Goal: Task Accomplishment & Management: Use online tool/utility

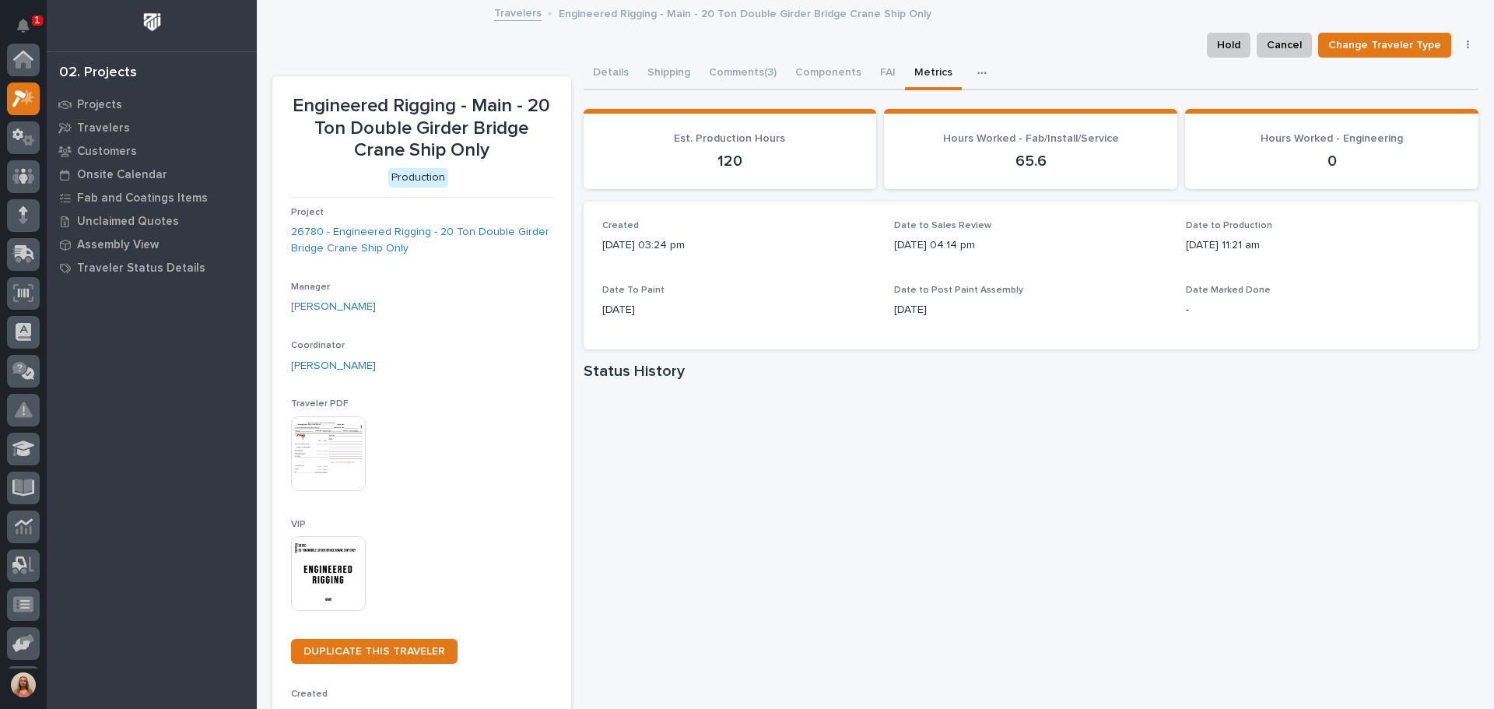
scroll to position [39, 0]
click at [16, 24] on button "Notifications" at bounding box center [23, 25] width 33 height 33
click at [24, 31] on icon "Notifications" at bounding box center [23, 26] width 12 height 14
click at [343, 17] on div "Travelers Engineered Rigging - Main - 20 Ton Double Girder Bridge Crane Ship On…" at bounding box center [875, 14] width 1237 height 22
click at [26, 239] on div at bounding box center [23, 254] width 33 height 33
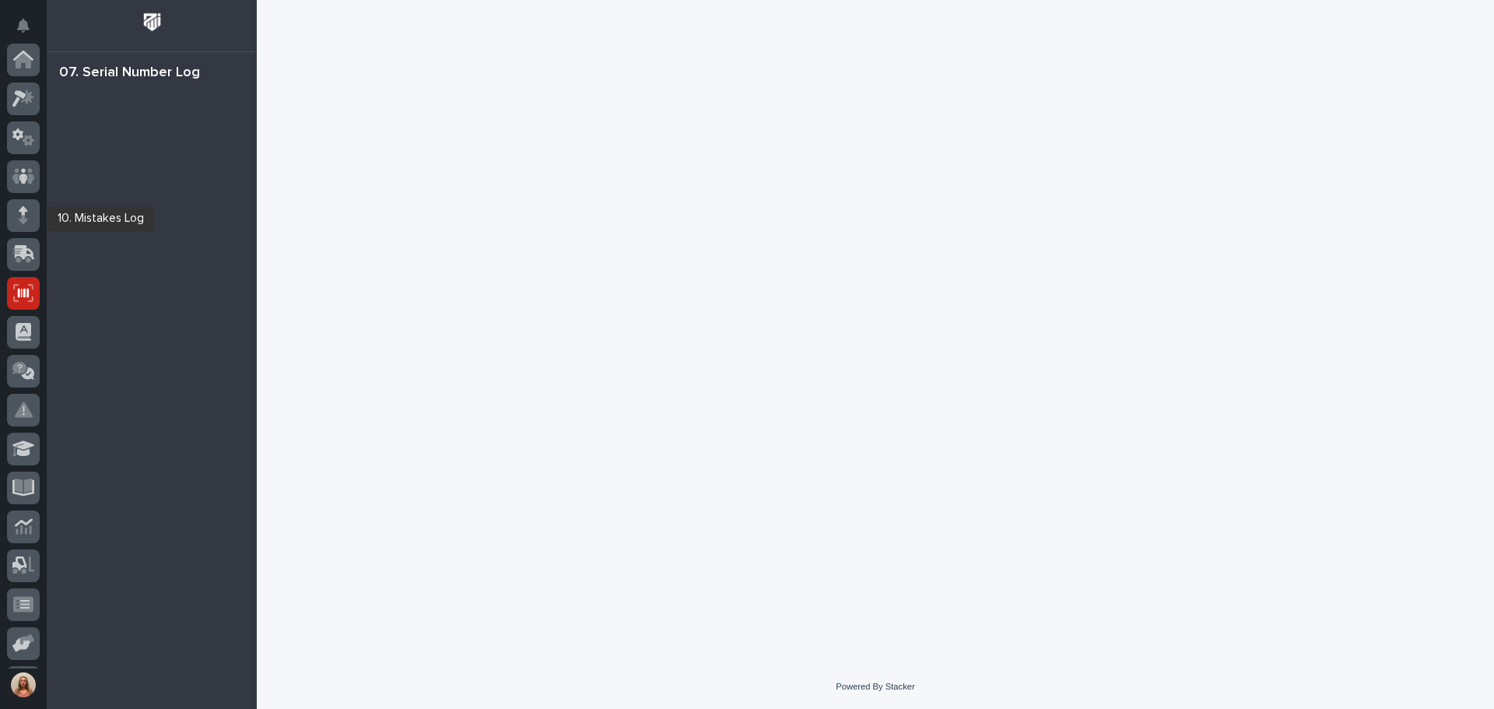
scroll to position [192, 0]
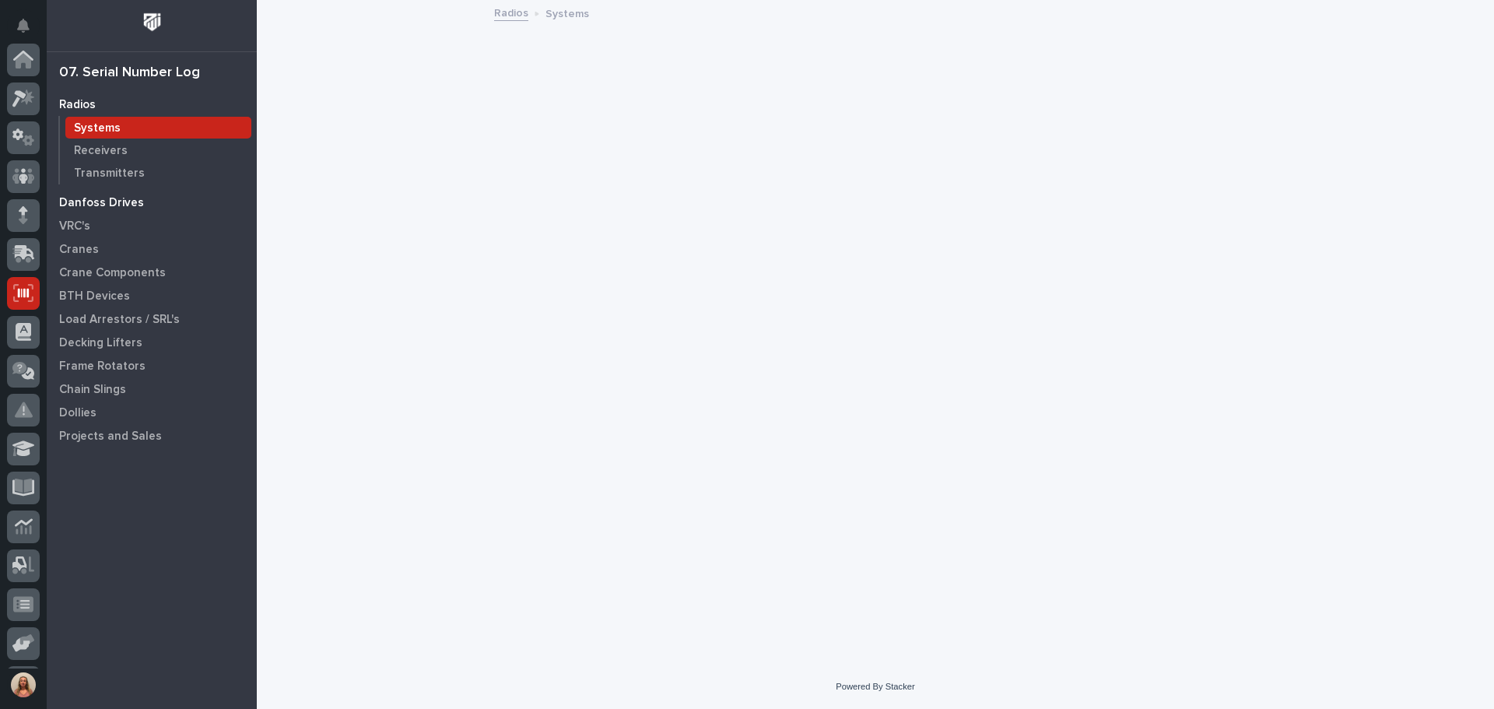
scroll to position [192, 0]
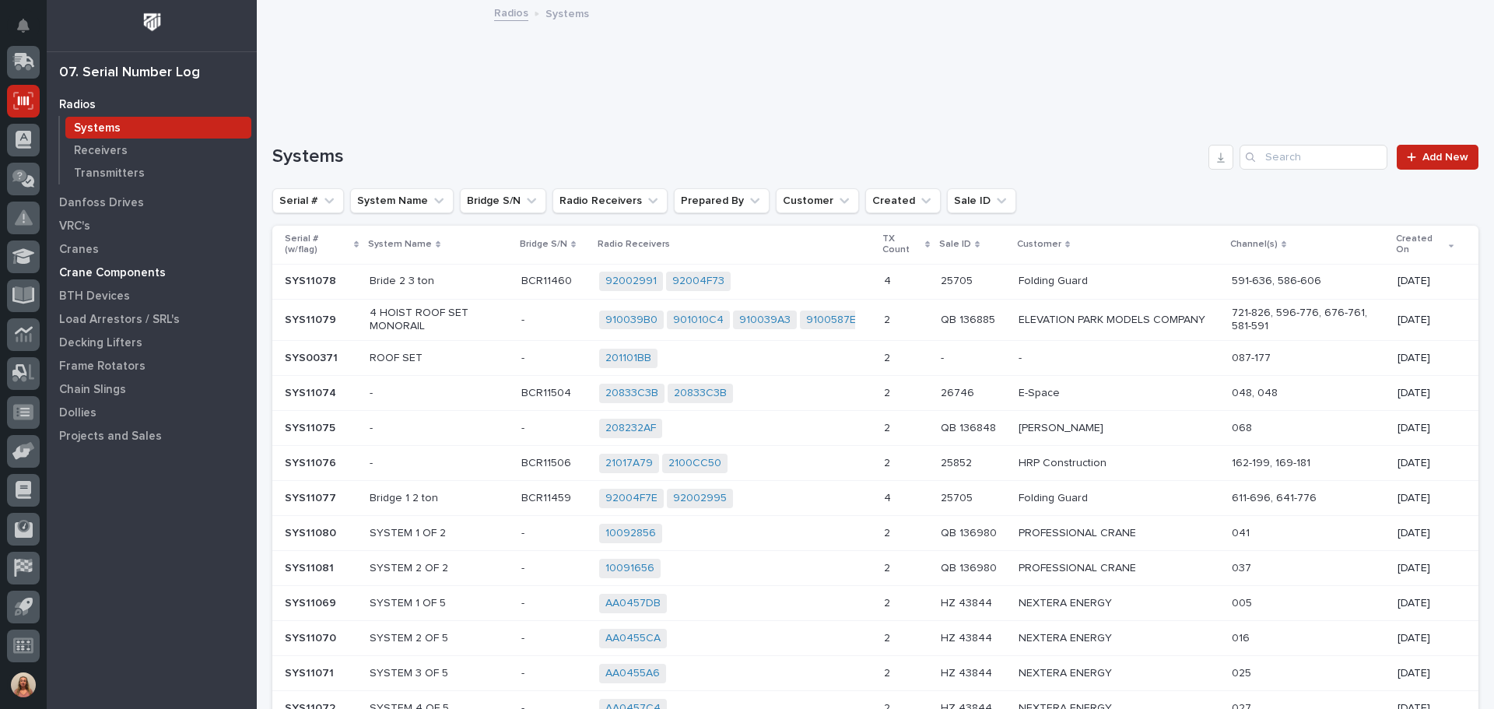
click at [108, 271] on p "Crane Components" at bounding box center [112, 273] width 107 height 14
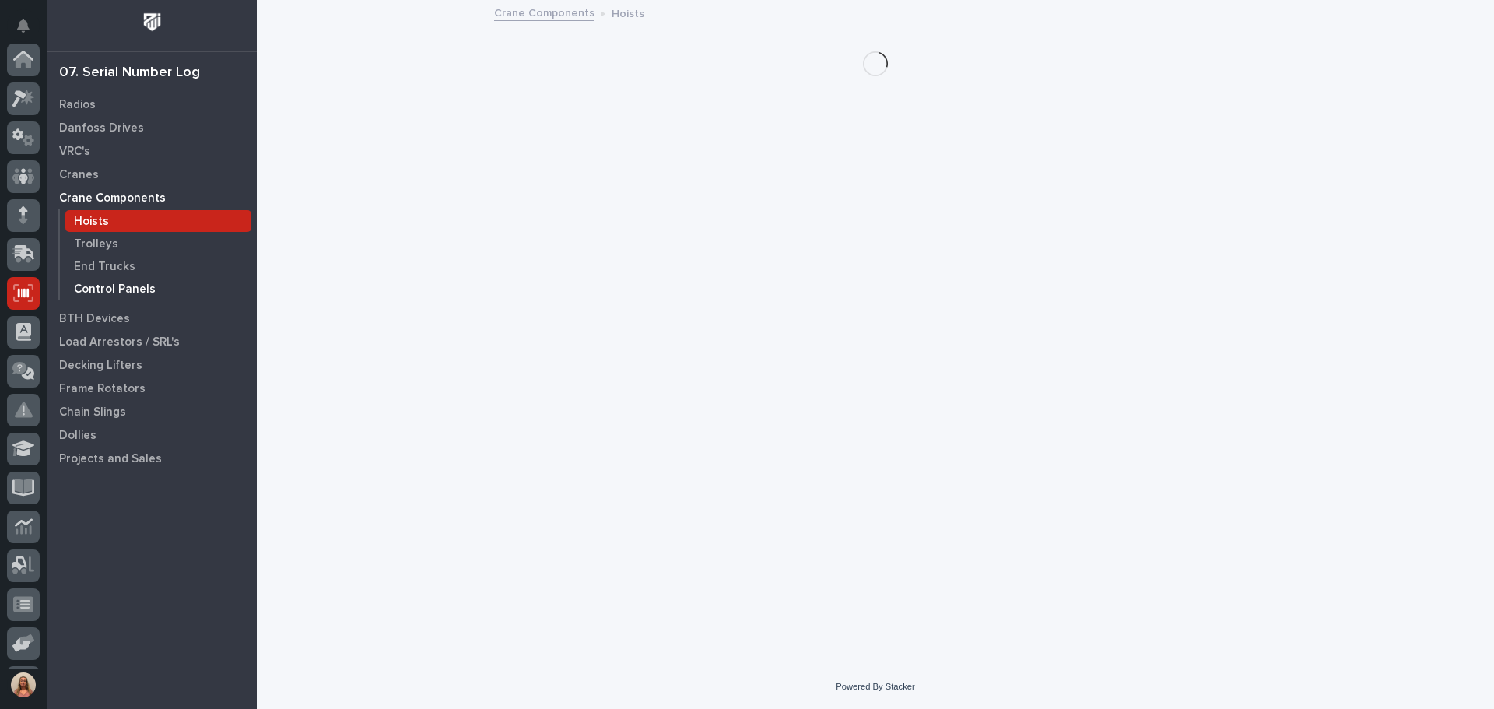
scroll to position [192, 0]
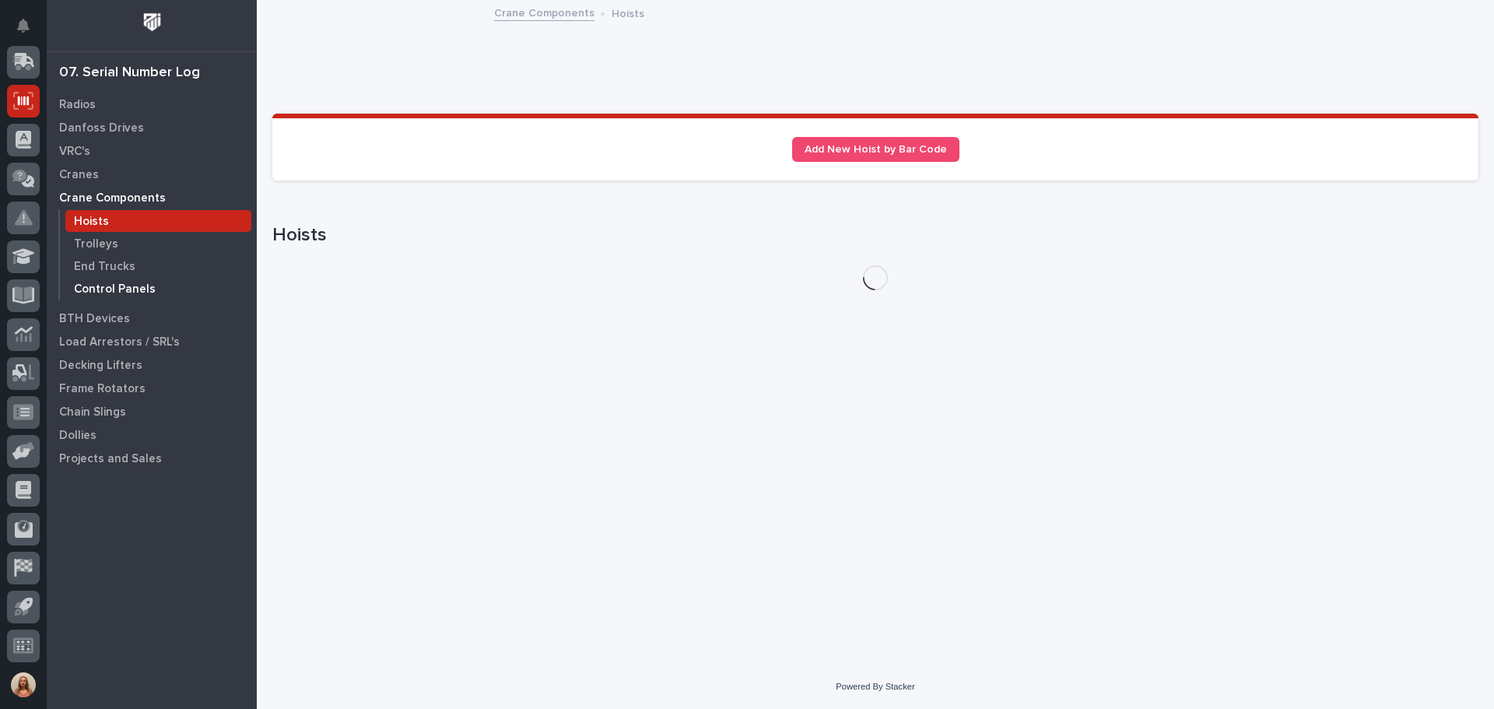
click at [128, 287] on p "Control Panels" at bounding box center [115, 289] width 82 height 14
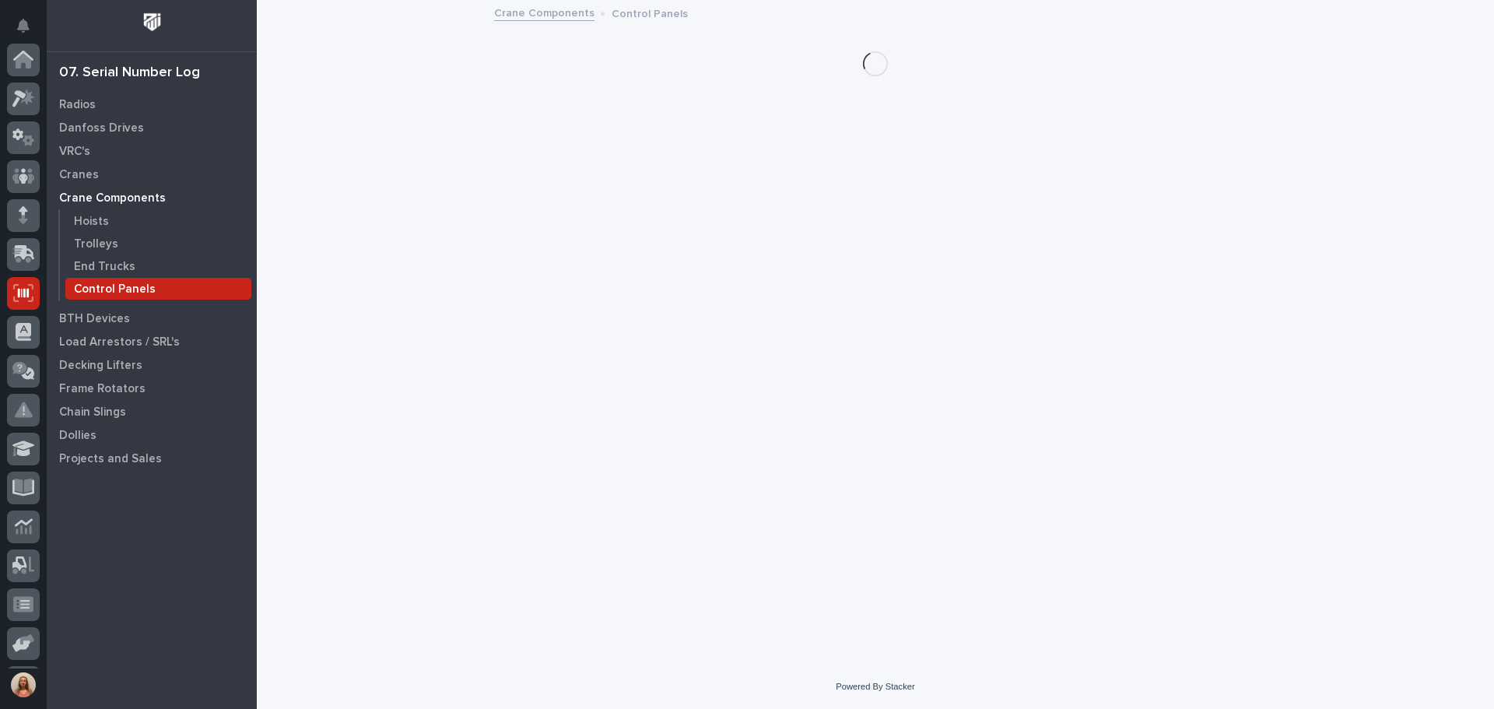
scroll to position [192, 0]
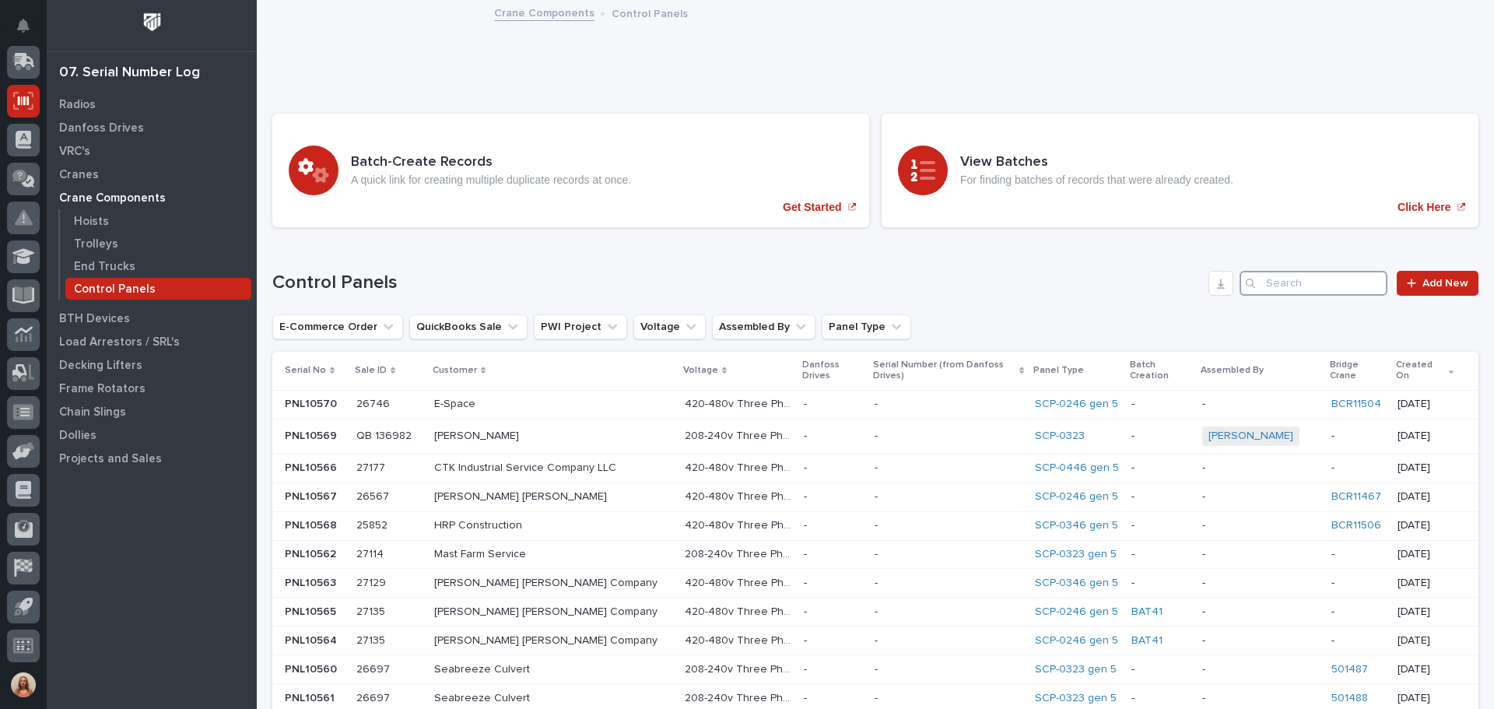
click at [1331, 279] on input "Search" at bounding box center [1314, 283] width 148 height 25
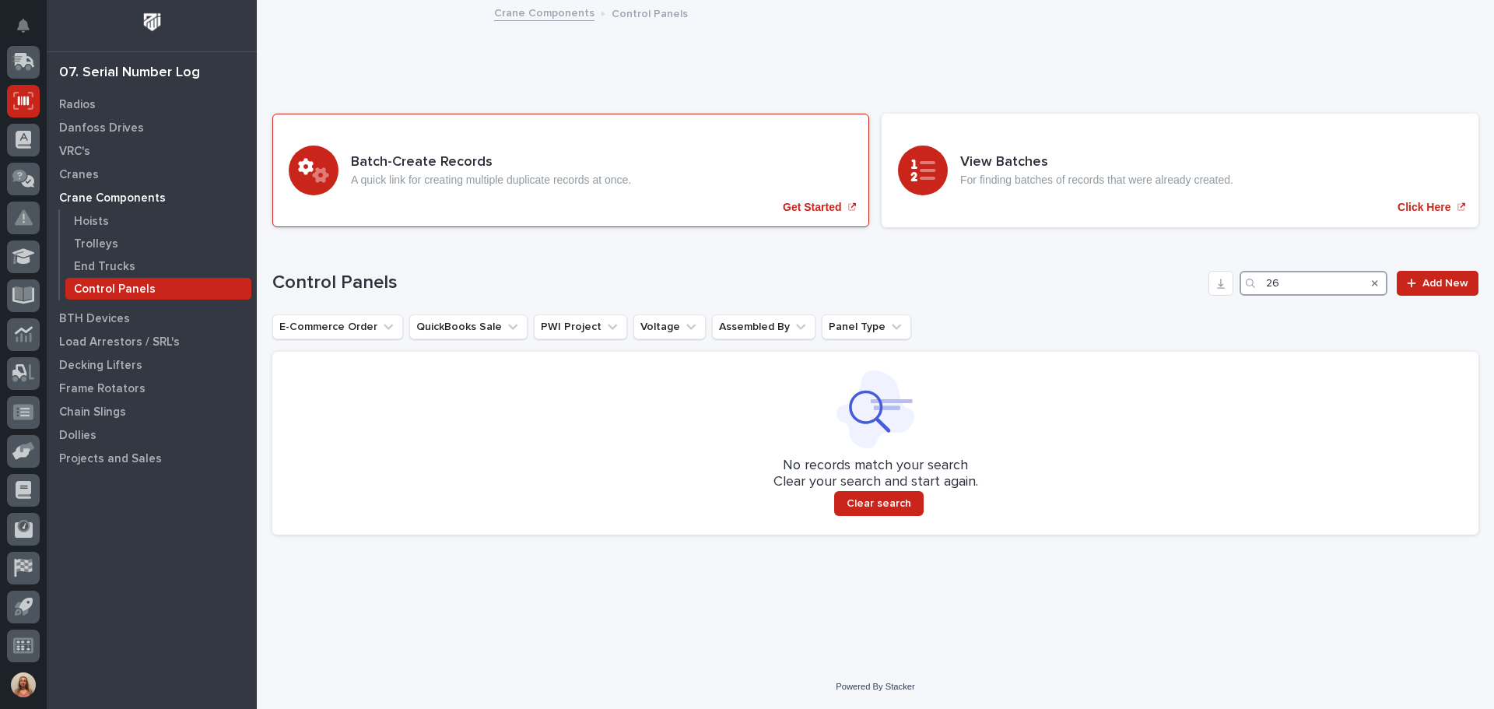
type input "2"
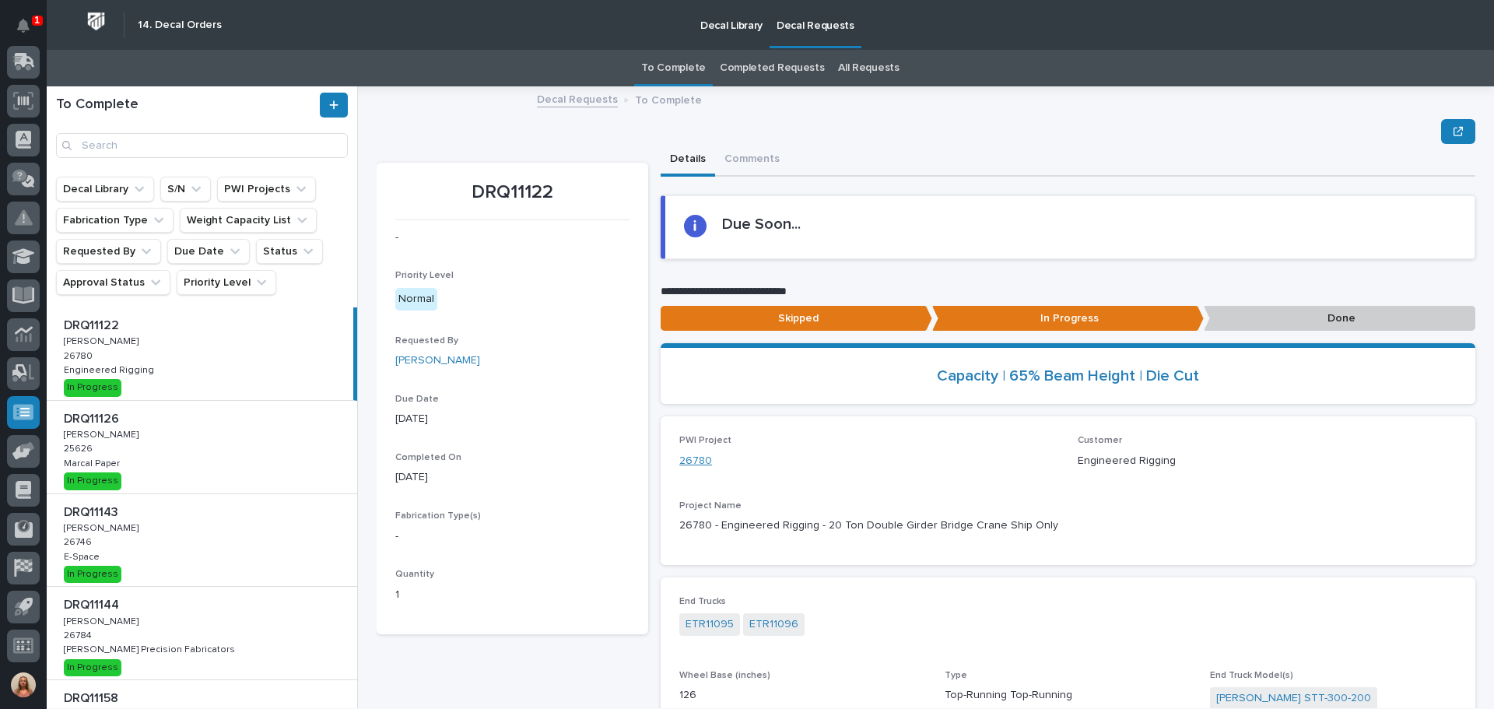
click at [689, 458] on link "26780" at bounding box center [695, 461] width 33 height 16
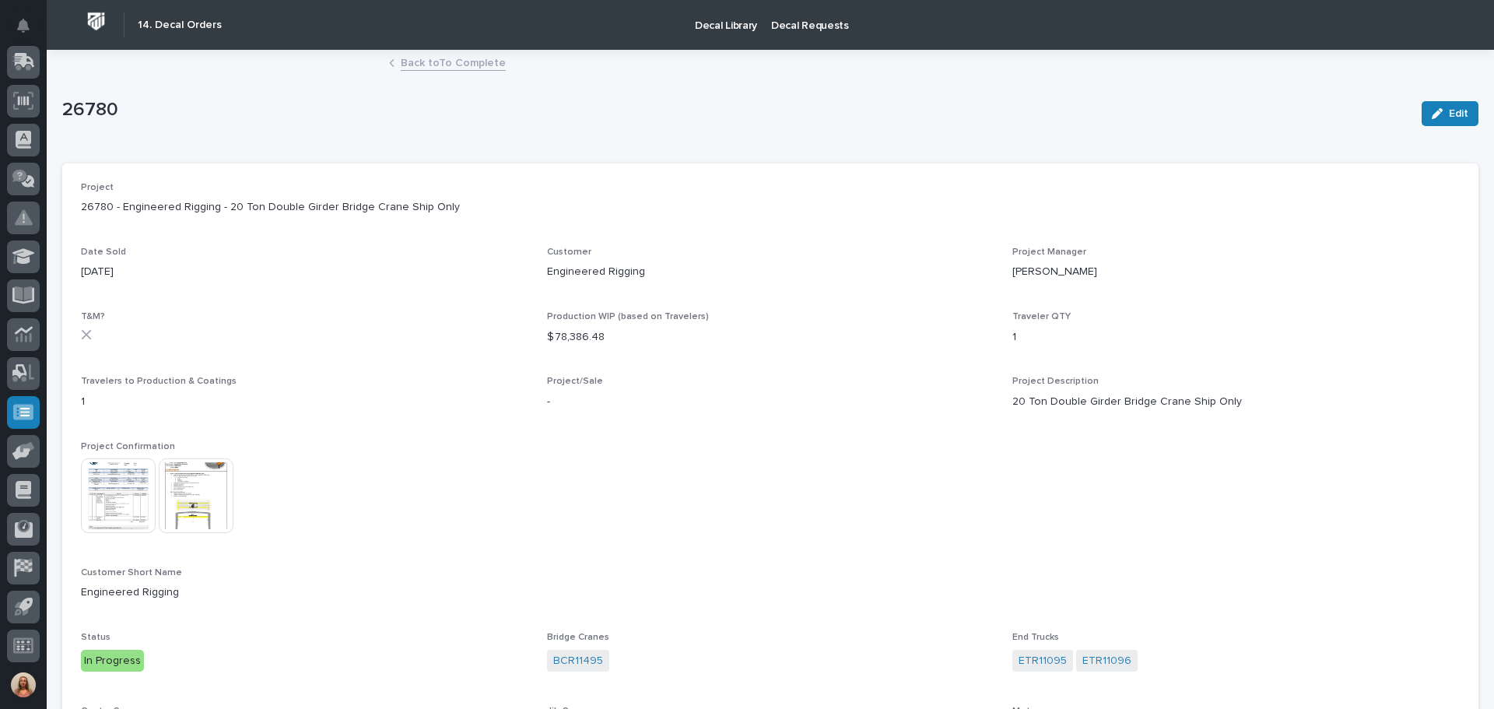
click at [421, 61] on link "Back to To Complete" at bounding box center [453, 62] width 105 height 18
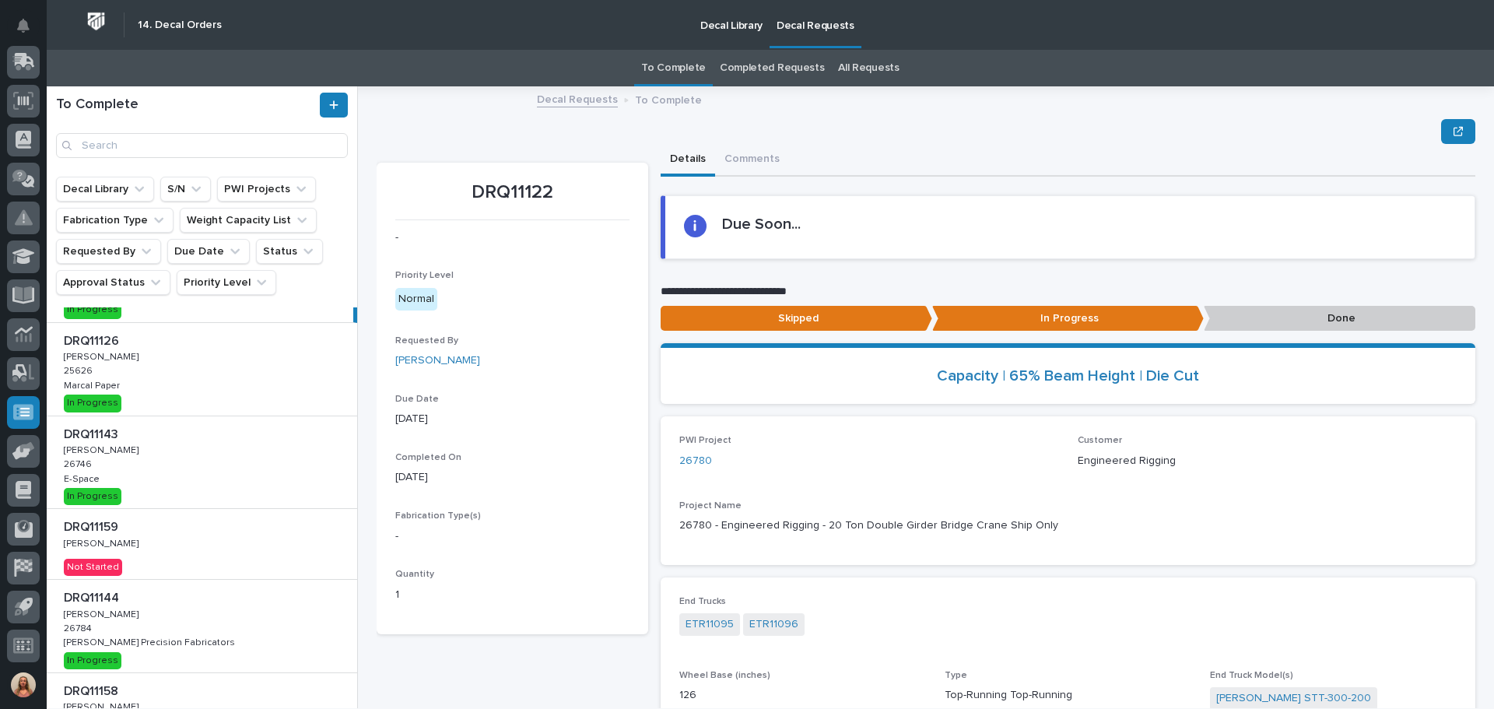
scroll to position [156, 0]
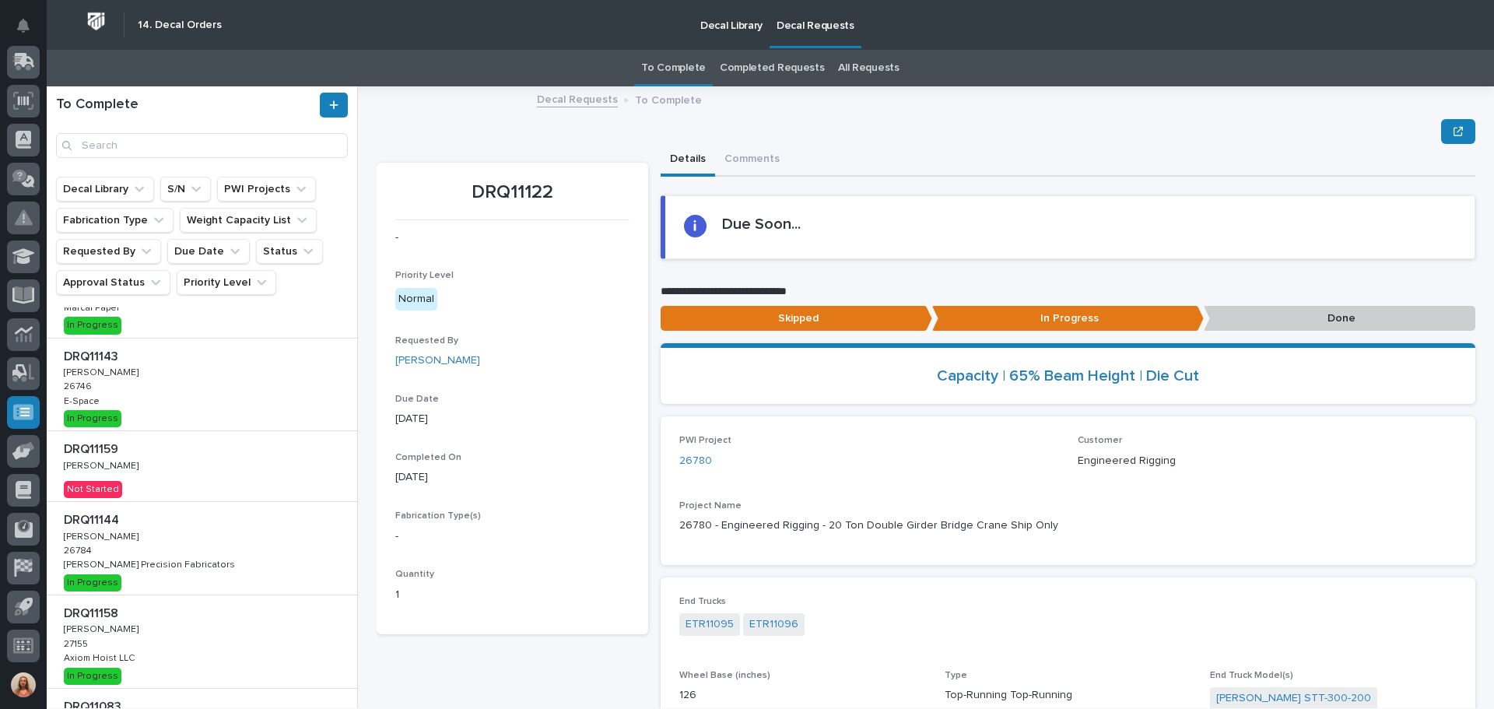
click at [216, 479] on div "DRQ11159 DRQ11159 Kenny Beachy Kenny Beachy Not Started" at bounding box center [202, 466] width 310 height 70
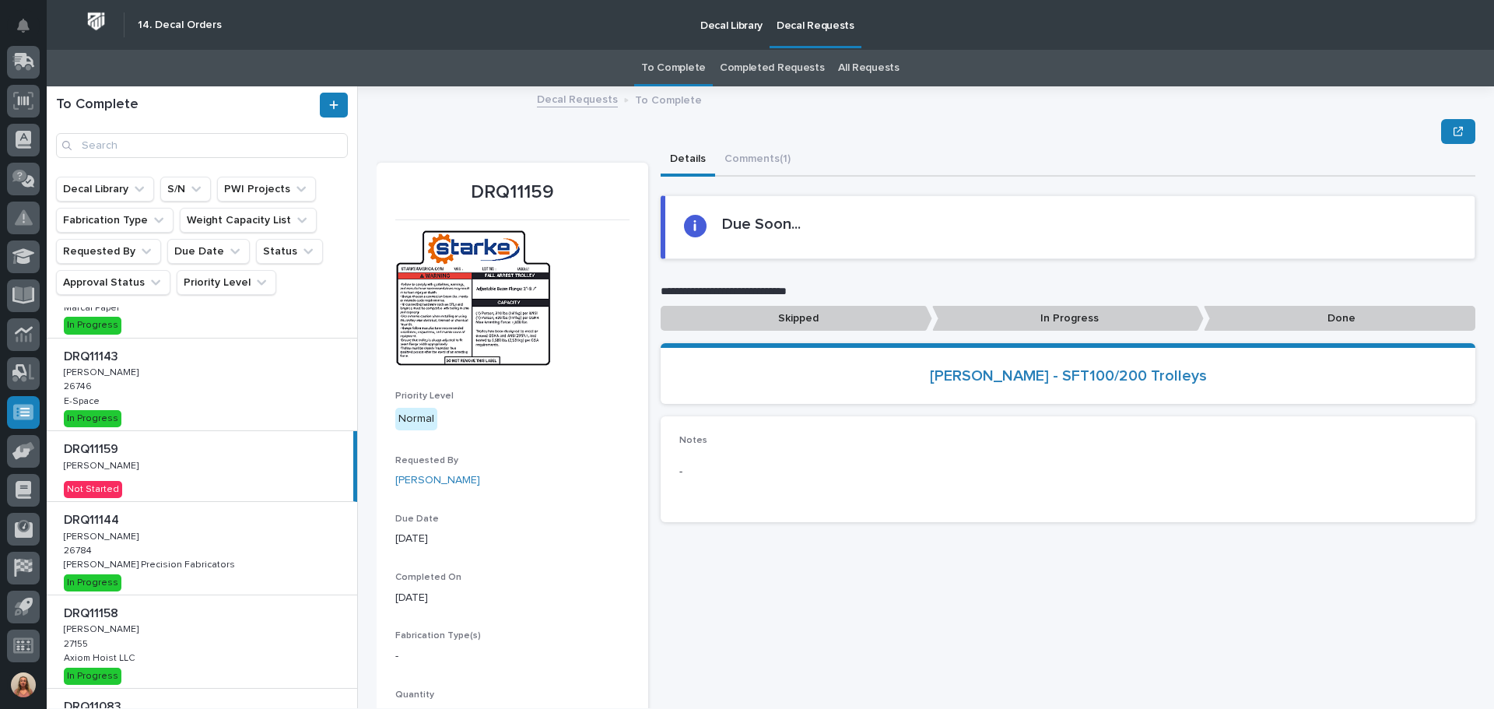
click at [473, 308] on img at bounding box center [473, 298] width 156 height 136
click at [489, 301] on img at bounding box center [473, 298] width 156 height 136
click at [755, 166] on button "Comments (1)" at bounding box center [757, 160] width 85 height 33
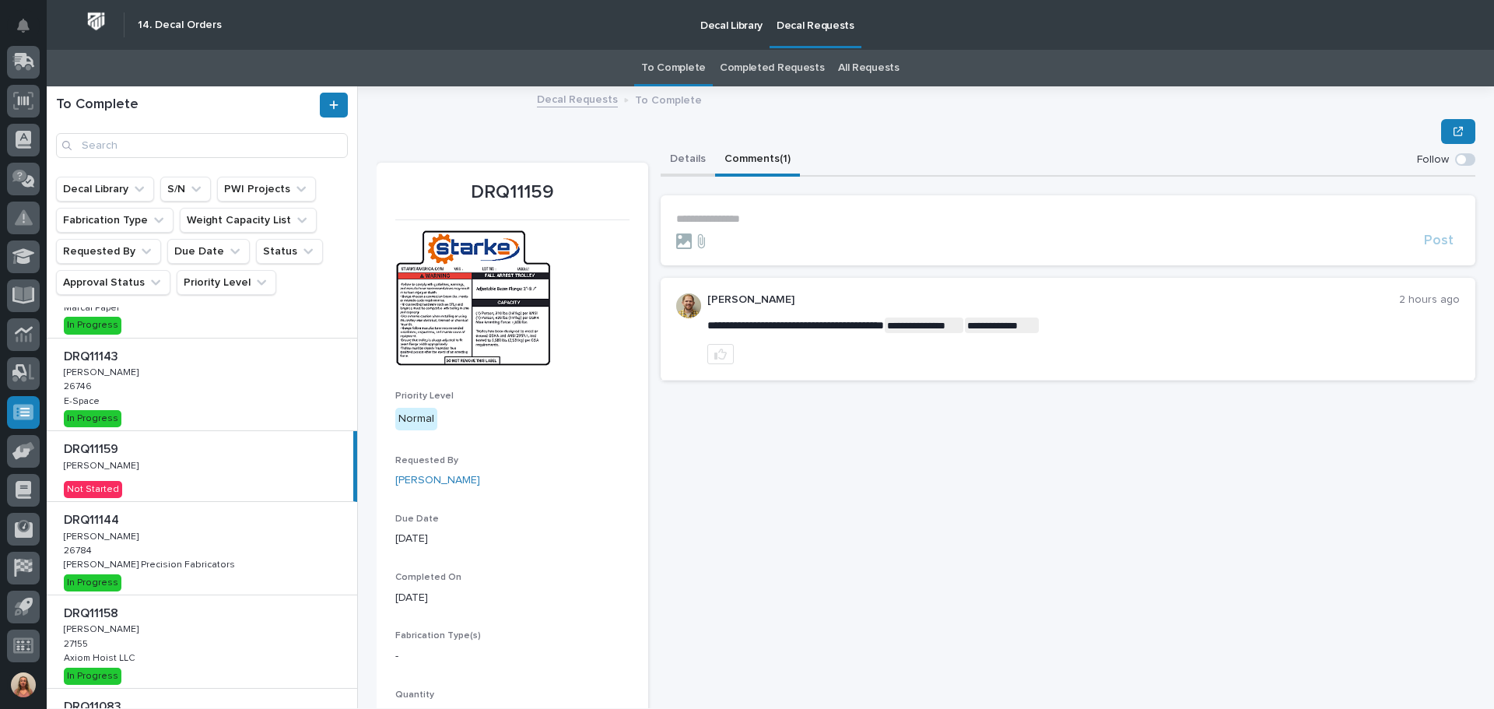
click at [683, 160] on button "Details" at bounding box center [688, 160] width 54 height 33
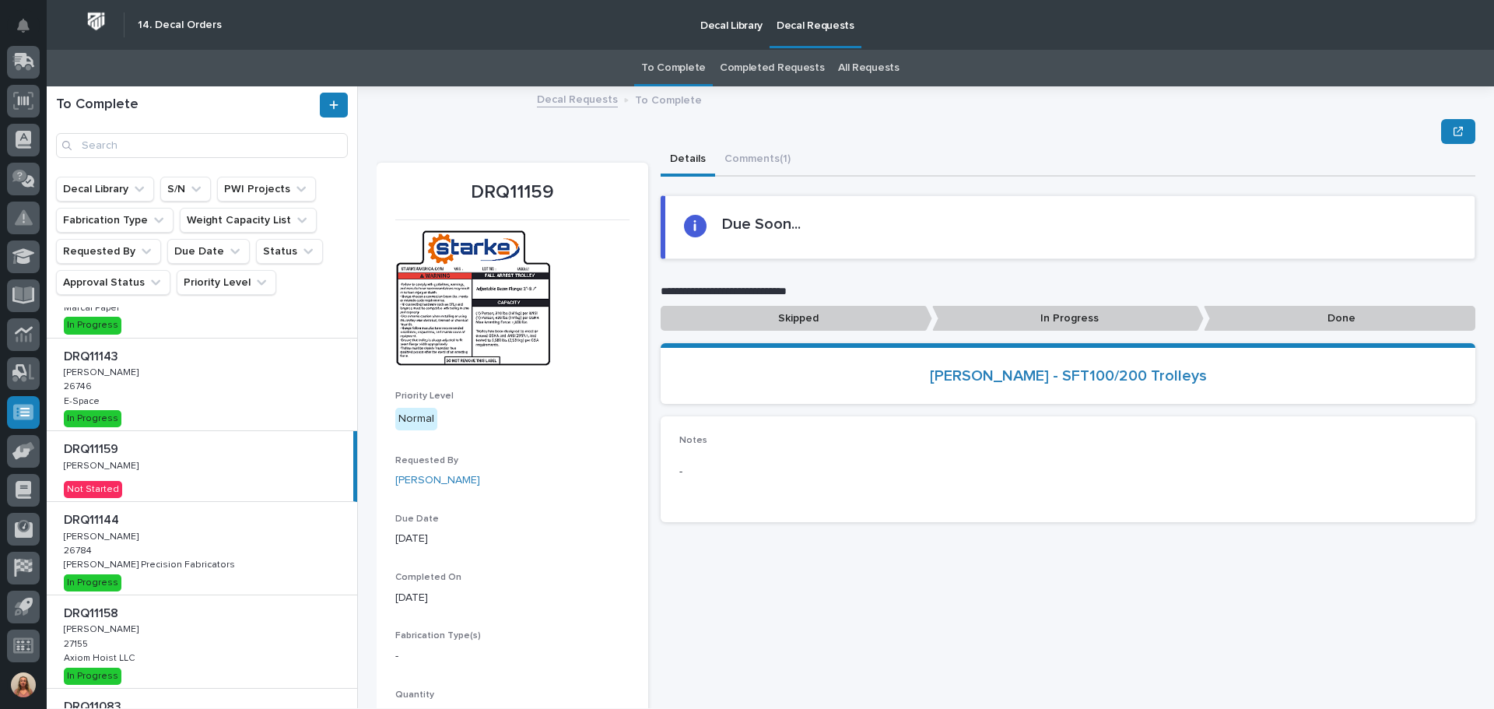
click at [735, 25] on p "Decal Library" at bounding box center [731, 16] width 62 height 33
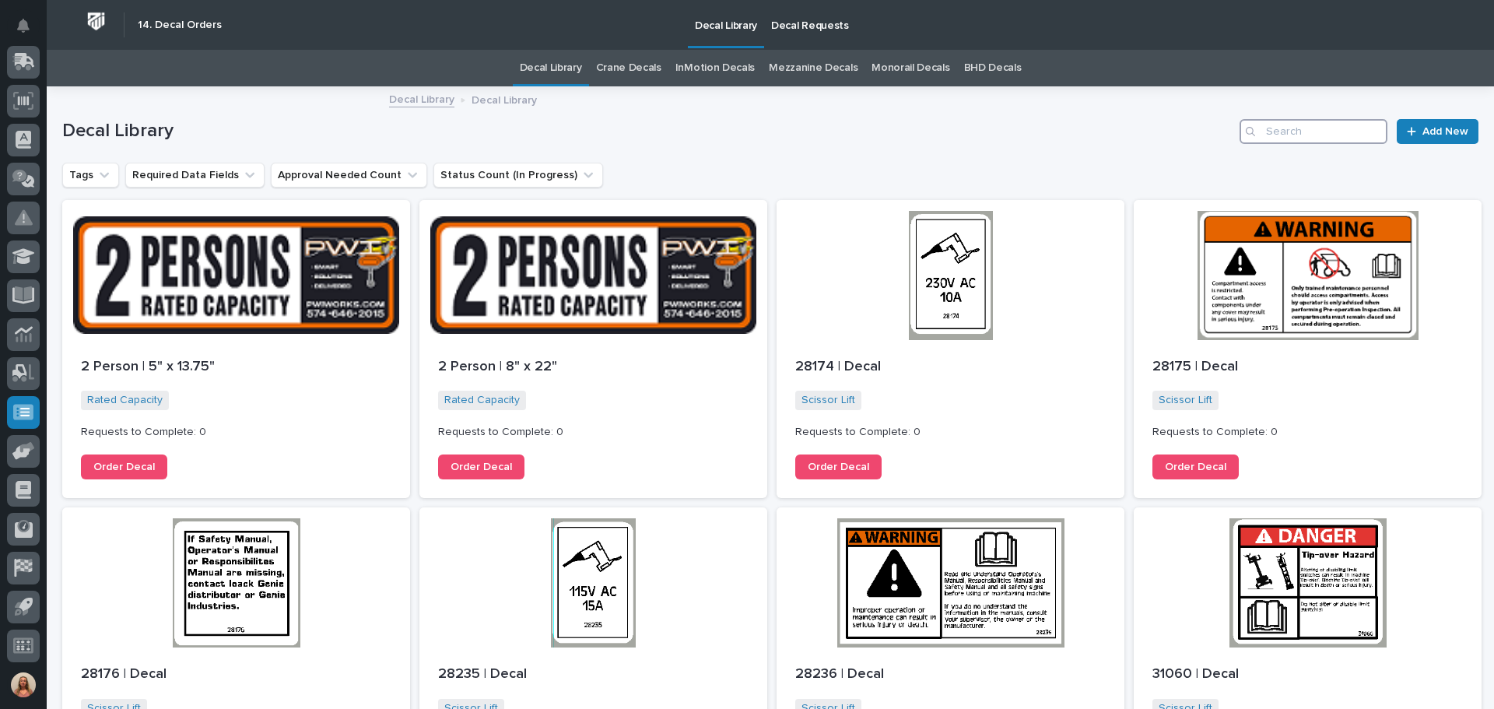
click at [1293, 128] on input "Search" at bounding box center [1314, 131] width 148 height 25
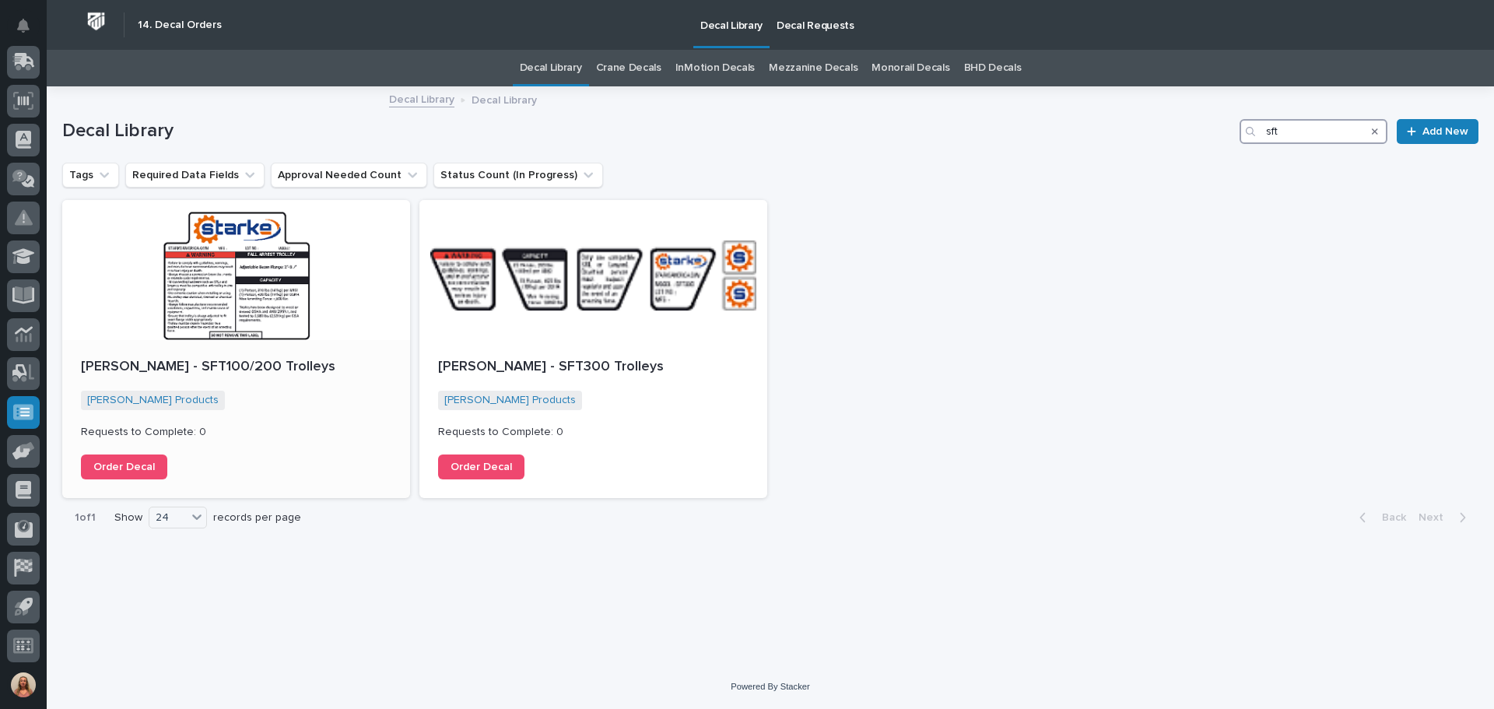
type input "sft"
click at [261, 344] on div "Starke - SFT100/200 Trolleys Starke Products + 0 Requests to Complete: 0 Order …" at bounding box center [236, 419] width 348 height 158
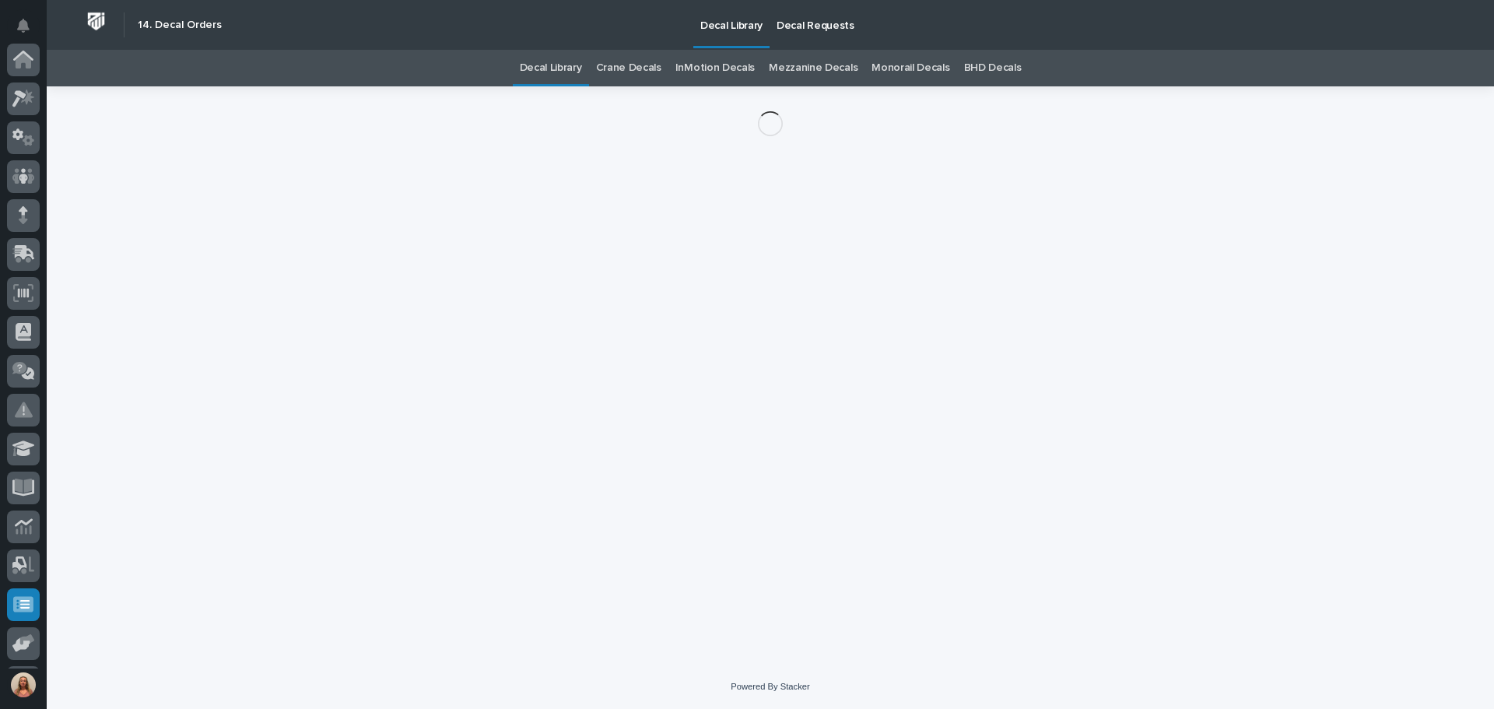
scroll to position [192, 0]
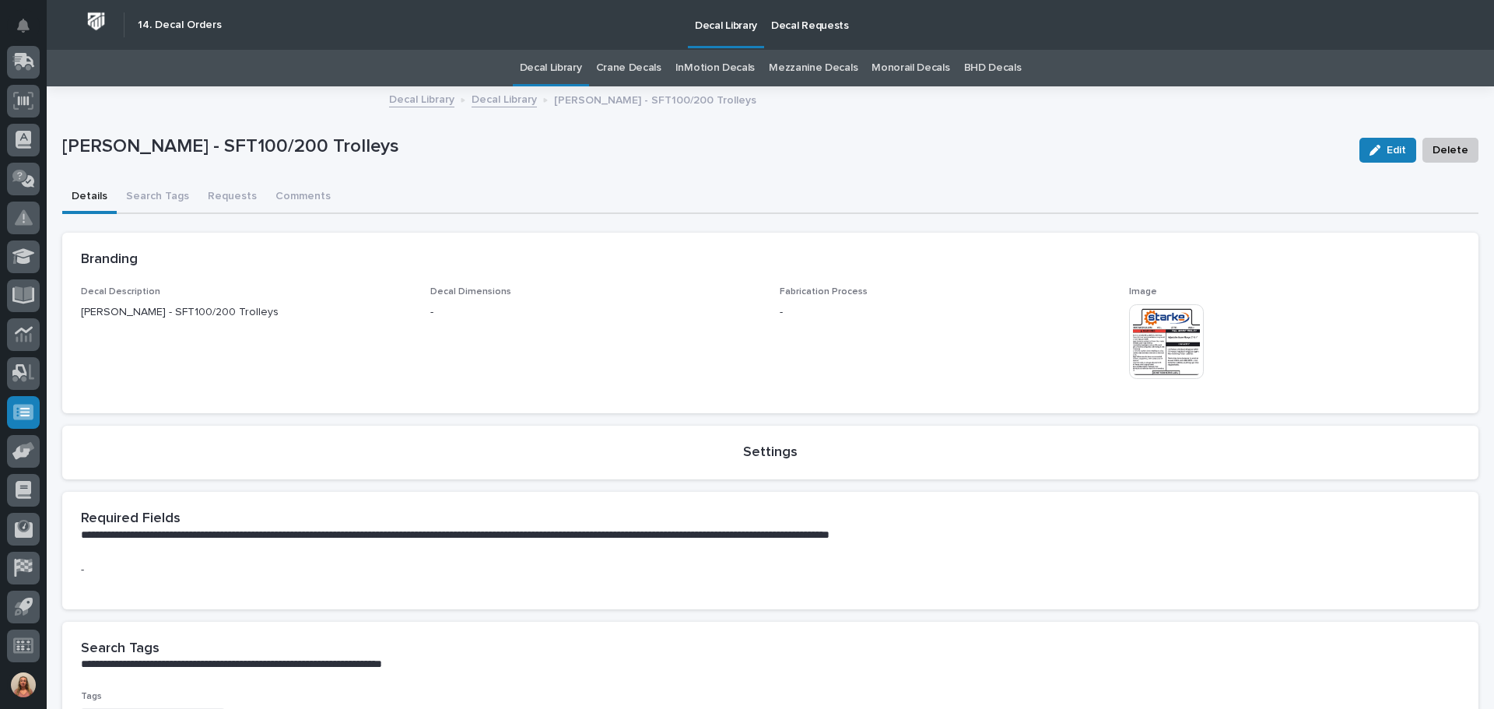
click at [1147, 326] on img at bounding box center [1166, 341] width 75 height 75
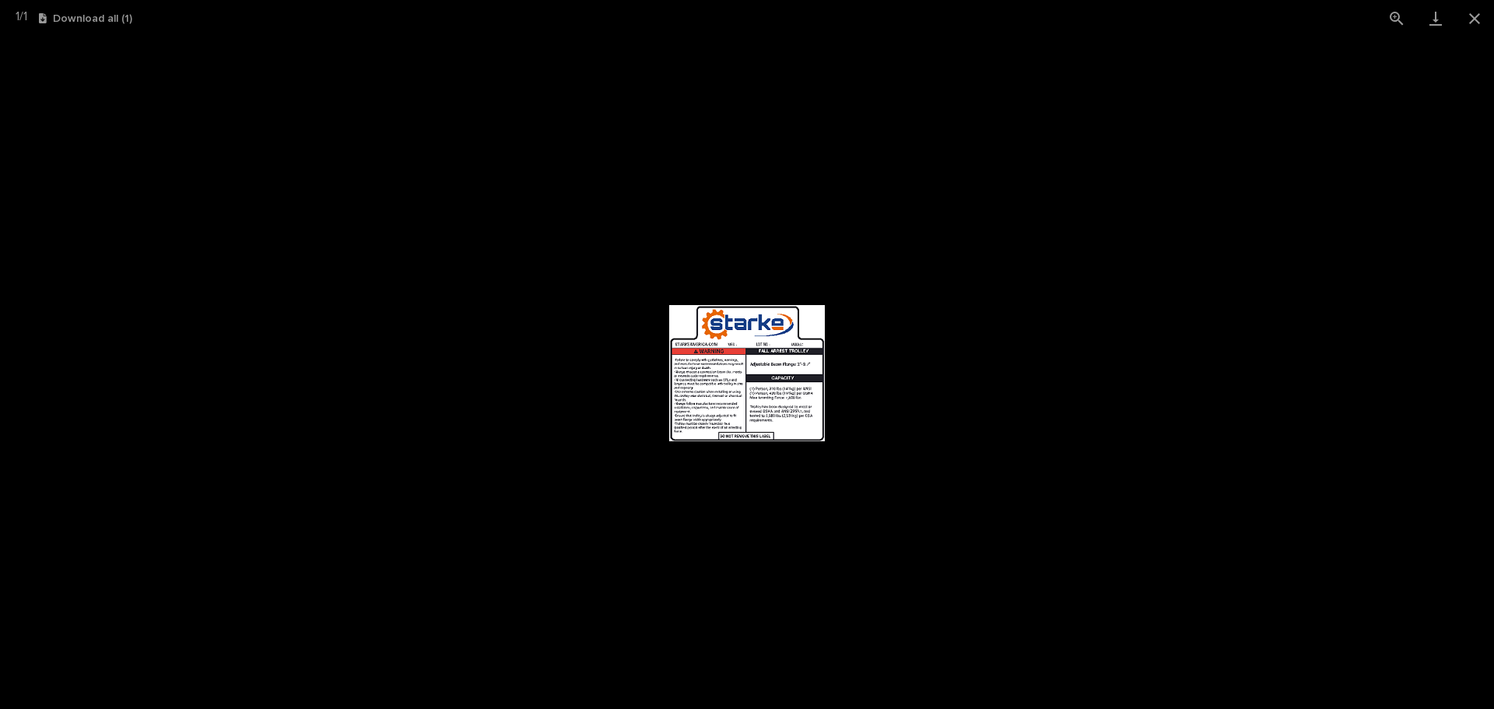
click at [794, 374] on img at bounding box center [747, 373] width 156 height 136
click at [1436, 27] on link "Download" at bounding box center [1435, 18] width 39 height 37
click at [735, 407] on img at bounding box center [747, 373] width 156 height 136
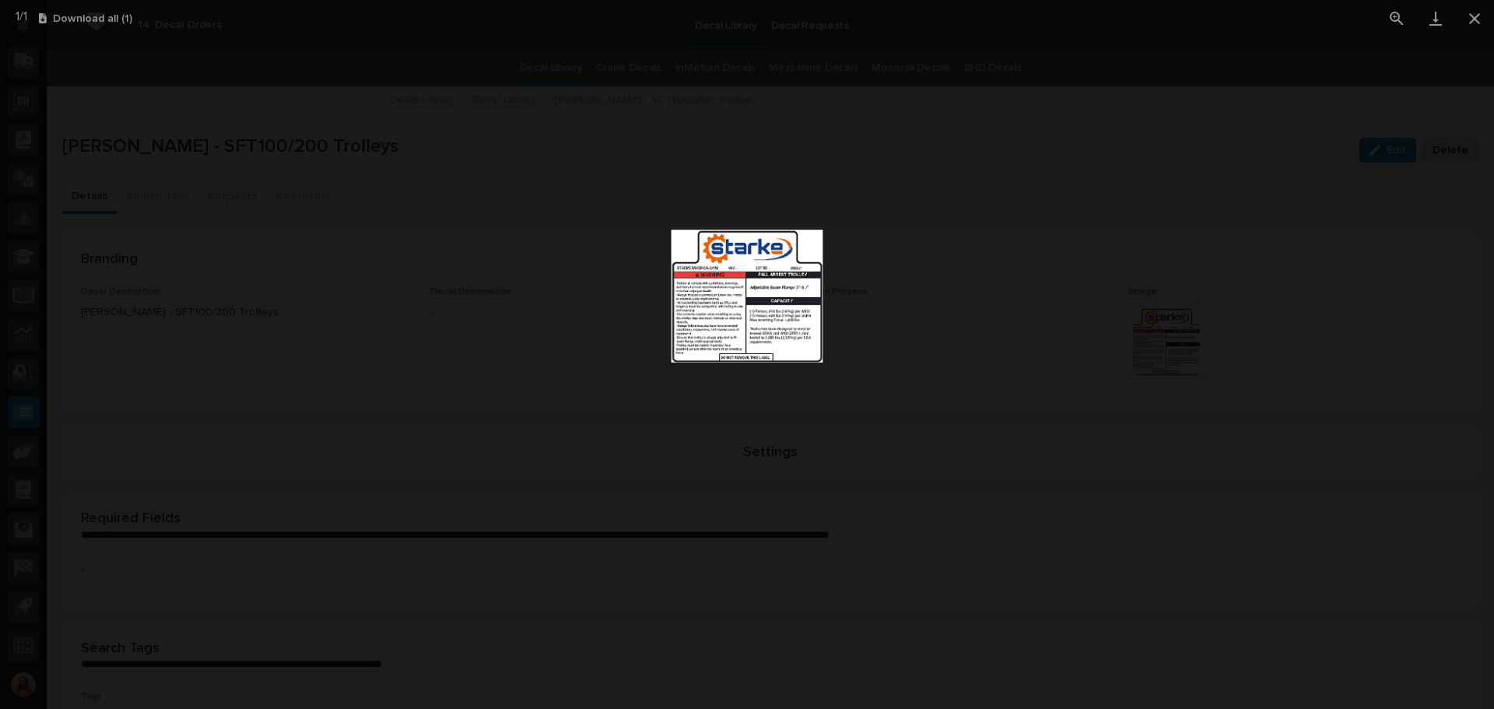
drag, startPoint x: 735, startPoint y: 407, endPoint x: 893, endPoint y: 330, distance: 175.7
click at [893, 330] on picture at bounding box center [747, 295] width 1456 height 655
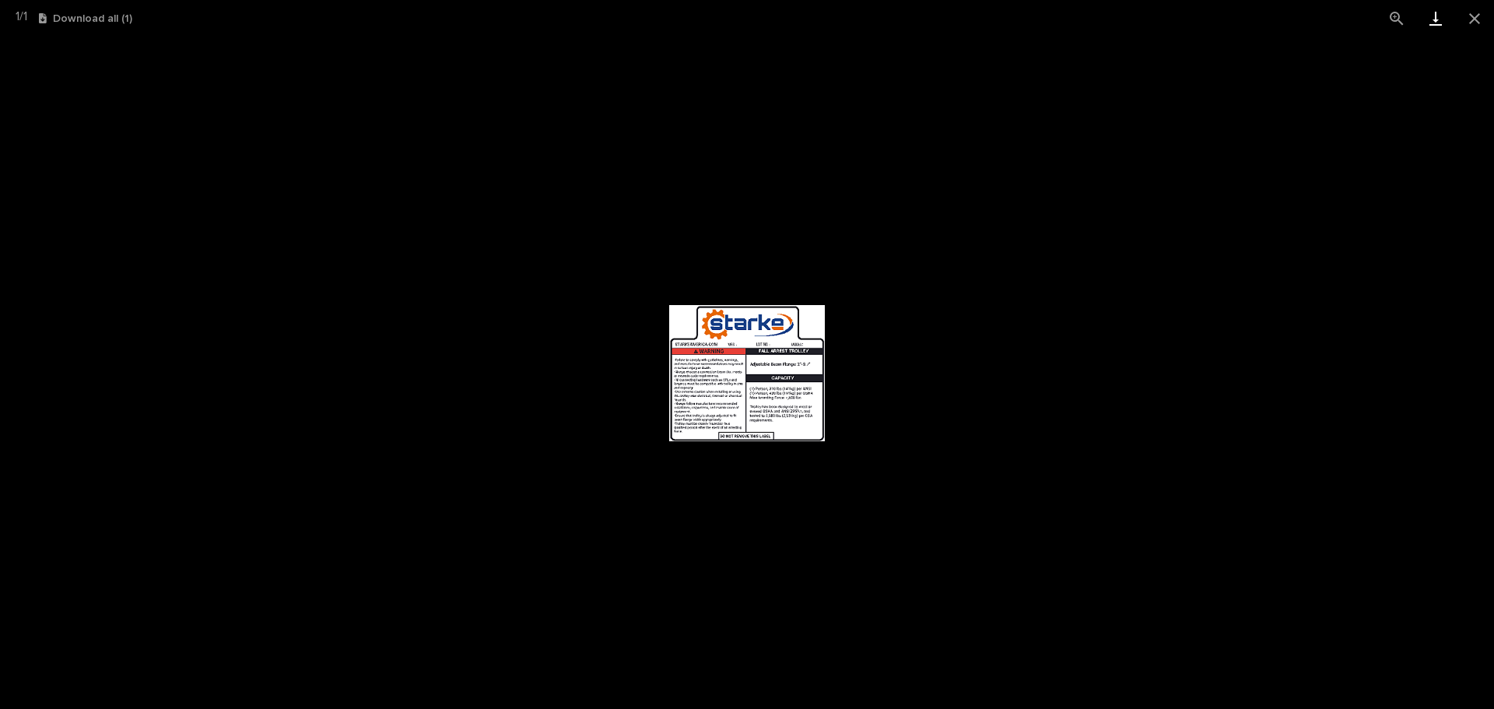
drag, startPoint x: 777, startPoint y: 359, endPoint x: 1436, endPoint y: 19, distance: 741.6
click at [1436, 19] on link "Download" at bounding box center [1435, 18] width 39 height 37
click at [1076, 269] on picture at bounding box center [747, 373] width 1494 height 672
click at [1480, 26] on button "Close gallery" at bounding box center [1474, 18] width 39 height 37
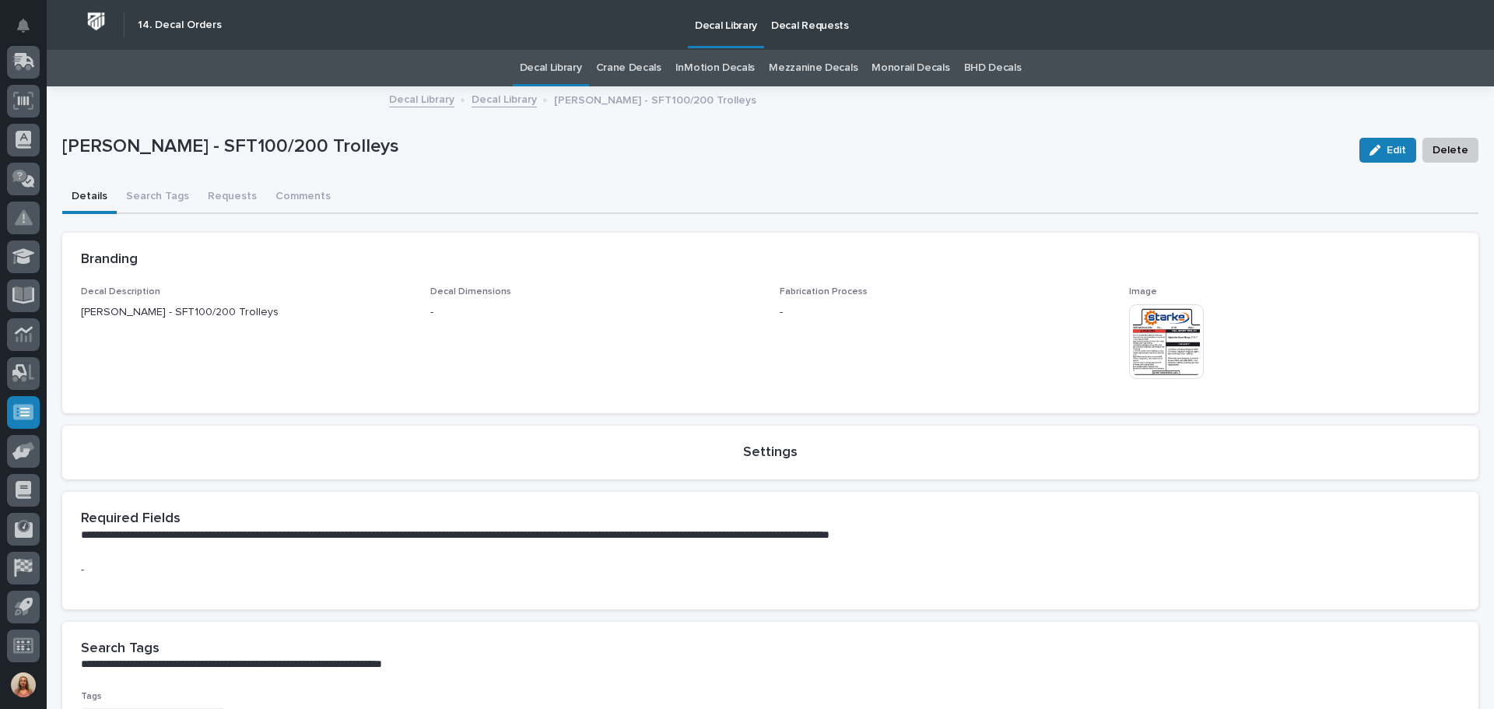
click at [1177, 328] on img at bounding box center [1166, 341] width 75 height 75
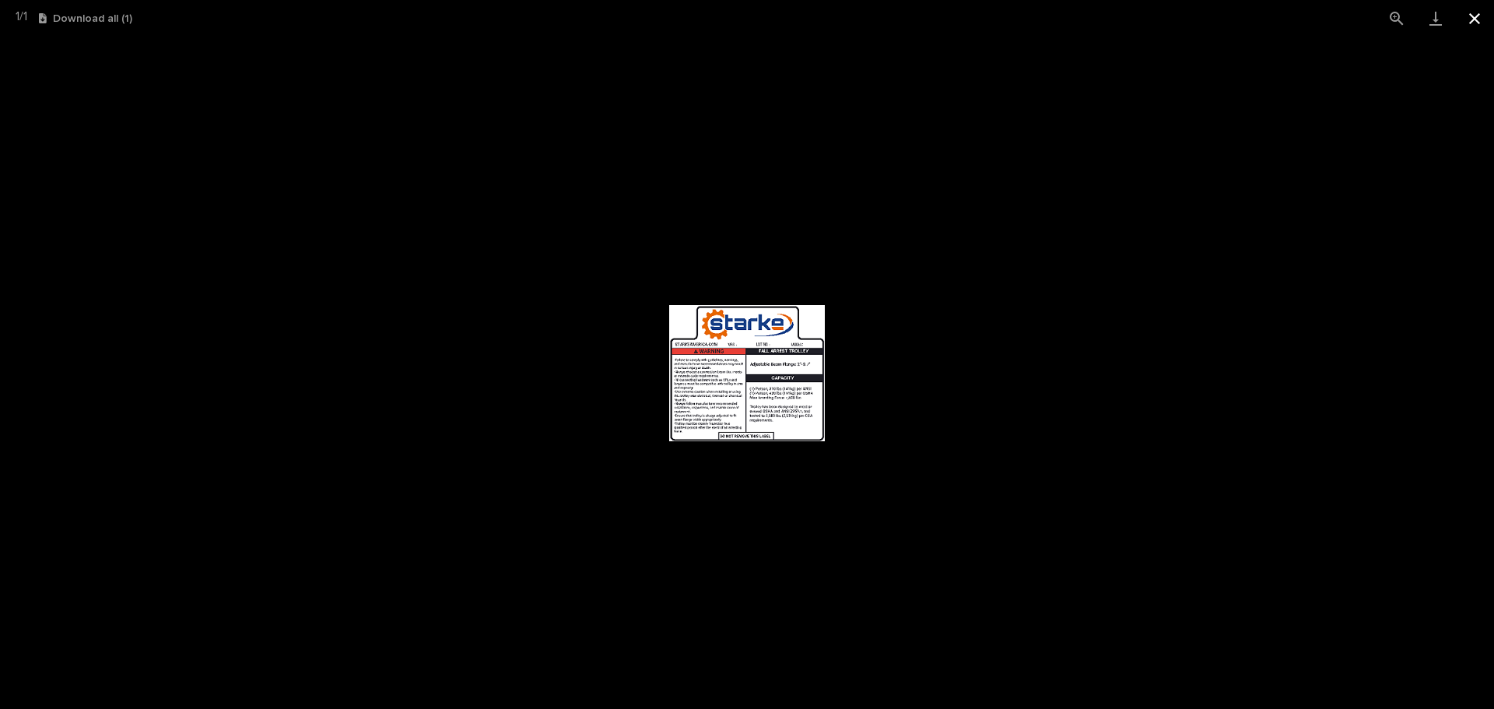
click at [1472, 14] on button "Close gallery" at bounding box center [1474, 18] width 39 height 37
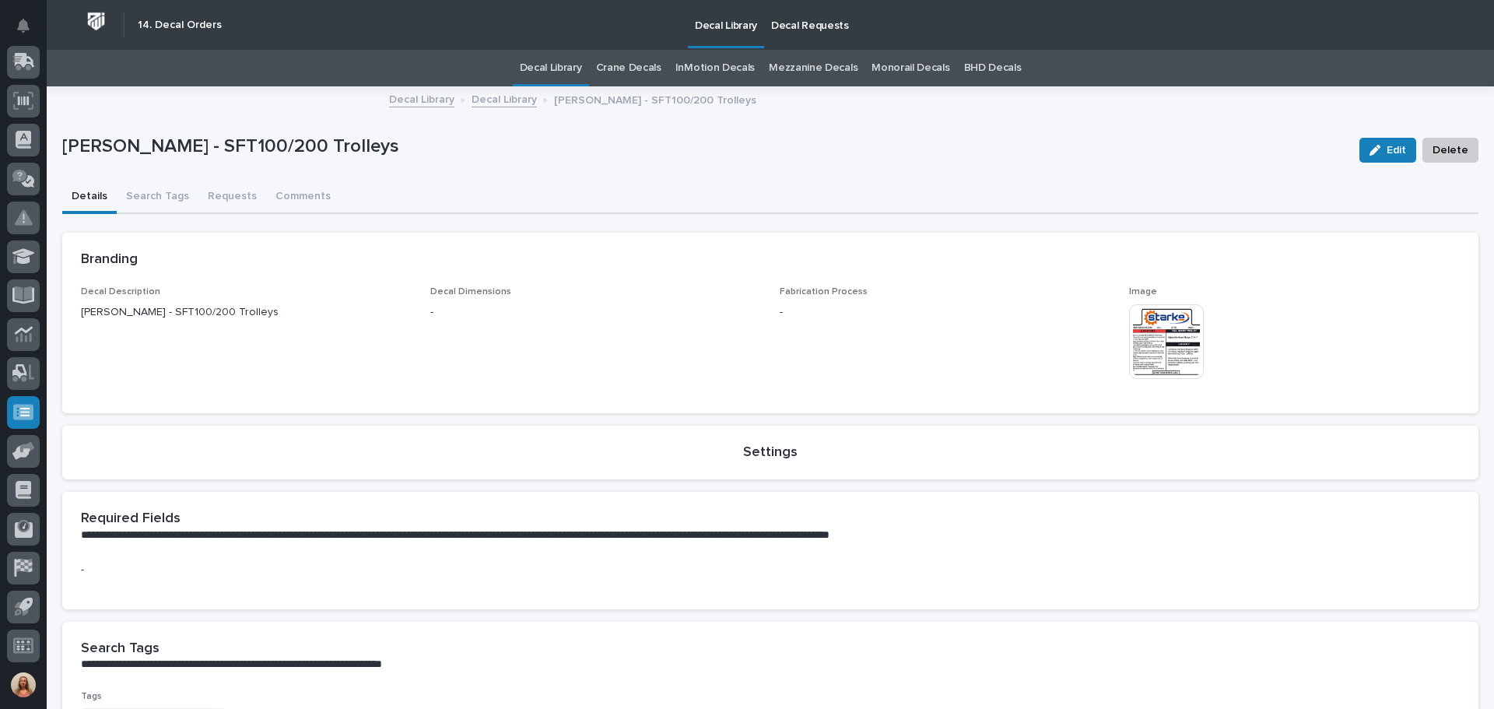
click at [784, 29] on p "Decal Requests" at bounding box center [810, 16] width 78 height 33
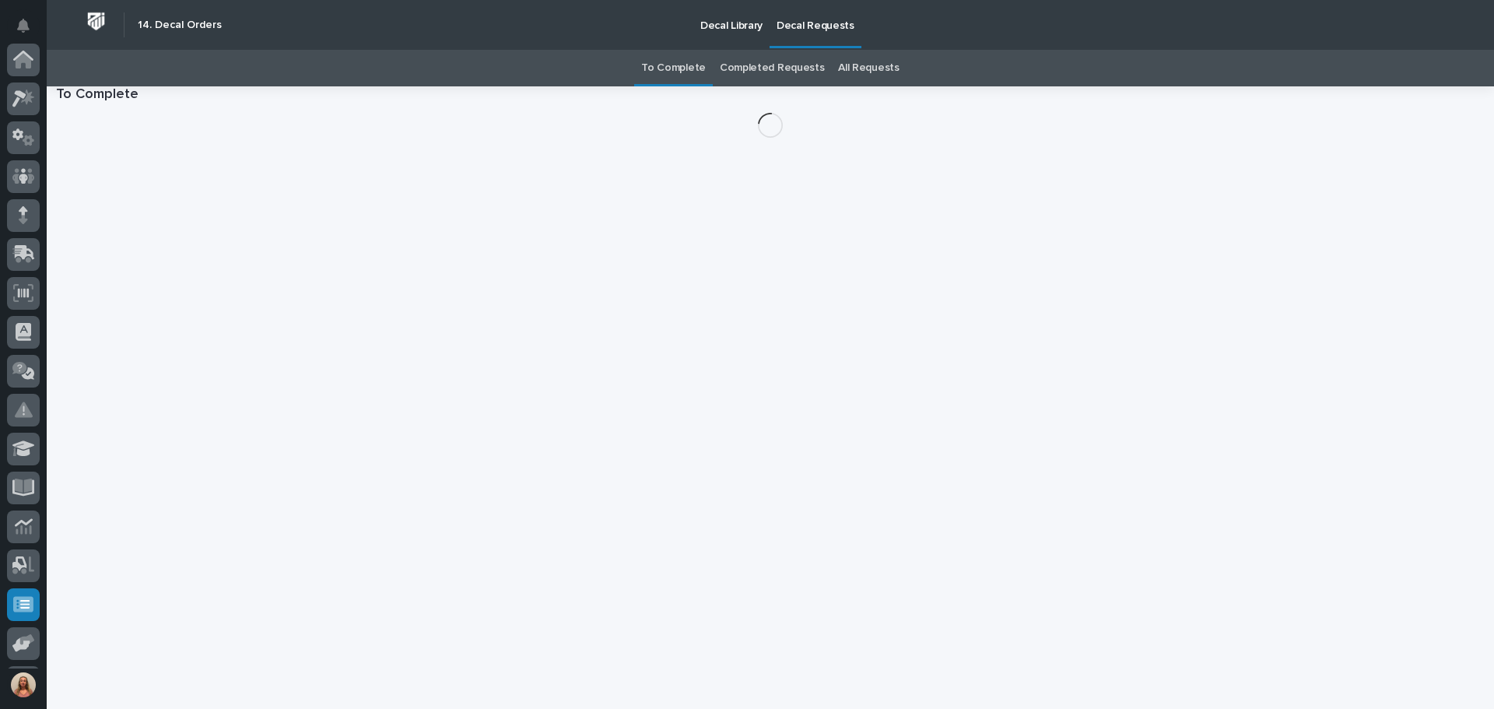
scroll to position [192, 0]
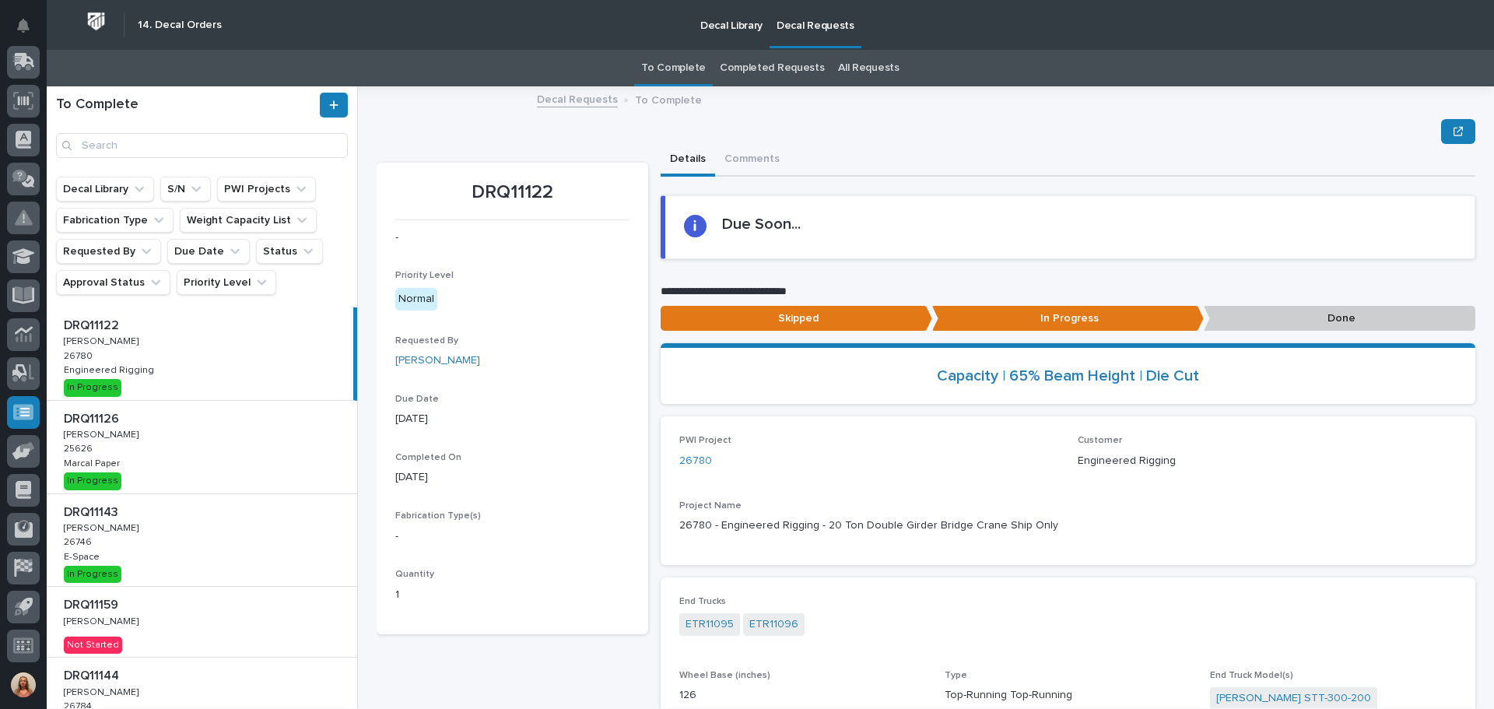
click at [242, 451] on div "DRQ11126 DRQ11126 Adam Yutzy Adam Yutzy 25626 25626 Marcal Paper Marcal Paper I…" at bounding box center [202, 447] width 310 height 93
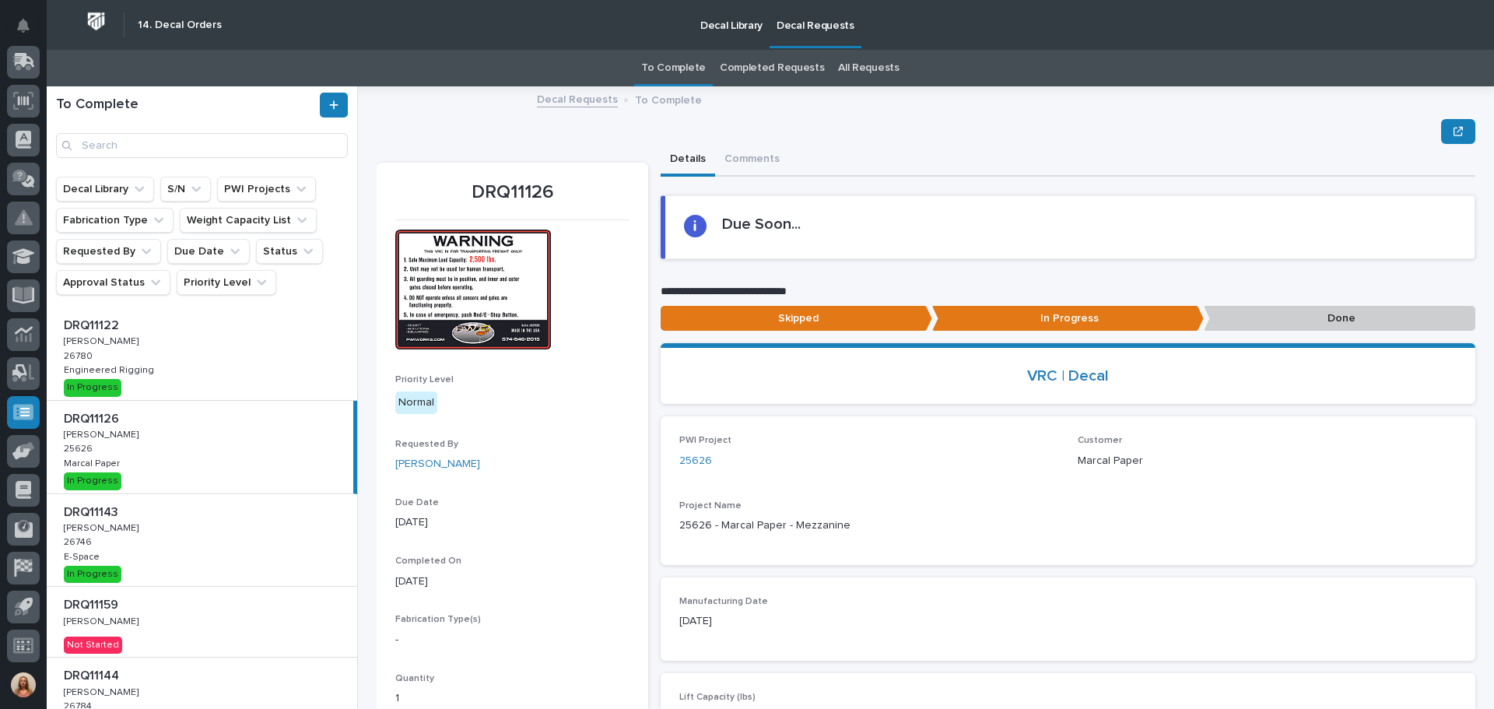
click at [1266, 317] on p "Done" at bounding box center [1340, 319] width 272 height 26
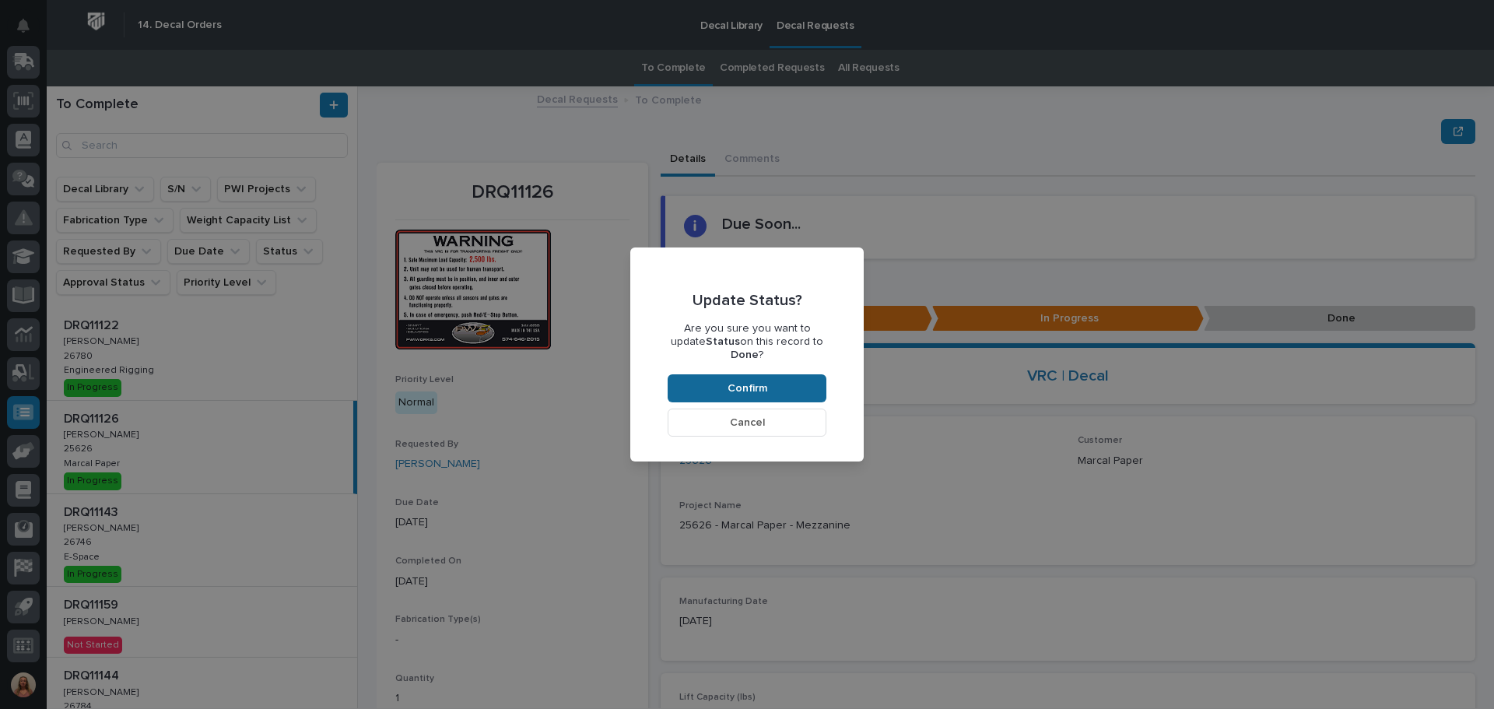
click at [749, 374] on button "Confirm" at bounding box center [747, 388] width 159 height 28
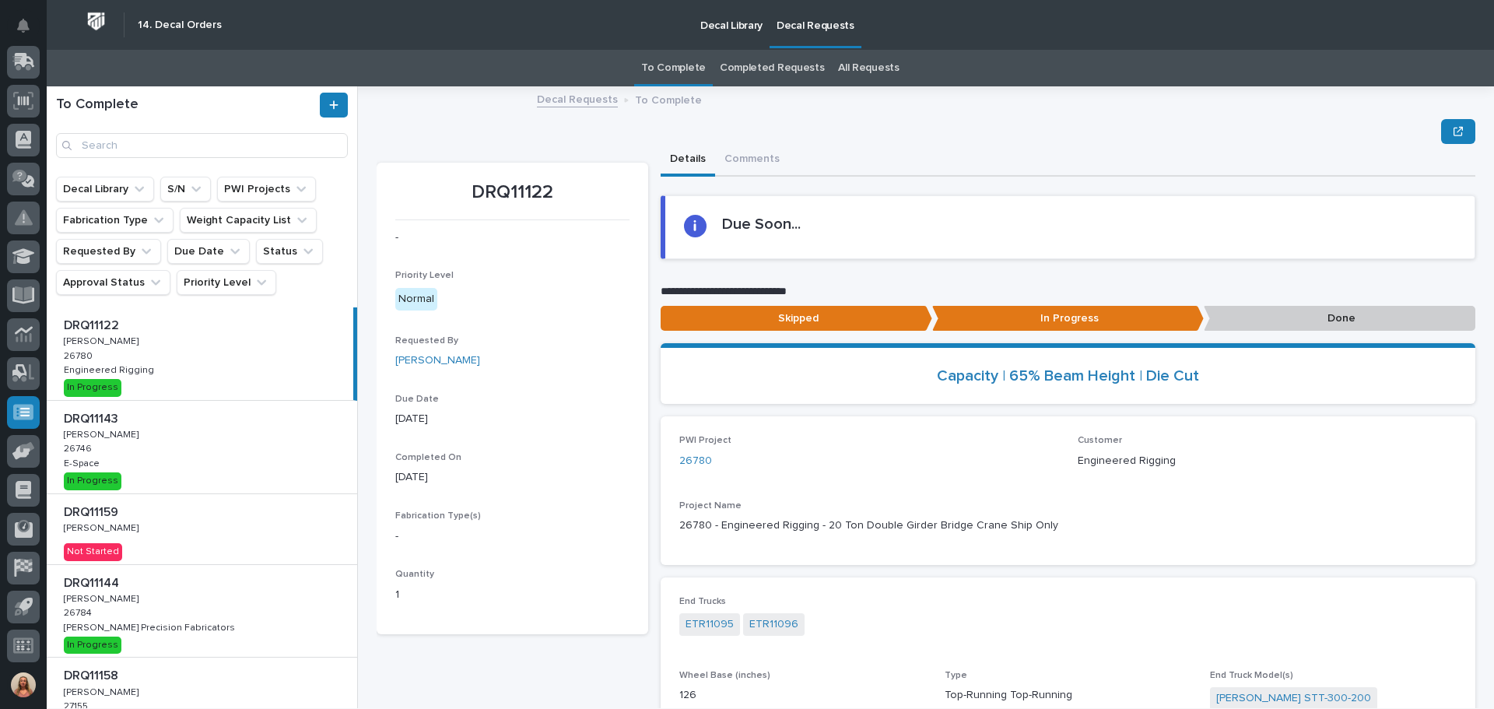
click at [255, 453] on div "DRQ11143 DRQ11143 Adam Yutzy Adam Yutzy 26746 26746 E-Space E-Space In Progress" at bounding box center [202, 447] width 310 height 93
click at [1281, 321] on p "Done" at bounding box center [1340, 319] width 272 height 26
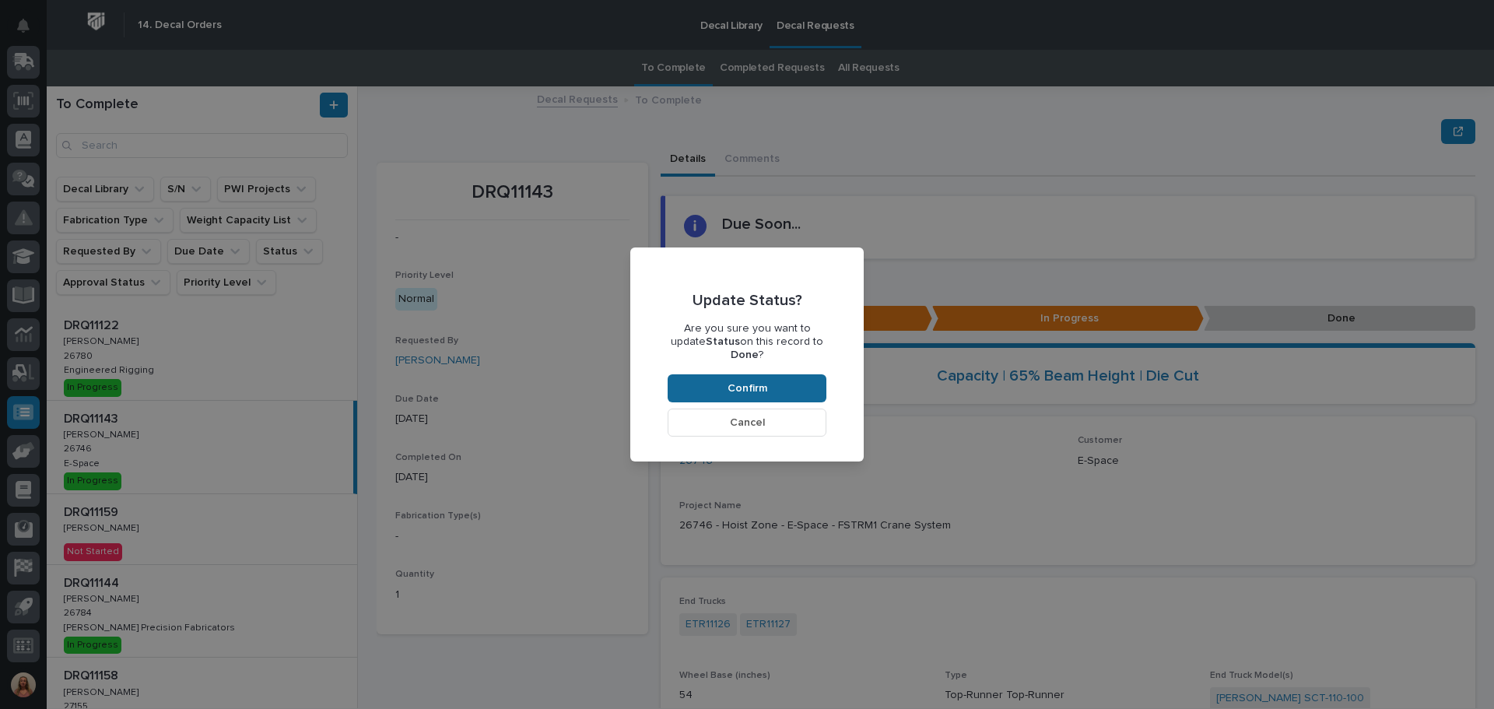
click at [786, 379] on button "Confirm" at bounding box center [747, 388] width 159 height 28
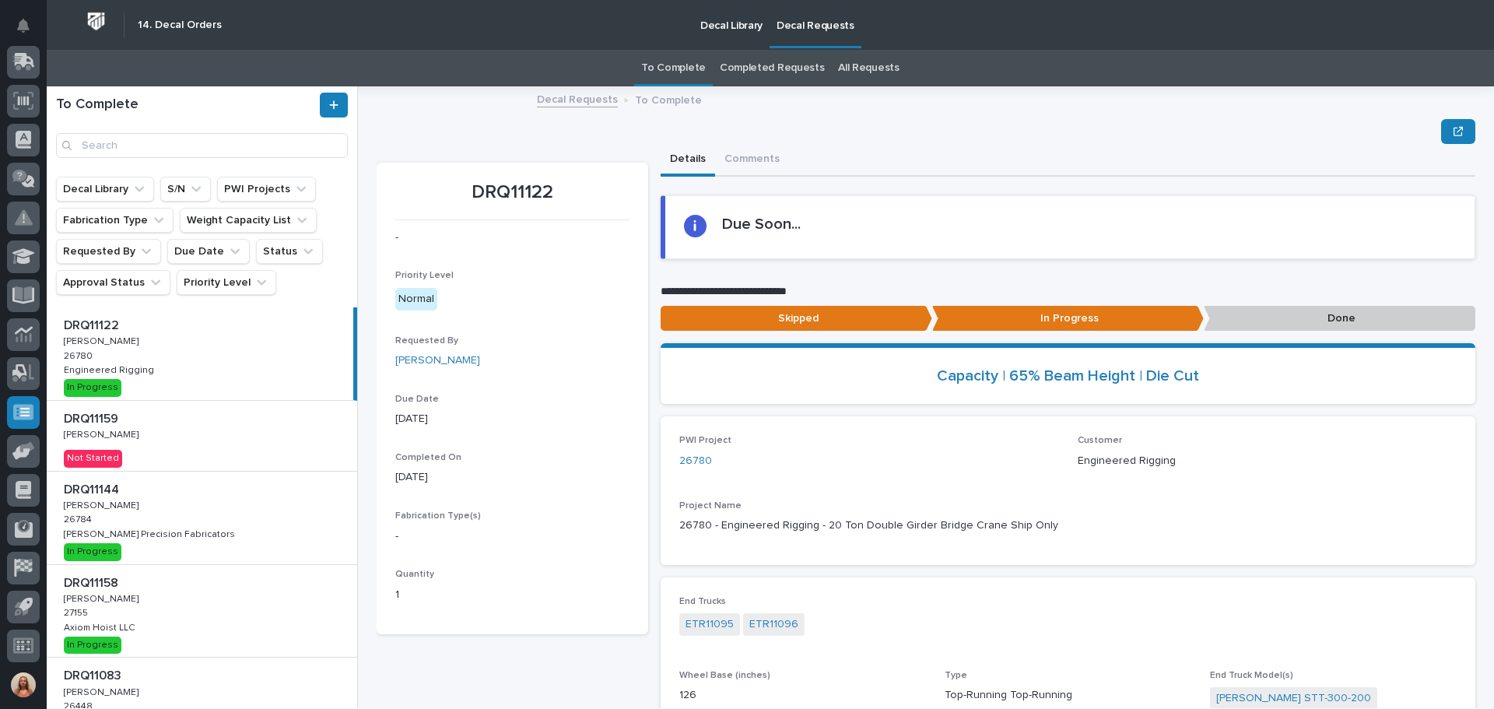
click at [736, 26] on p "Decal Library" at bounding box center [731, 16] width 62 height 33
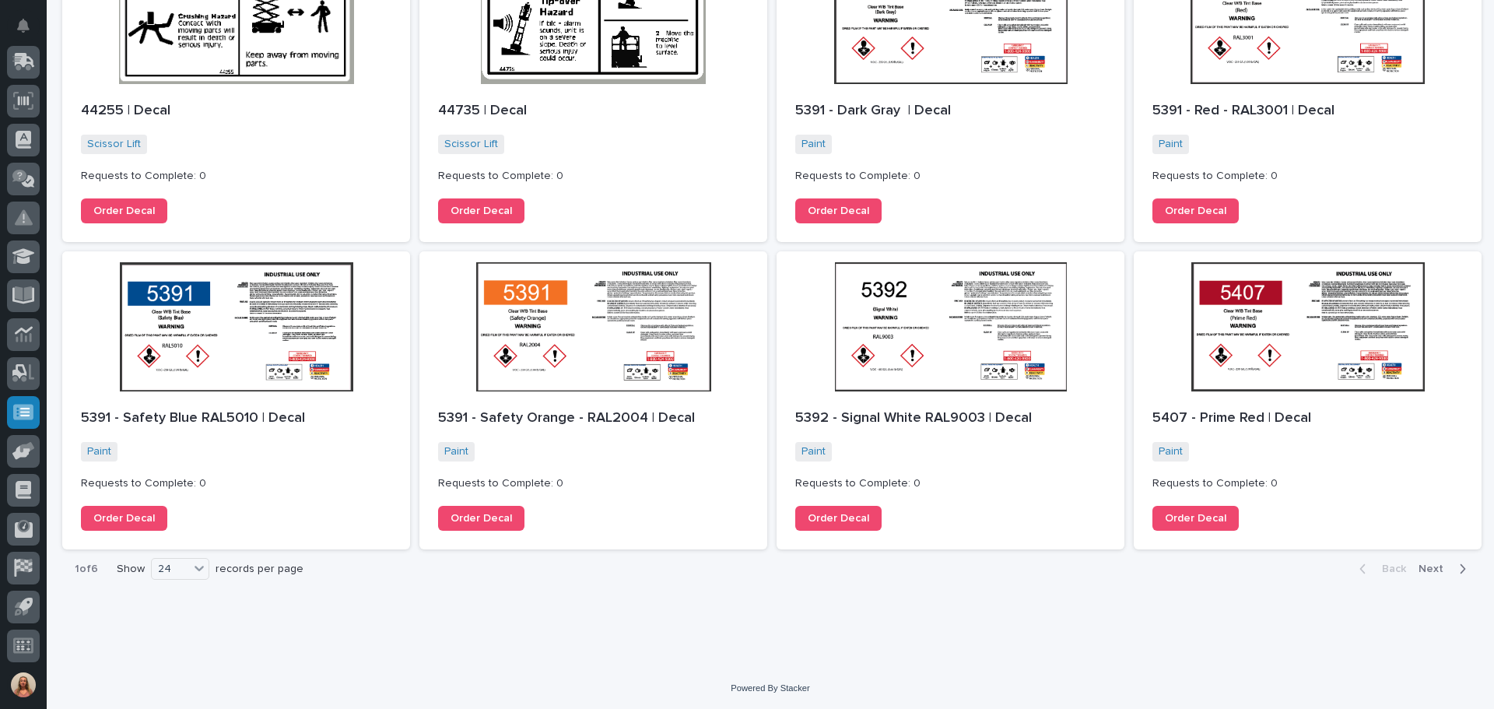
scroll to position [1488, 0]
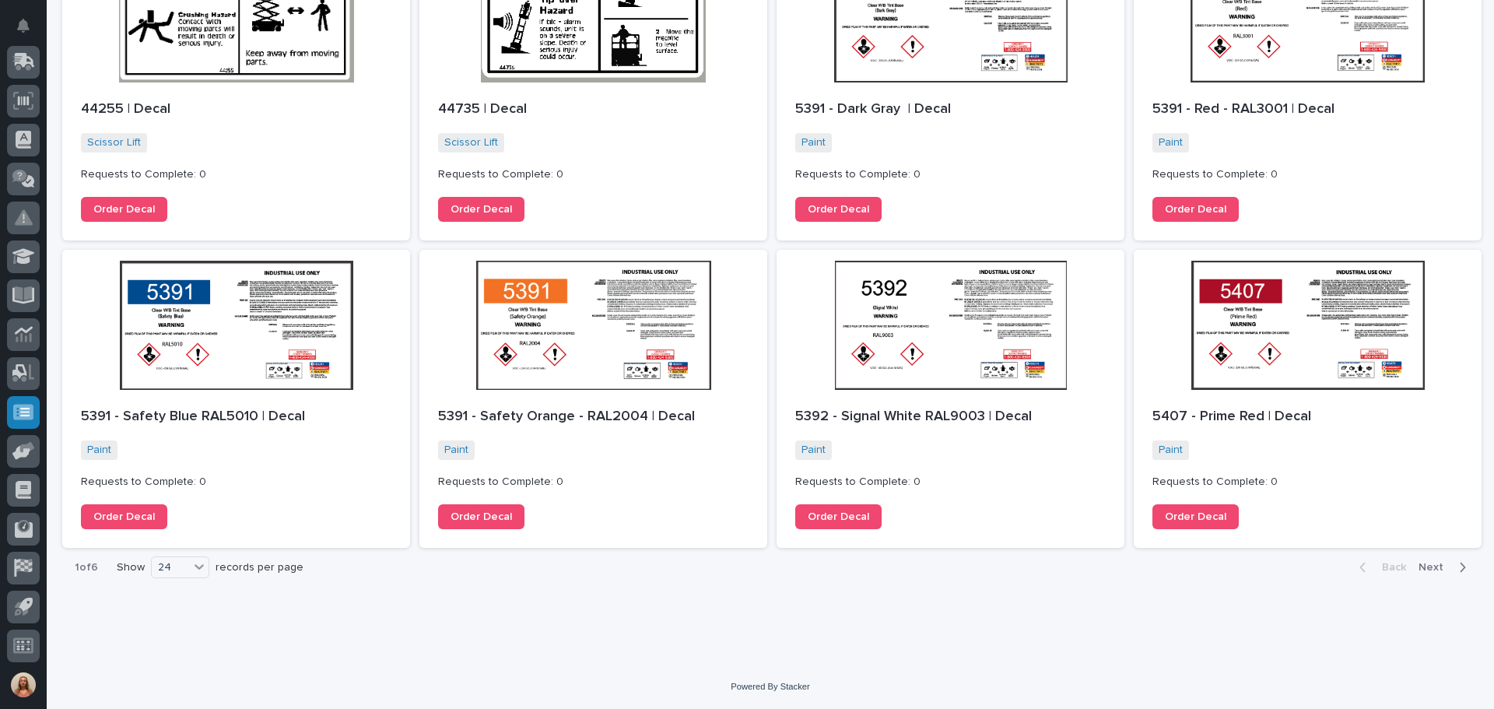
click at [1420, 566] on span "Next" at bounding box center [1436, 567] width 34 height 14
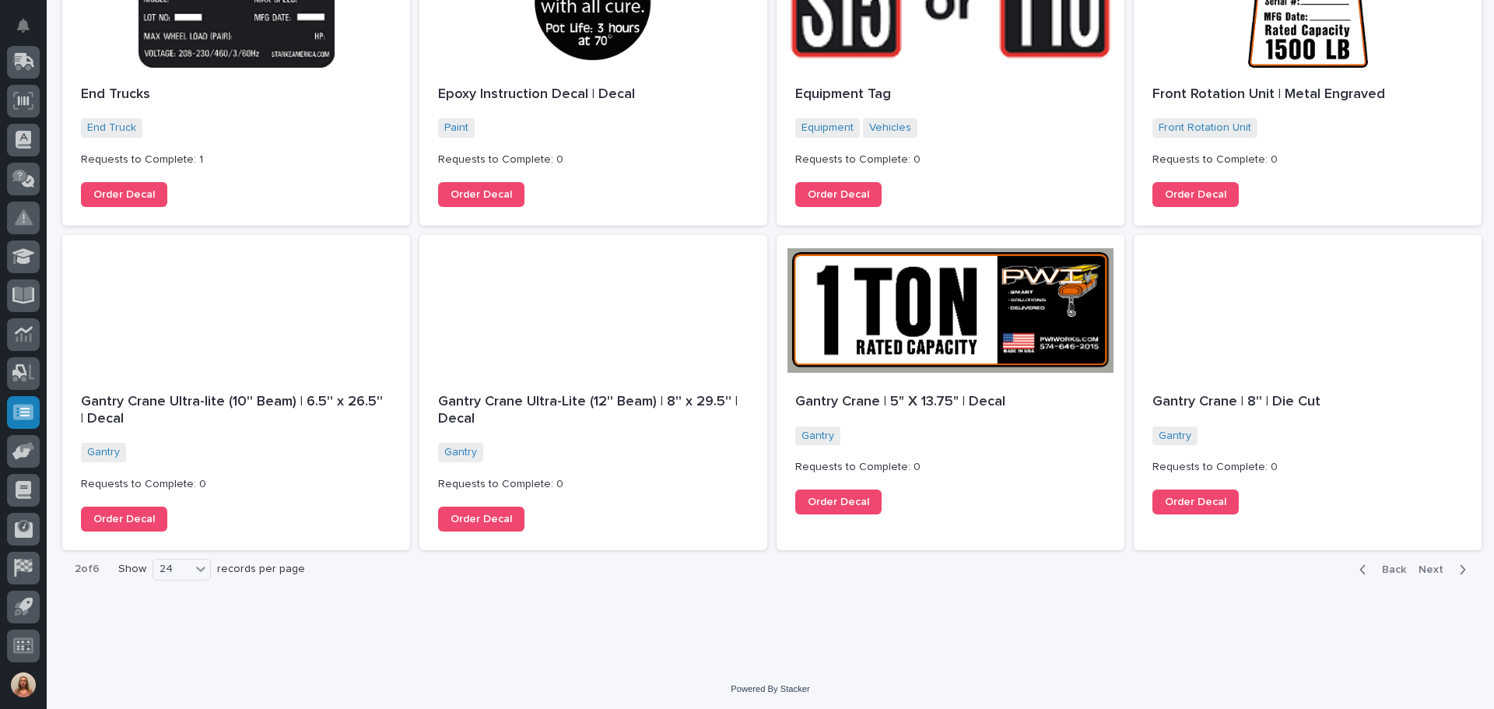
scroll to position [1538, 0]
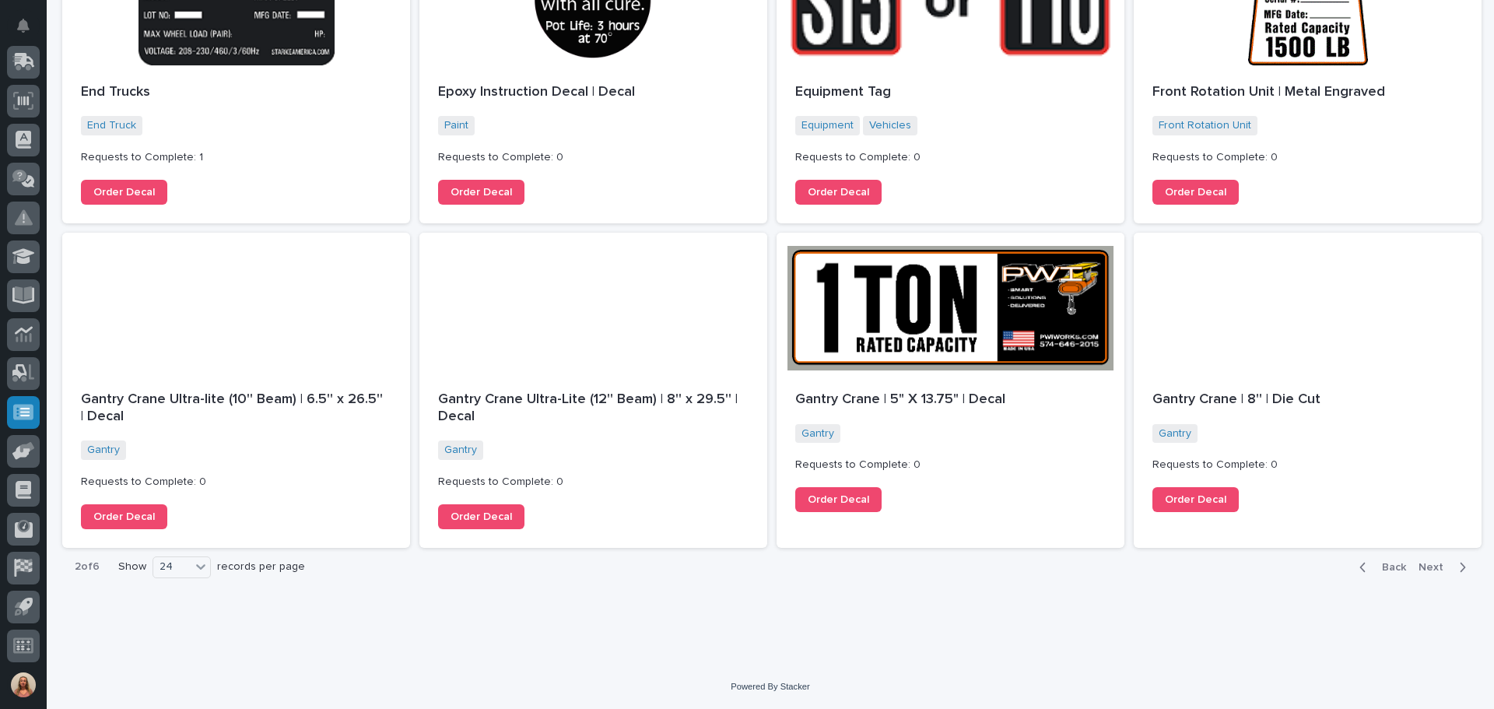
click at [1426, 568] on span "Next" at bounding box center [1436, 567] width 34 height 14
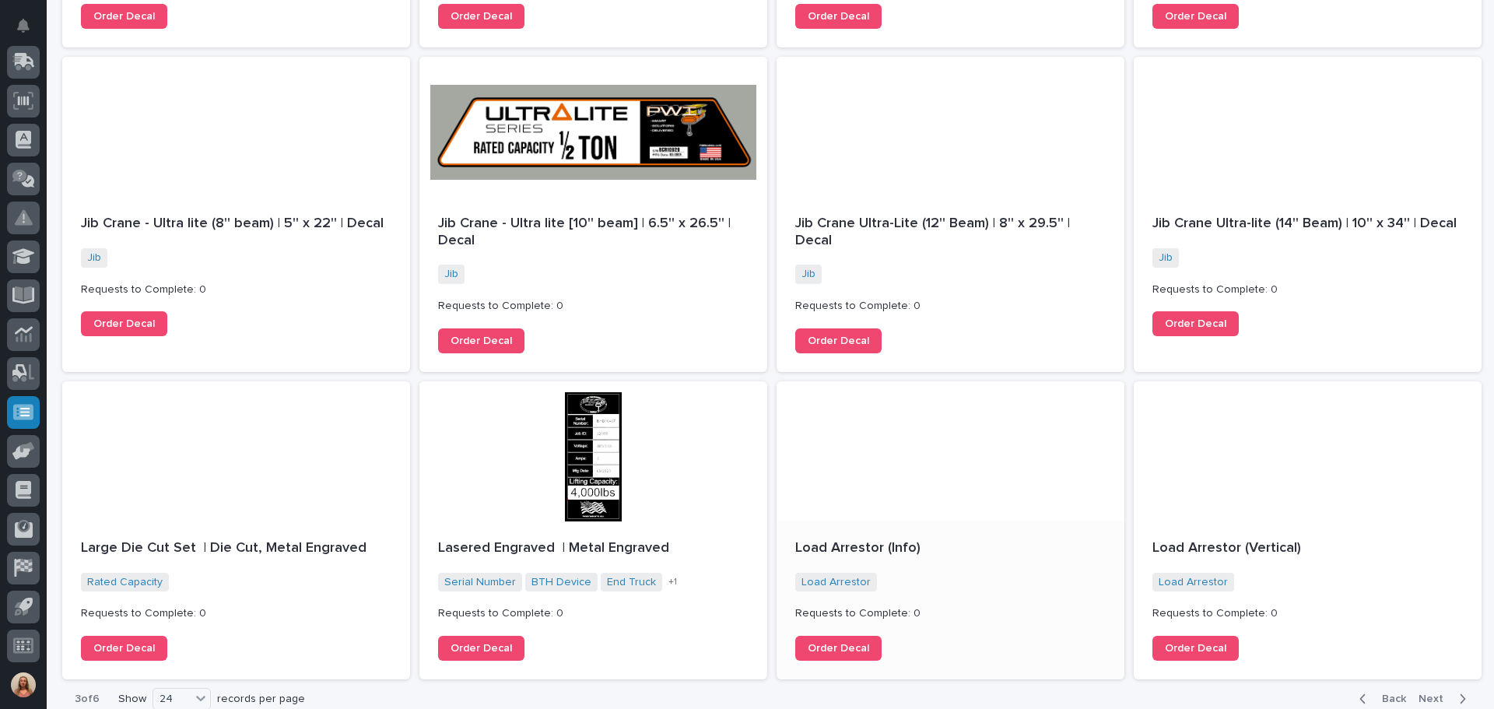
scroll to position [1521, 0]
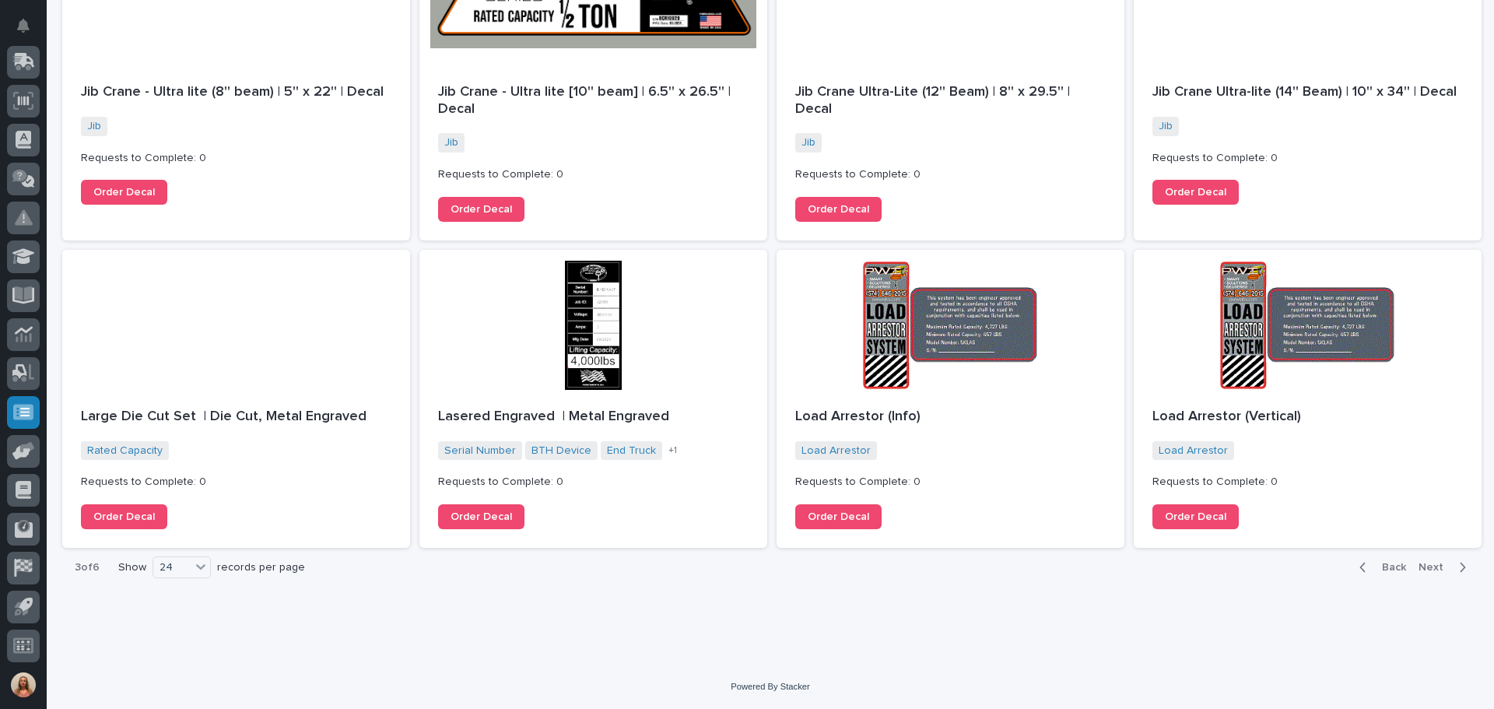
click at [1422, 566] on span "Next" at bounding box center [1436, 567] width 34 height 14
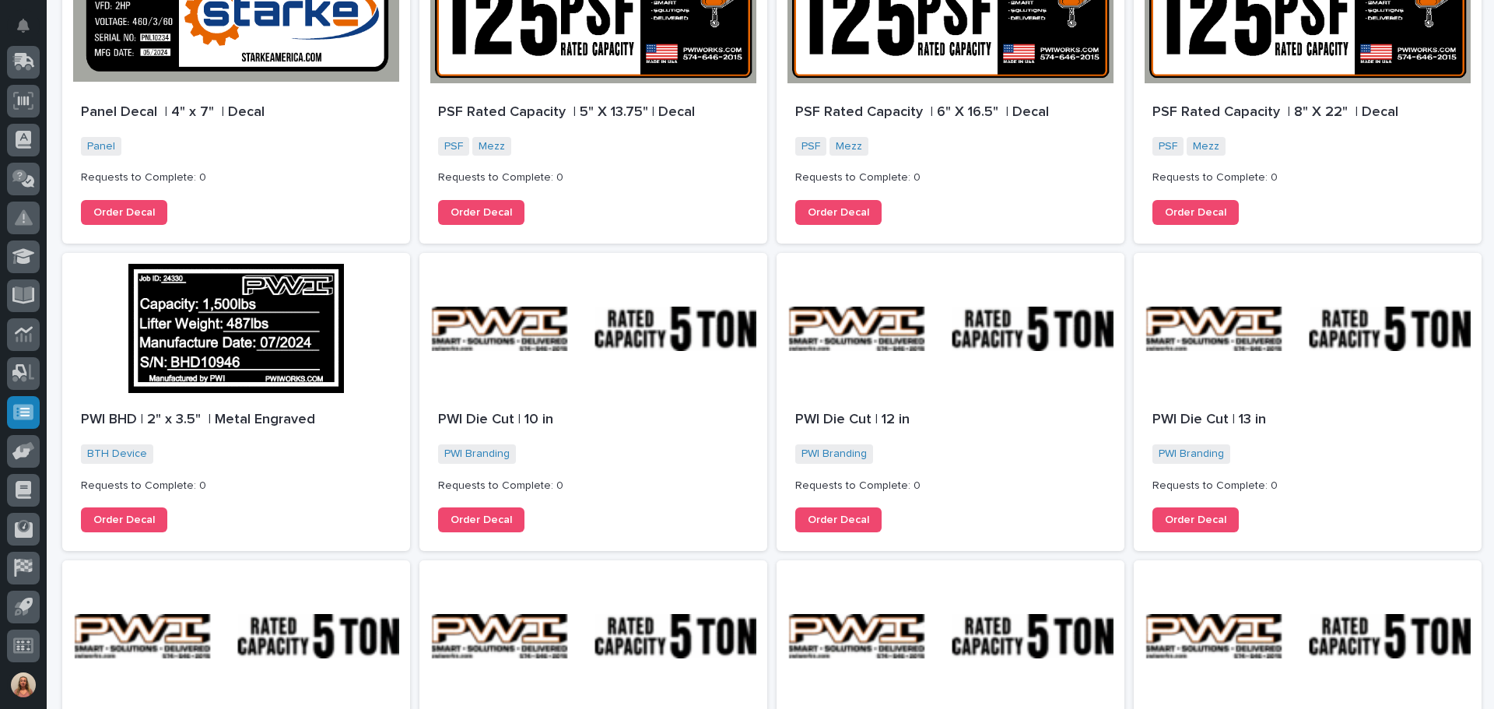
scroll to position [1505, 0]
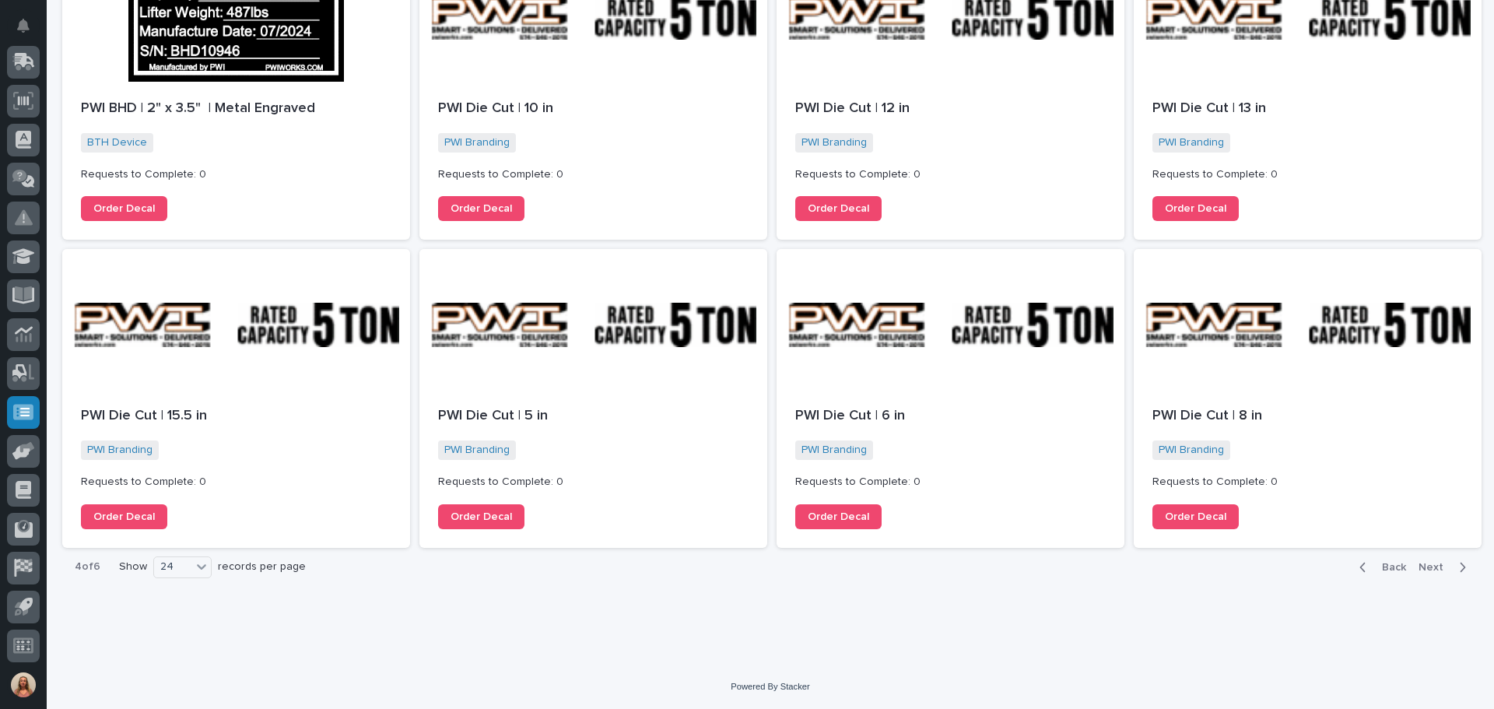
click at [1428, 566] on span "Next" at bounding box center [1436, 567] width 34 height 14
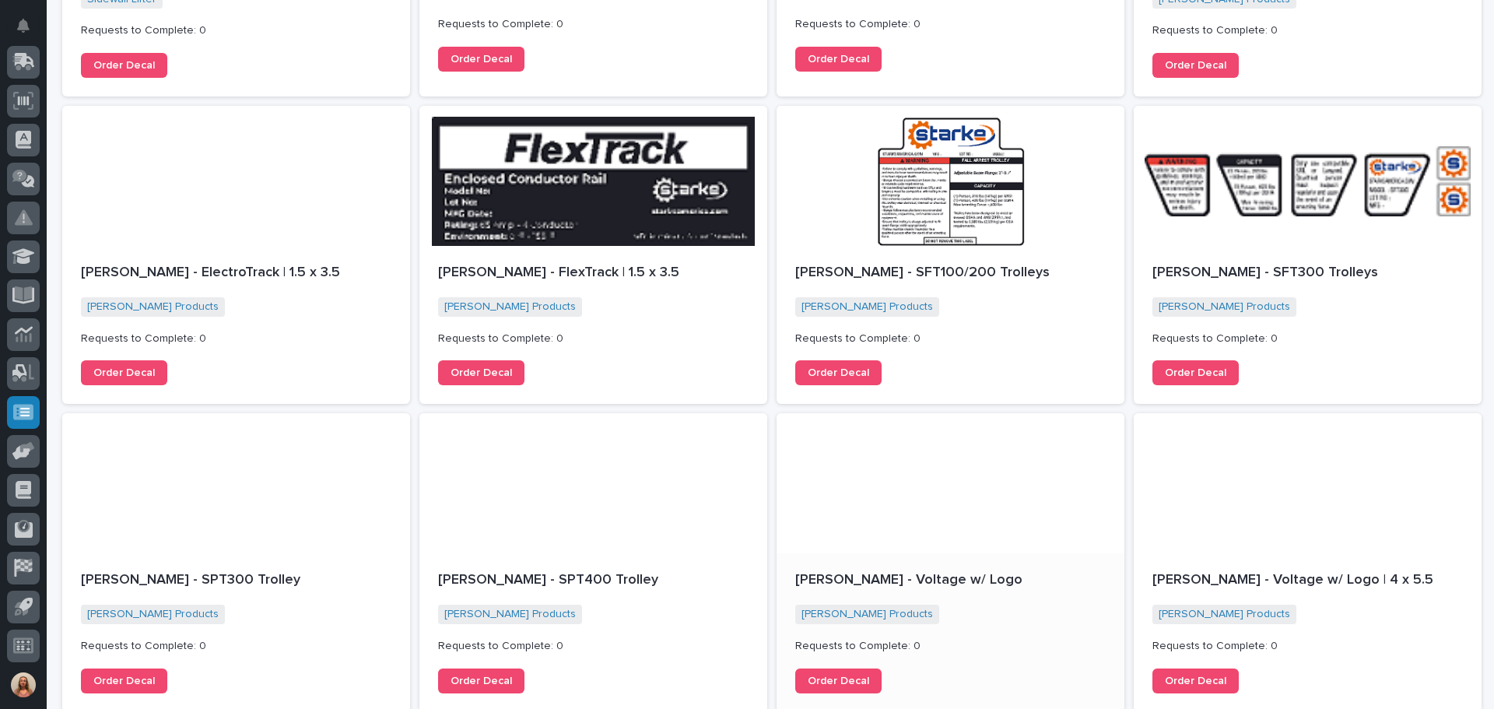
scroll to position [1505, 0]
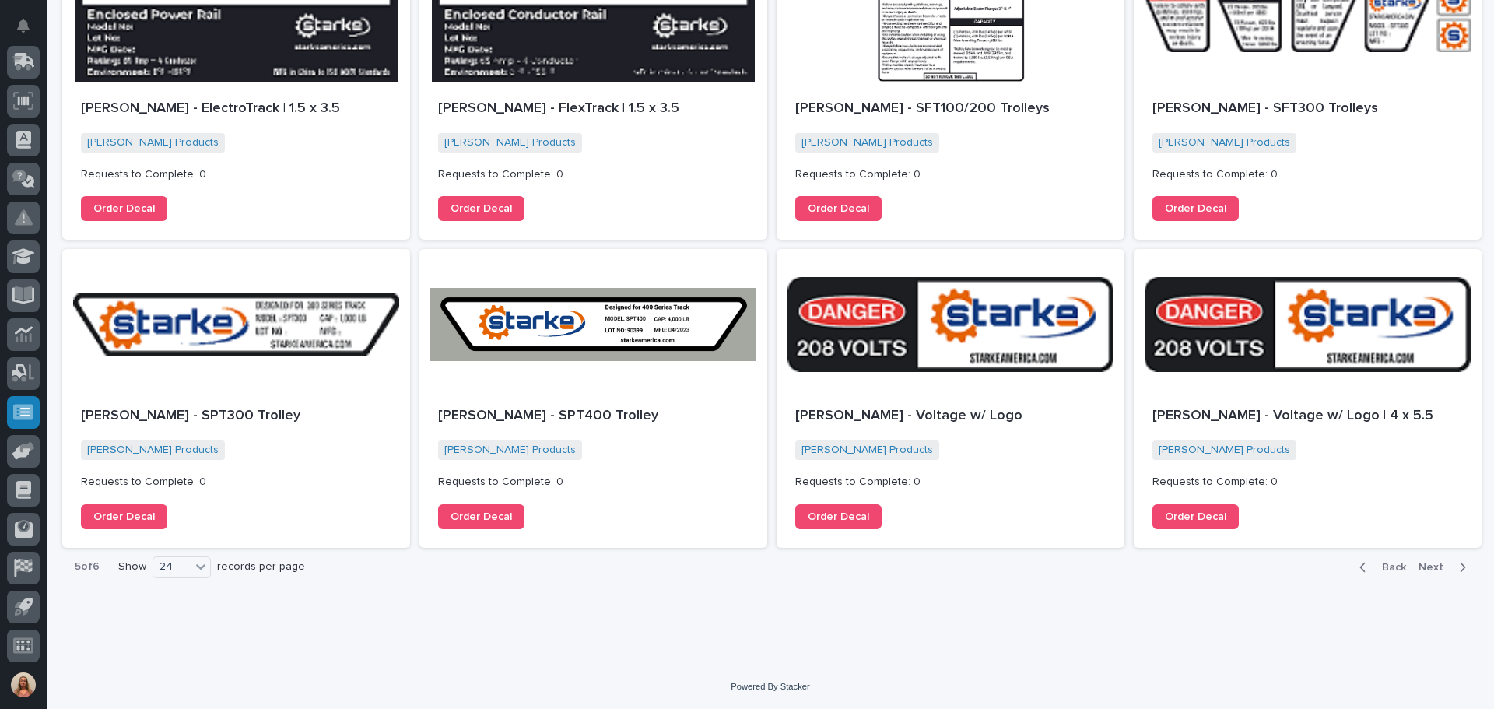
click at [1429, 570] on span "Next" at bounding box center [1436, 567] width 34 height 14
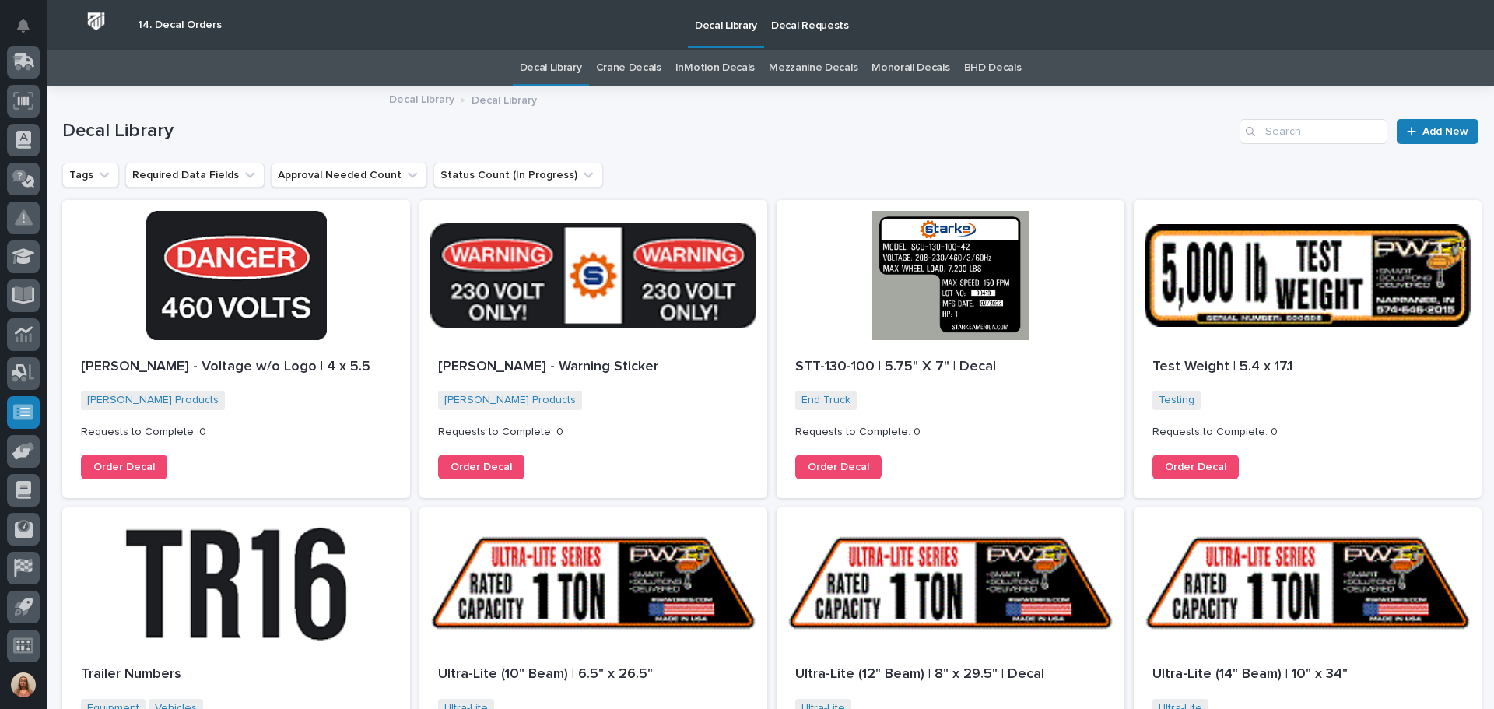
click at [803, 25] on p "Decal Requests" at bounding box center [810, 16] width 78 height 33
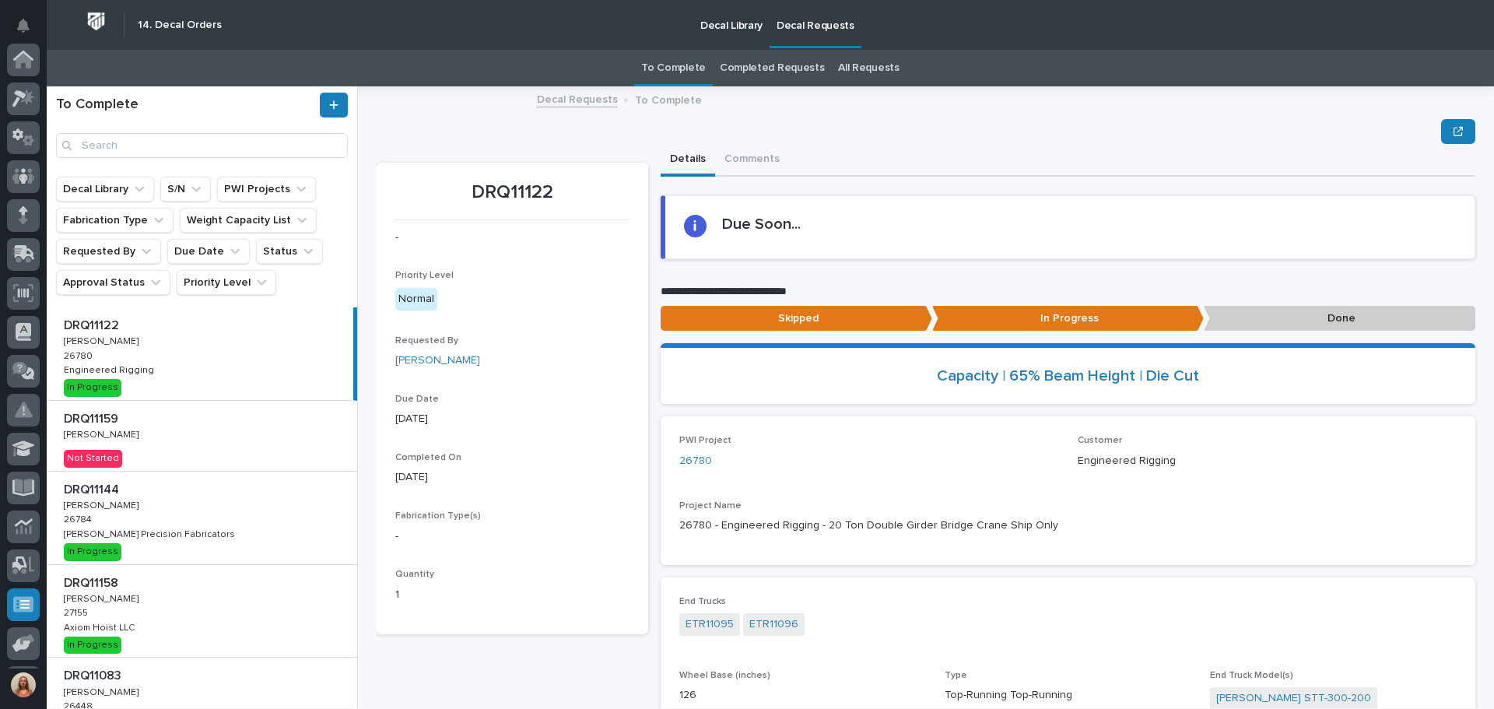
scroll to position [192, 0]
click at [226, 612] on div "DRQ11158 DRQ11158 Adam Yutzy Adam Yutzy 27155 27155 Axiom Hoist LLC Axiom Hoist…" at bounding box center [202, 611] width 310 height 93
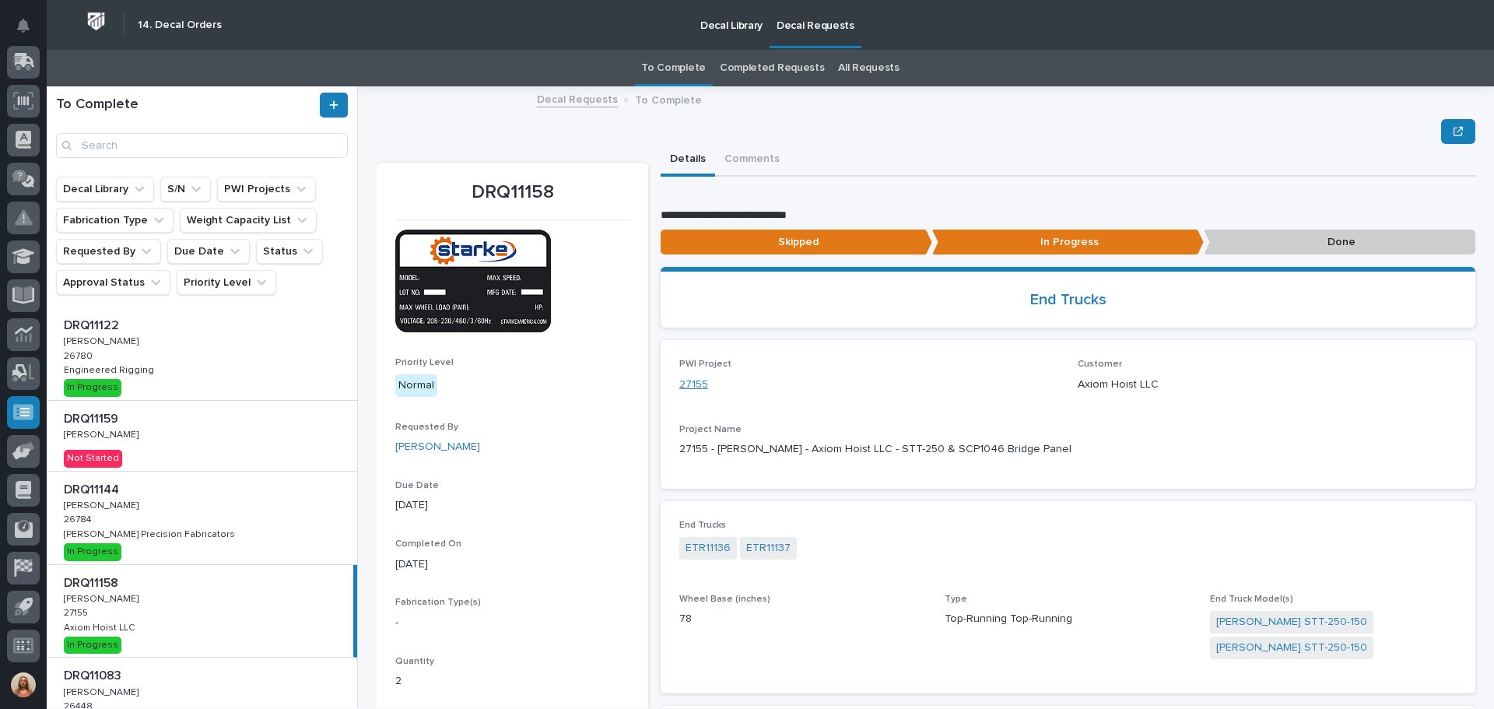
click at [694, 384] on link "27155" at bounding box center [693, 385] width 29 height 16
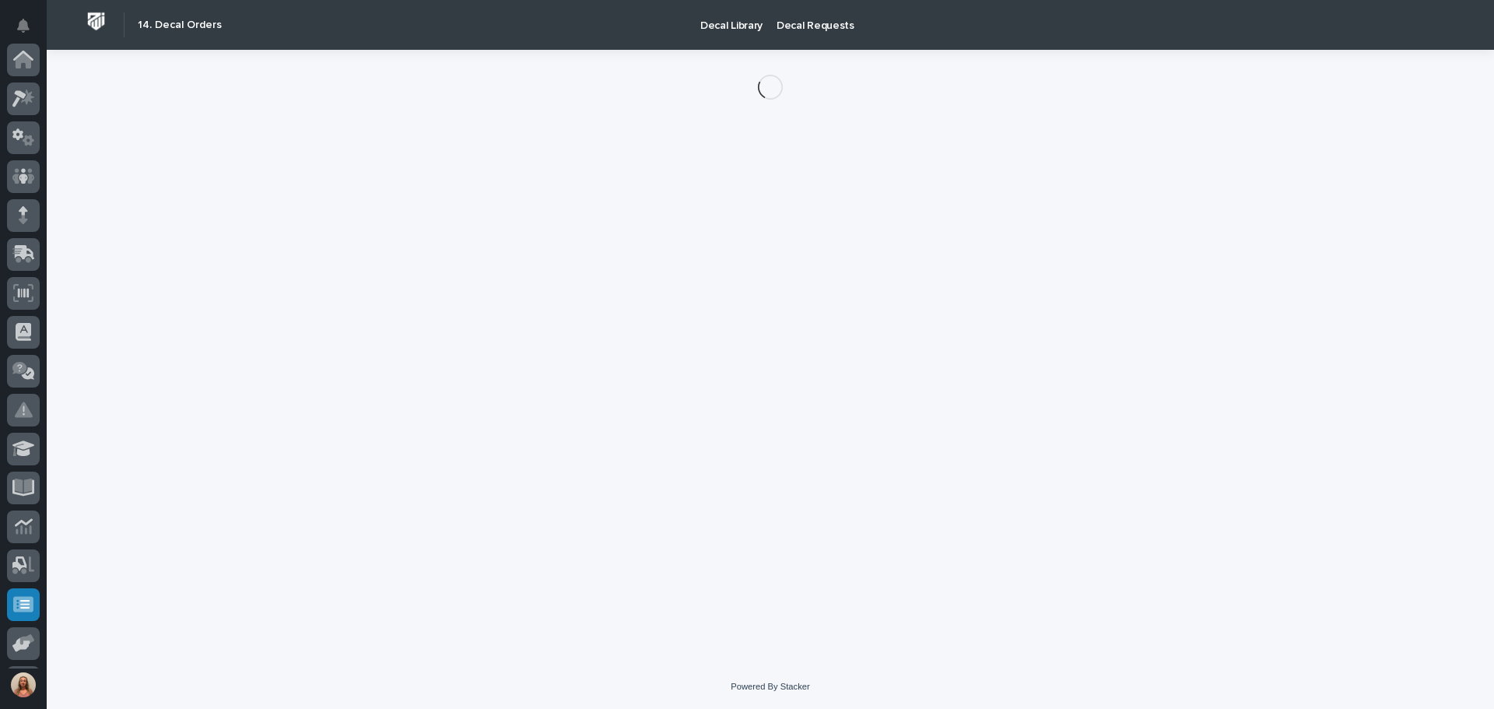
scroll to position [192, 0]
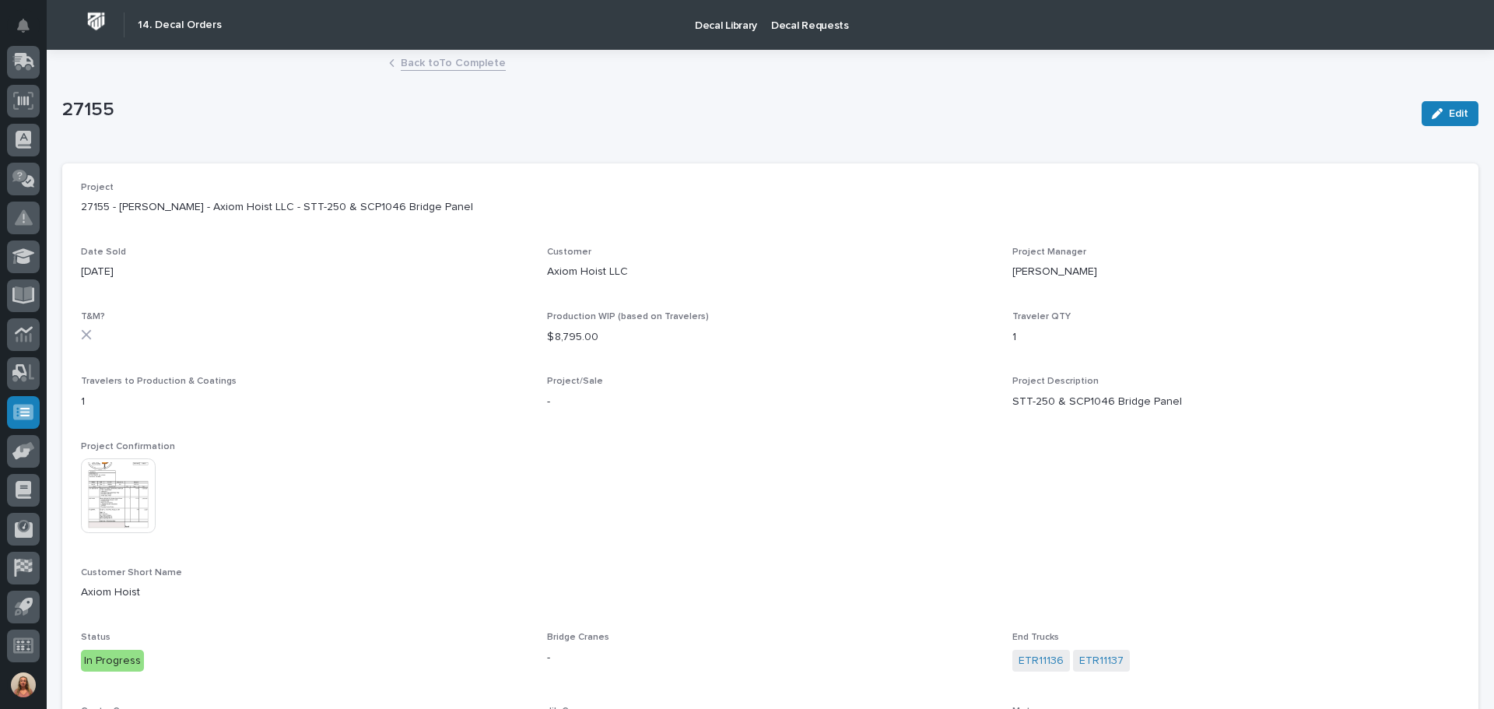
click at [134, 513] on img at bounding box center [118, 495] width 75 height 75
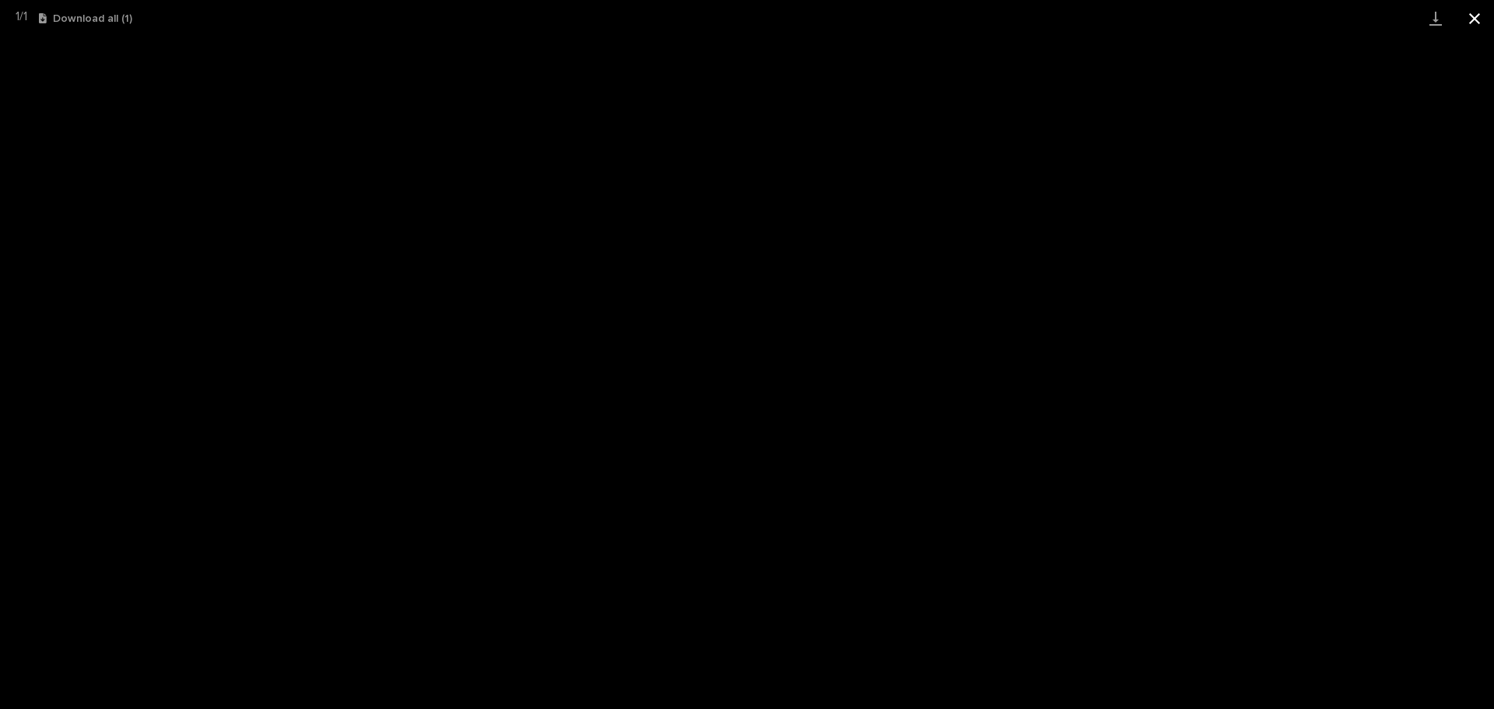
click at [1475, 17] on button "Close gallery" at bounding box center [1474, 18] width 39 height 37
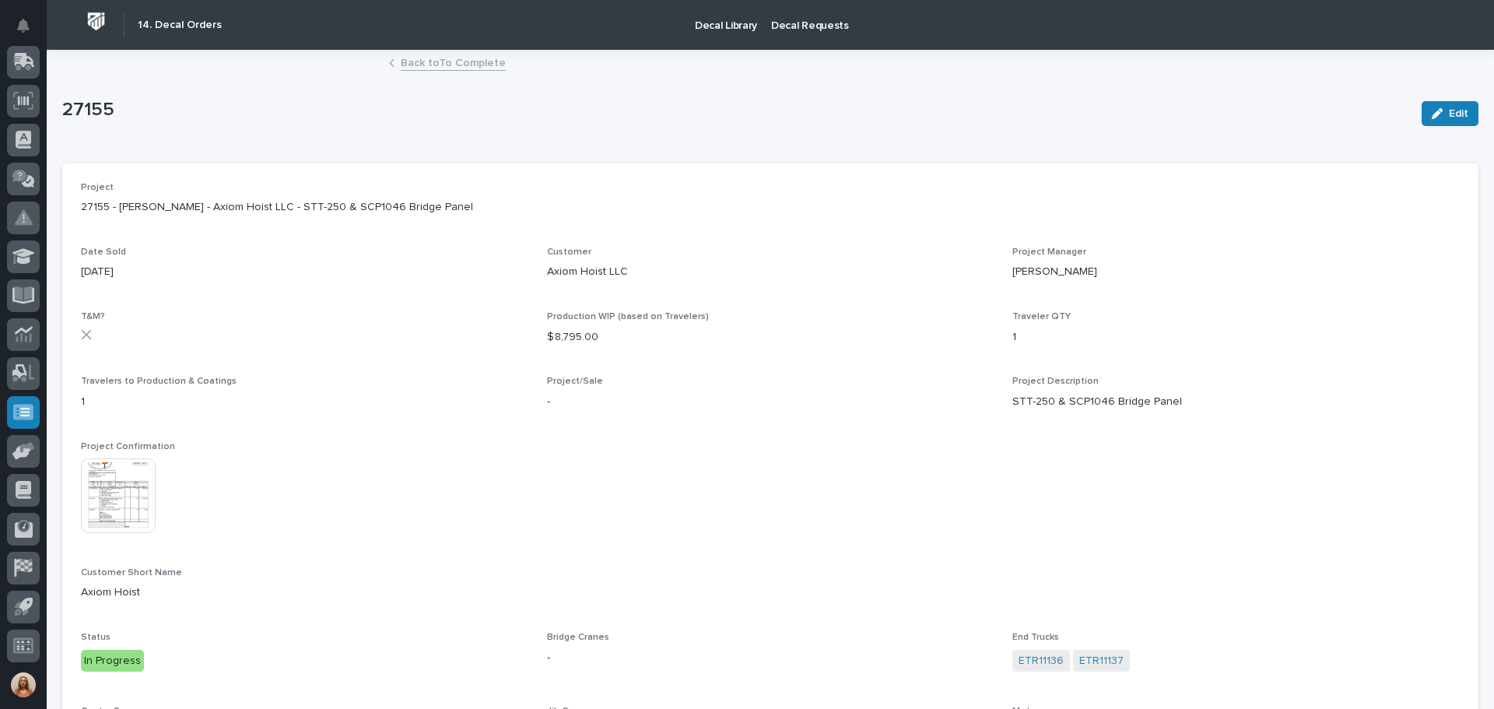
click at [439, 65] on link "Back to To Complete" at bounding box center [453, 62] width 105 height 18
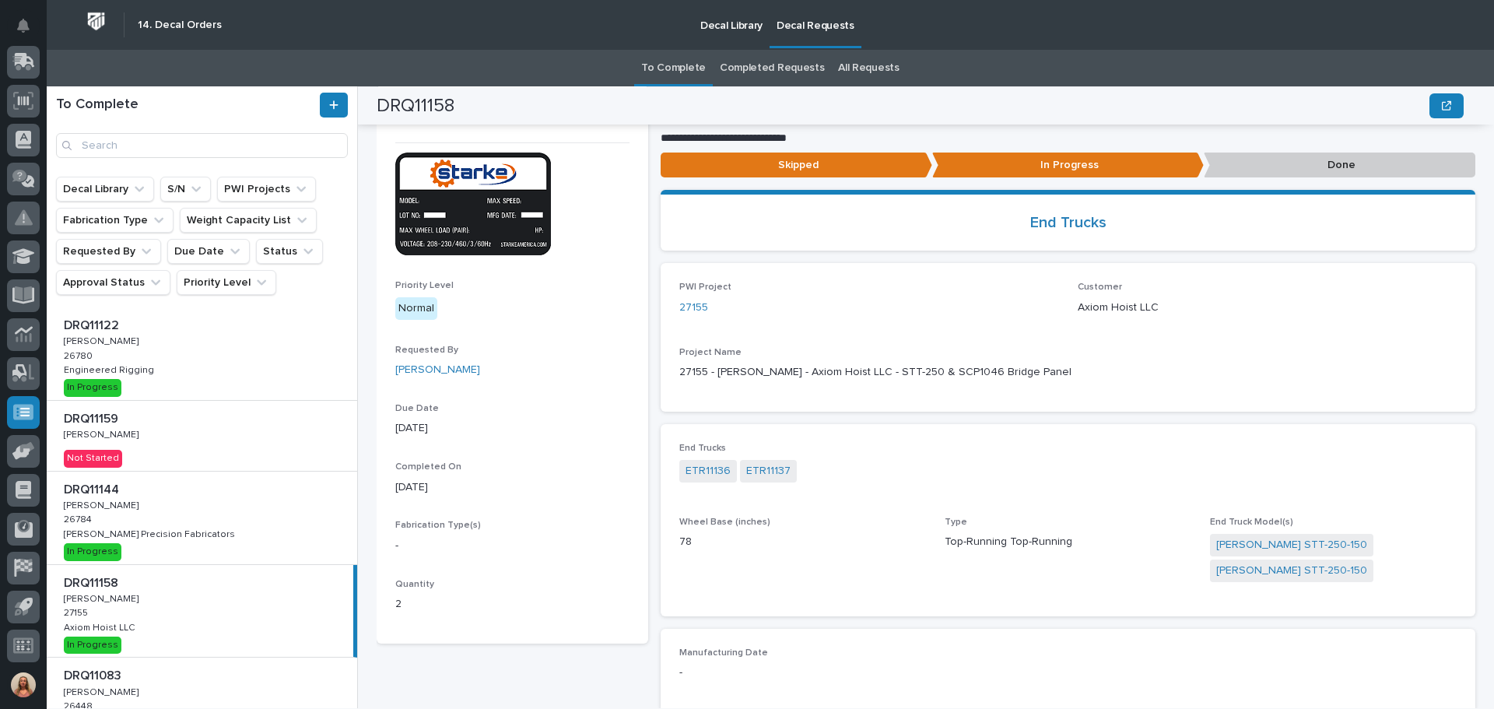
scroll to position [37, 0]
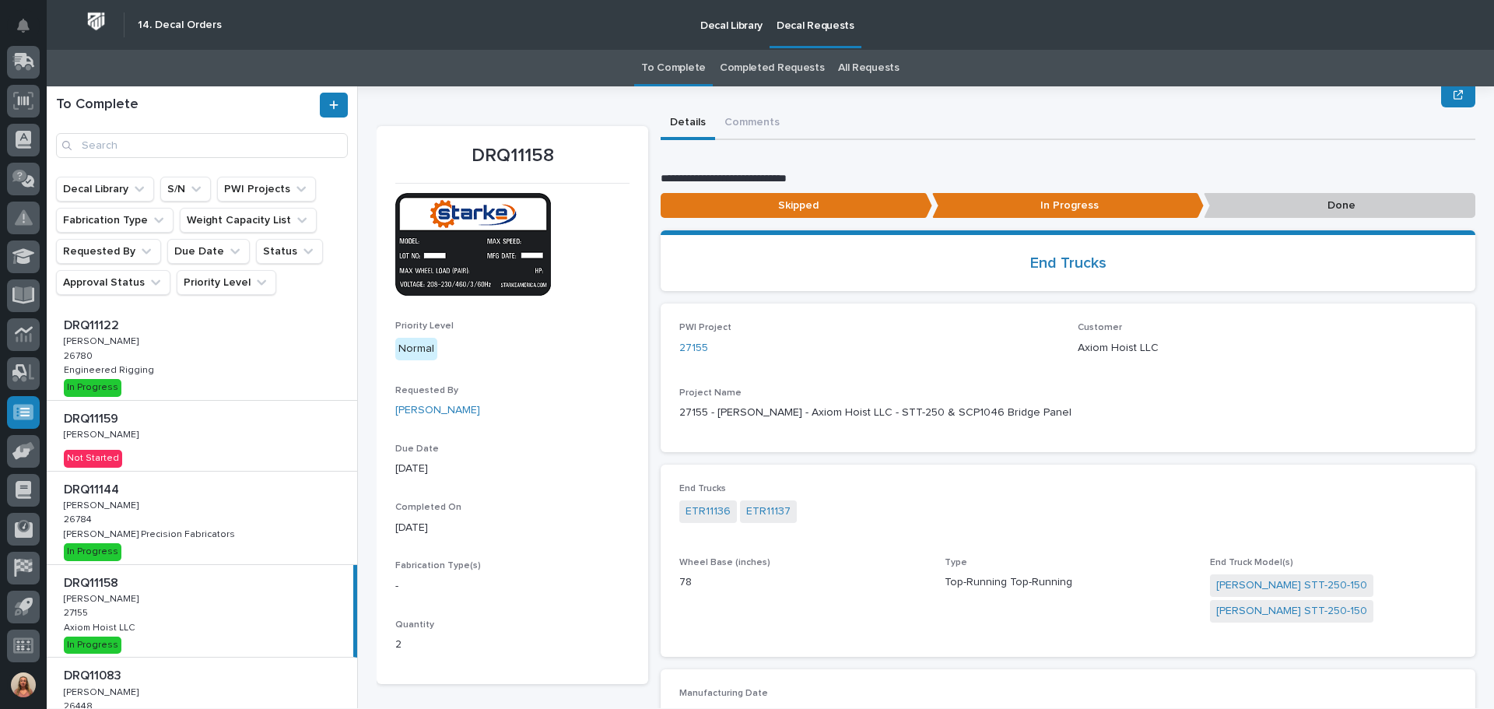
click at [172, 450] on div "DRQ11159 DRQ11159 Kenny Beachy Kenny Beachy Not Started" at bounding box center [202, 436] width 310 height 70
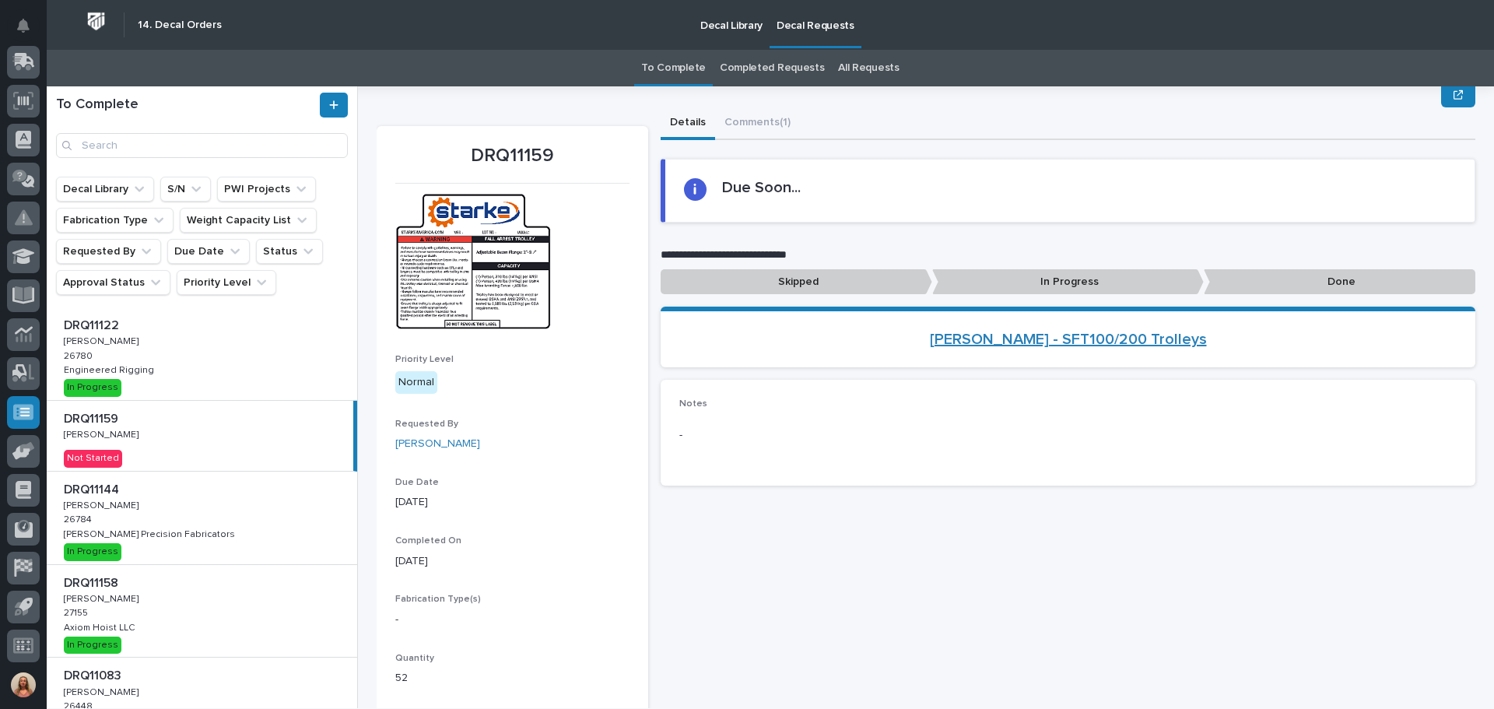
click at [1076, 340] on link "Starke - SFT100/200 Trolleys" at bounding box center [1068, 339] width 277 height 19
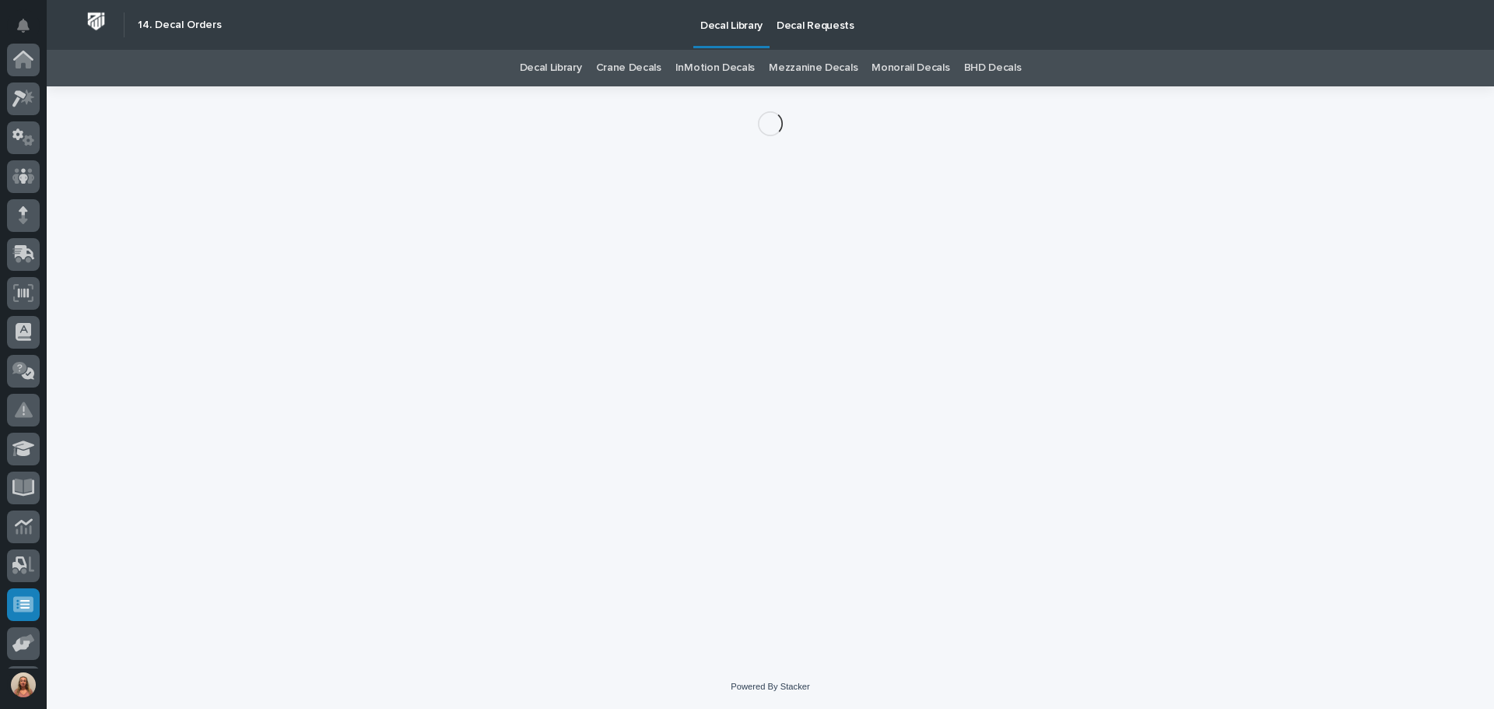
scroll to position [192, 0]
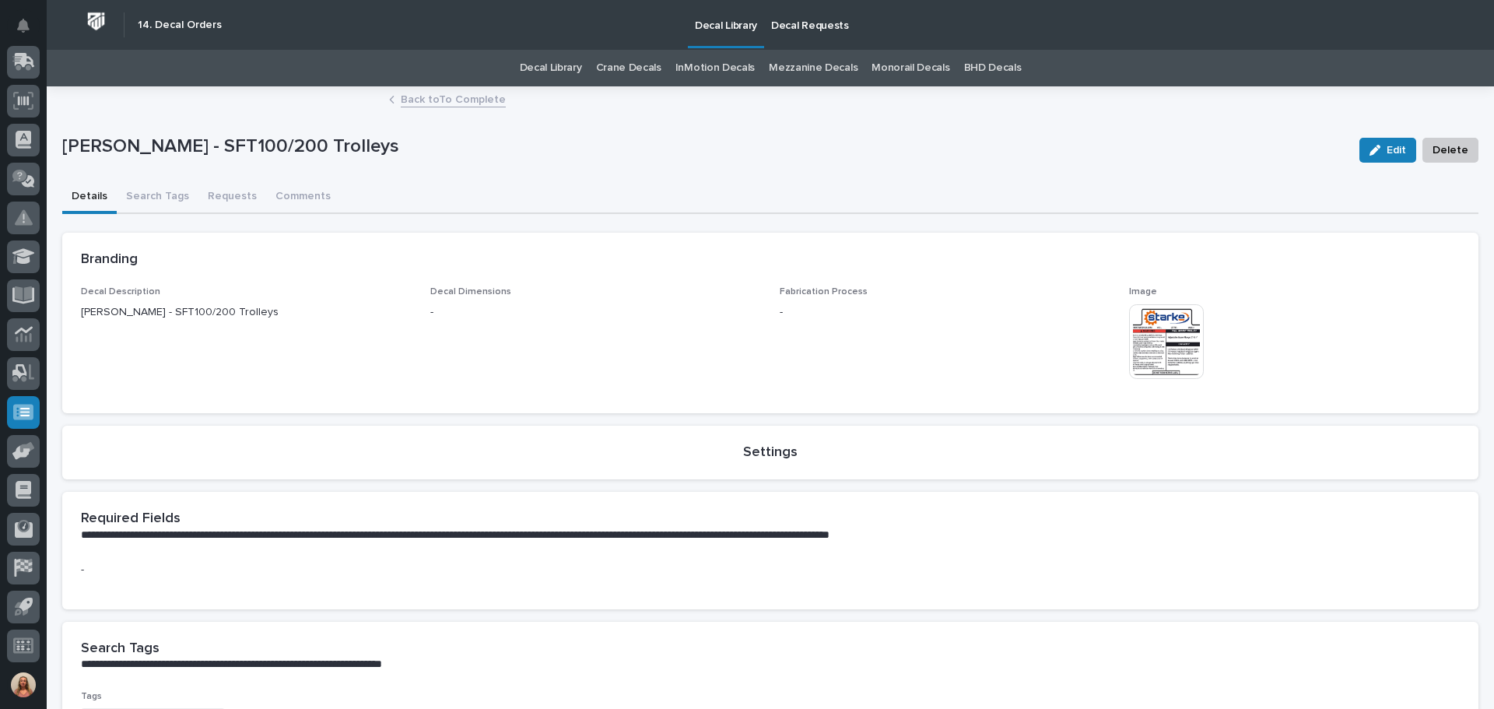
click at [1179, 366] on img at bounding box center [1166, 341] width 75 height 75
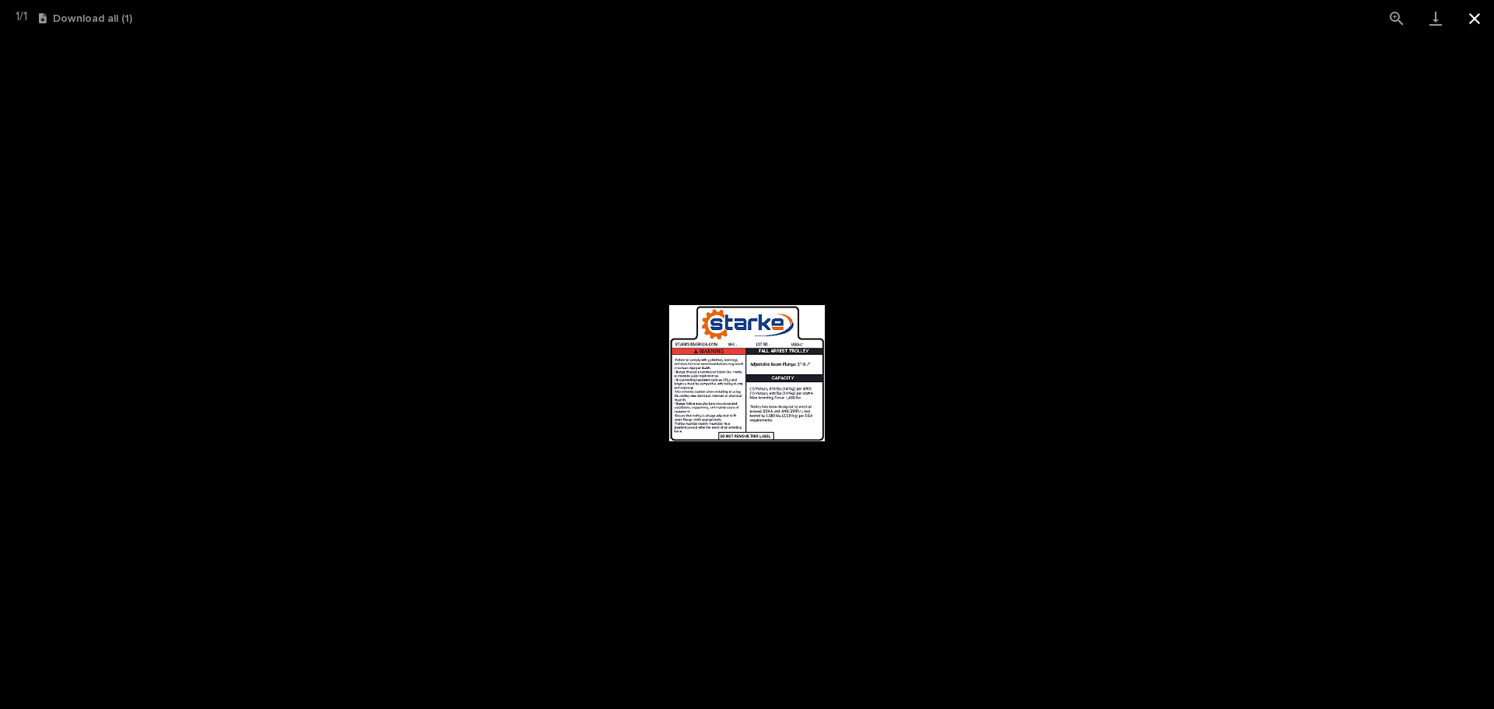
click at [1469, 18] on button "Close gallery" at bounding box center [1474, 18] width 39 height 37
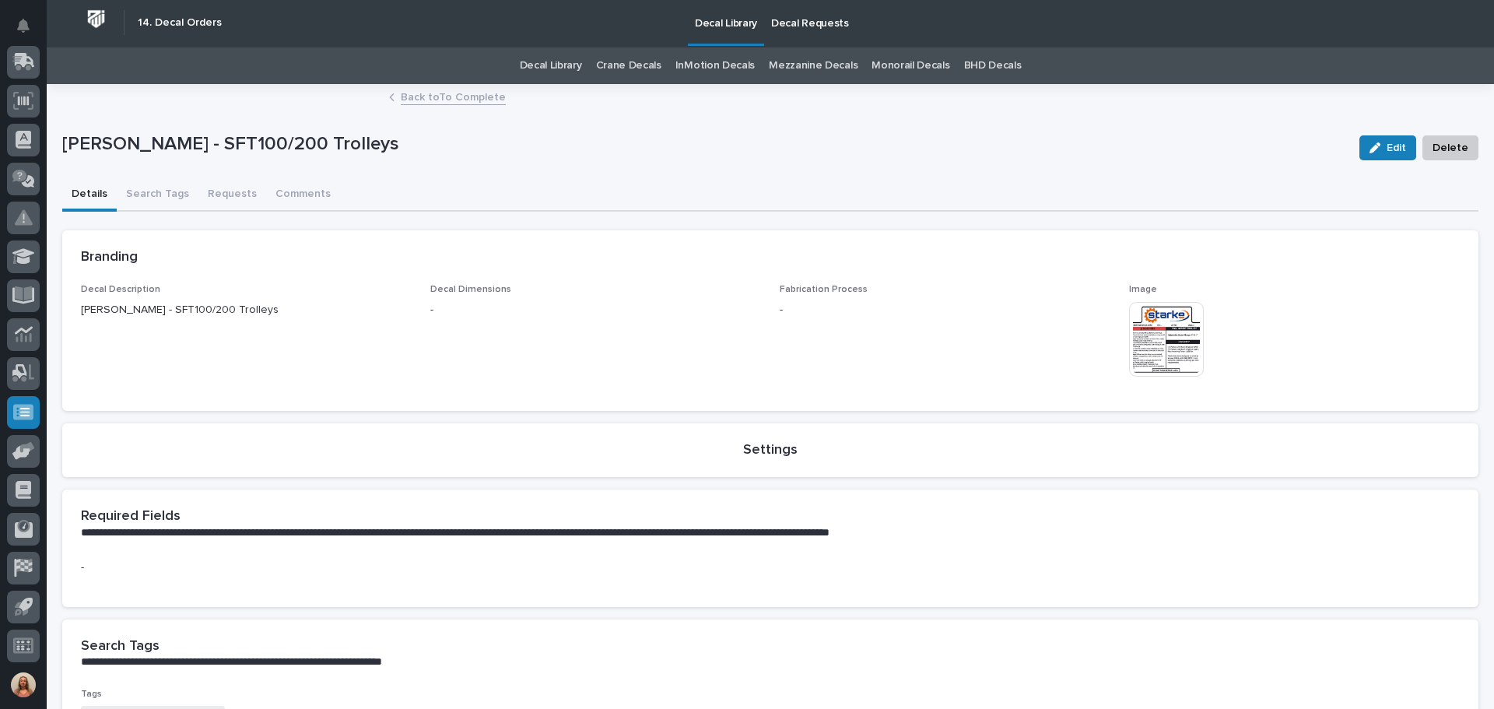
scroll to position [0, 0]
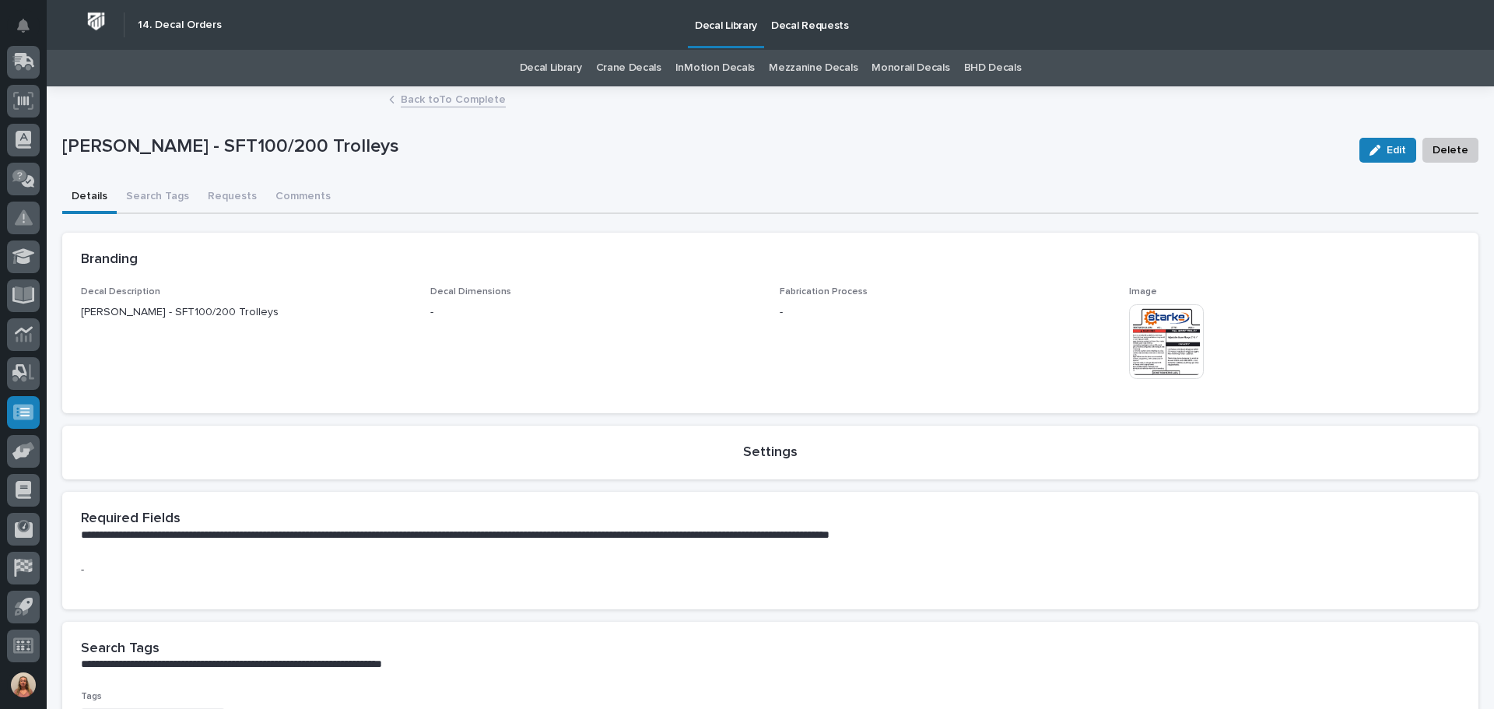
click at [450, 99] on link "Back to To Complete" at bounding box center [453, 98] width 105 height 18
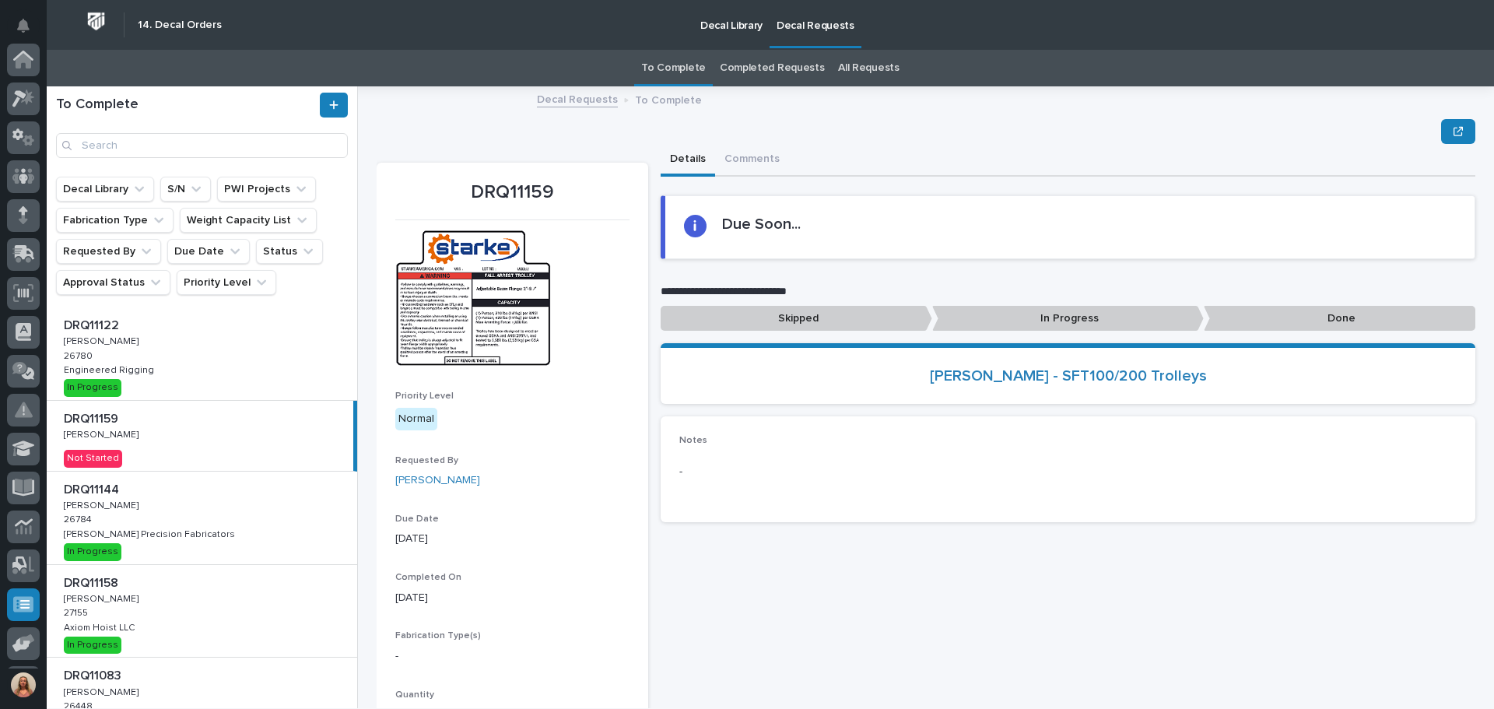
scroll to position [192, 0]
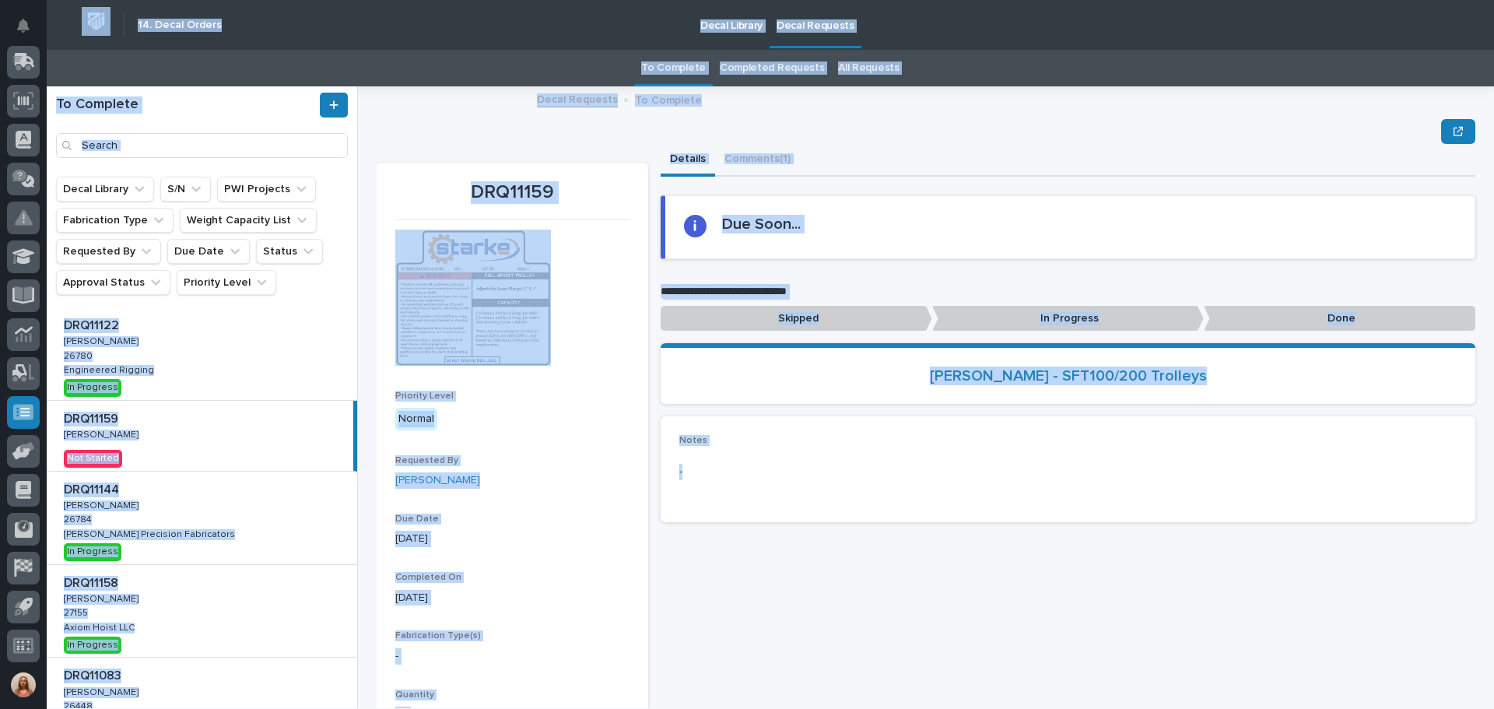
click at [808, 707] on html "My Settings Log Out " 14. Decal Orders " was added to your account Open 14. Dec…" at bounding box center [747, 354] width 1494 height 709
click at [937, 630] on div "**********" at bounding box center [1068, 449] width 815 height 610
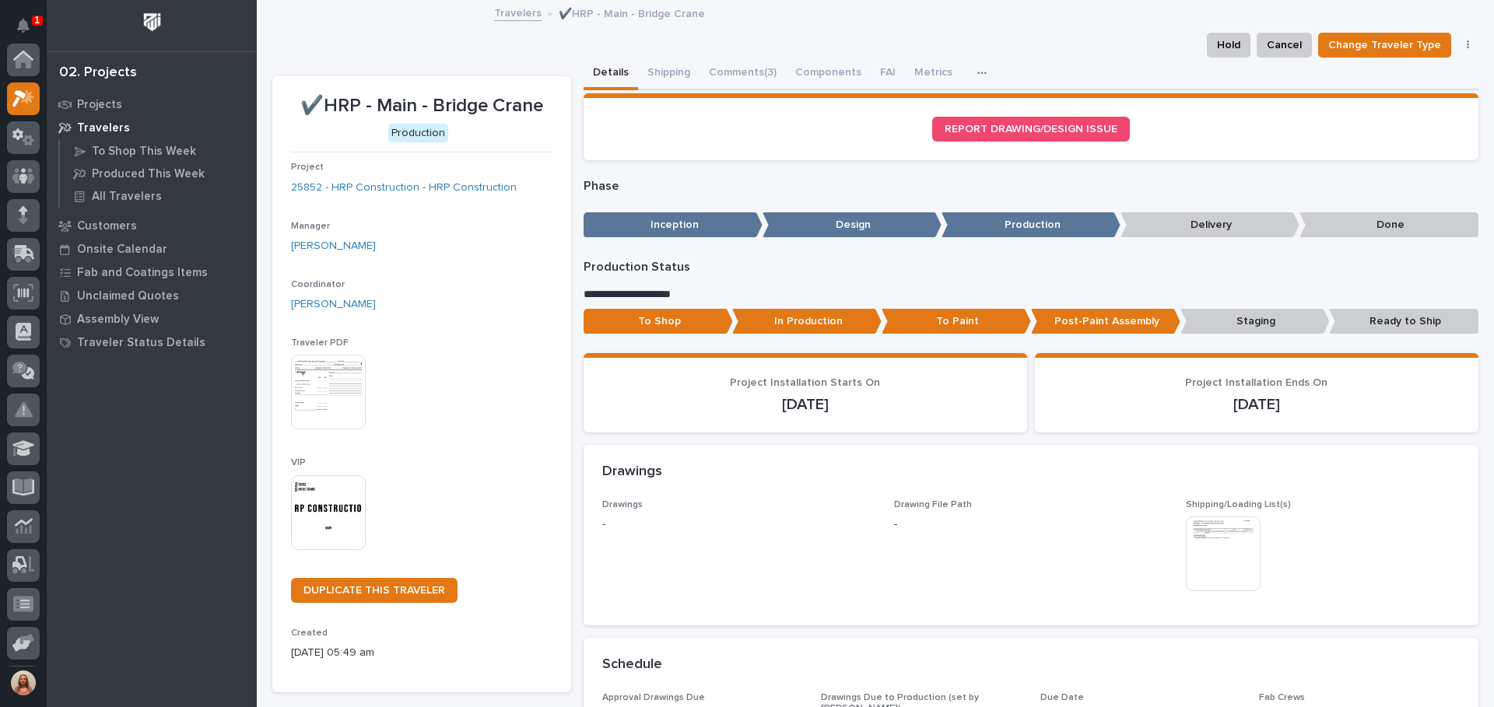
scroll to position [39, 0]
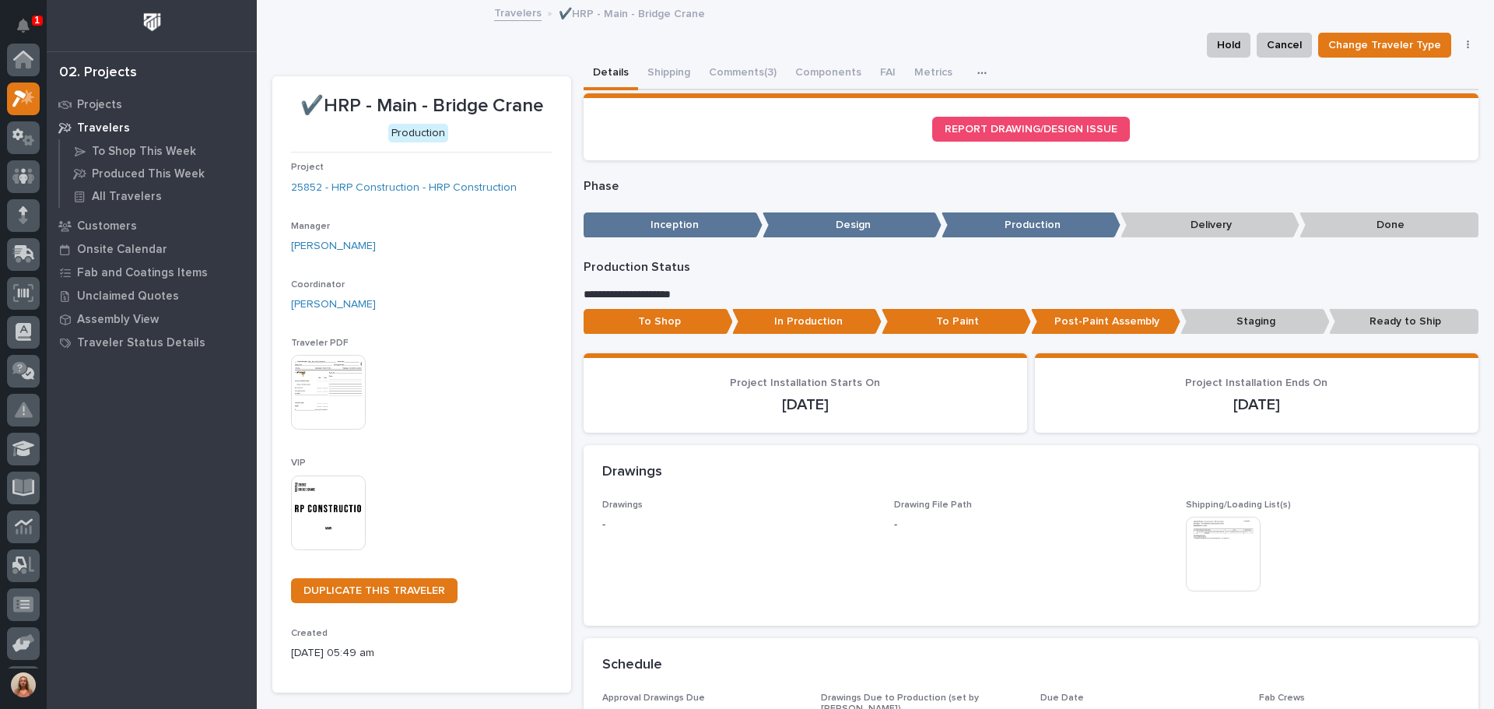
scroll to position [39, 0]
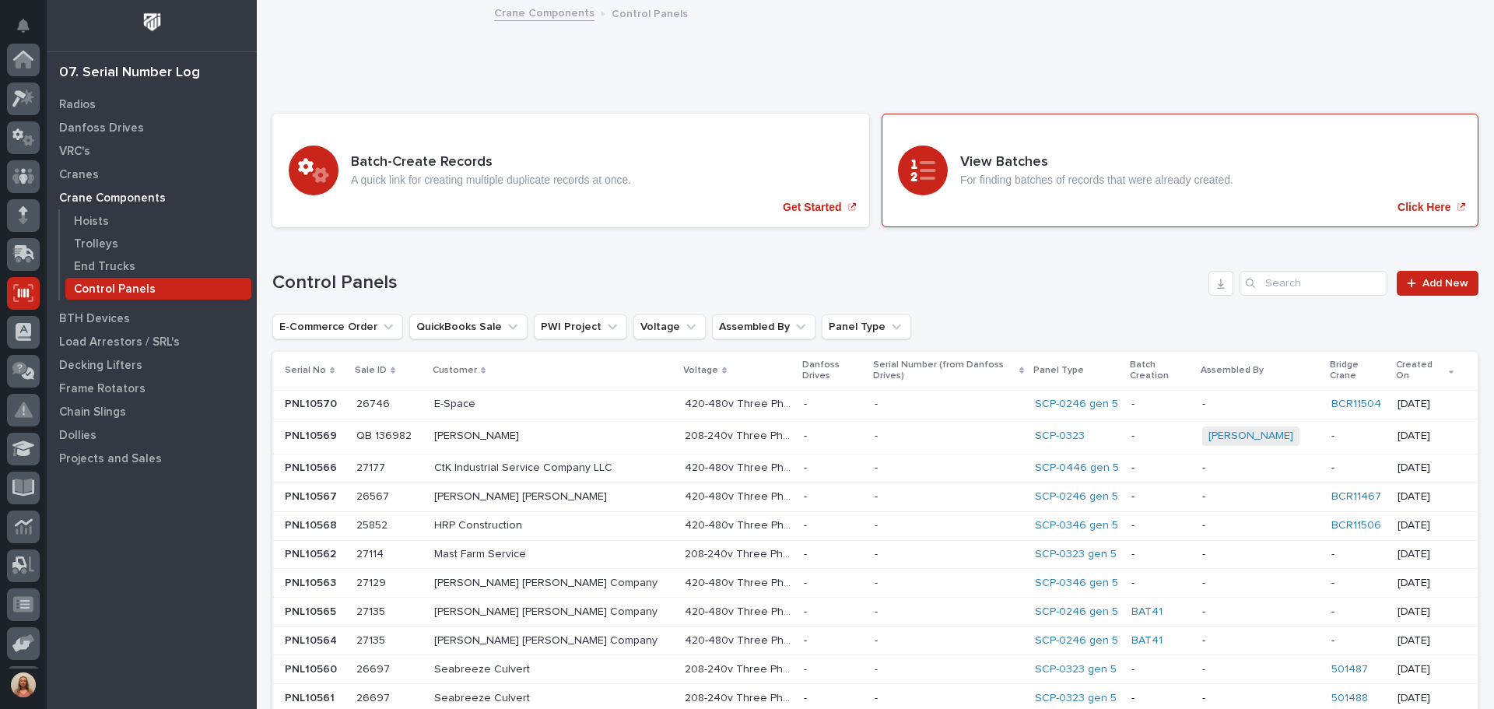
scroll to position [192, 0]
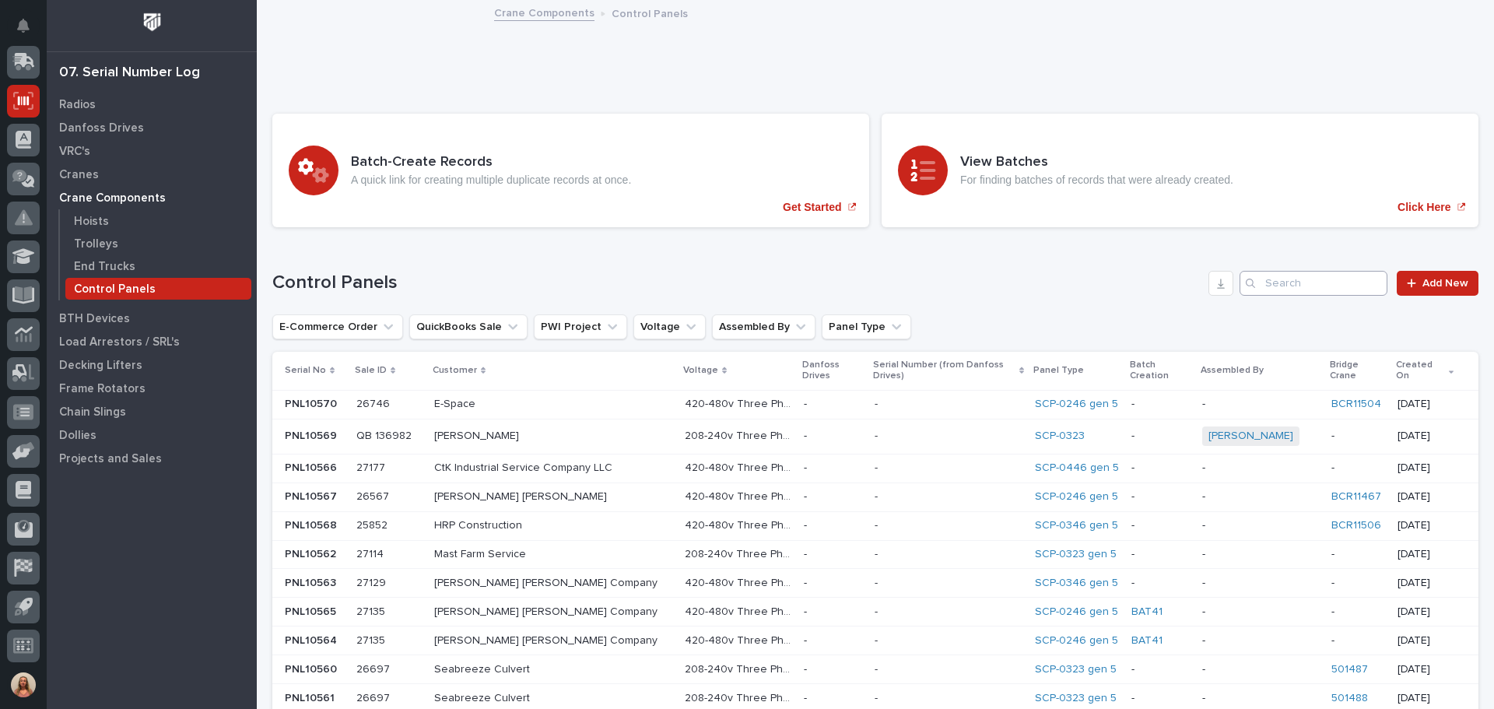
click at [1312, 284] on input "Search" at bounding box center [1314, 283] width 148 height 25
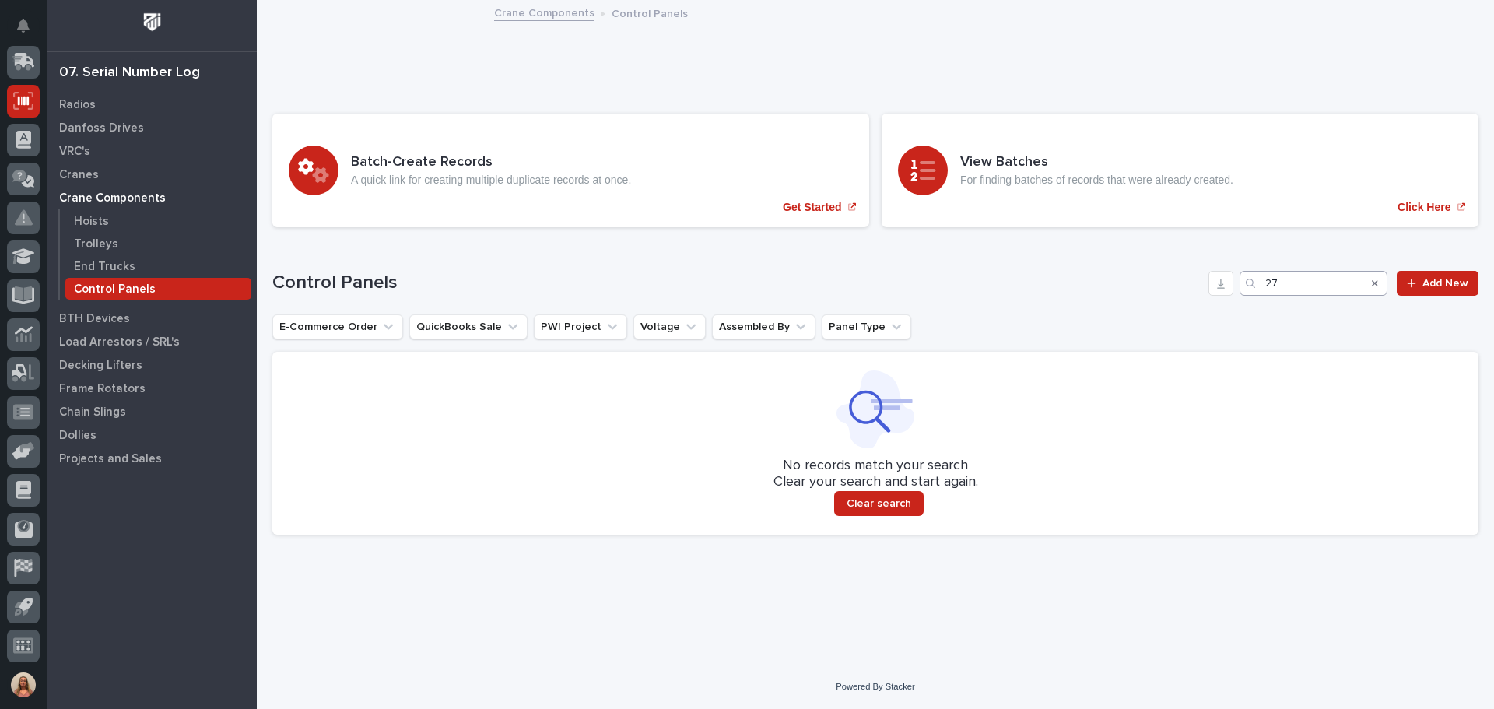
type input "2"
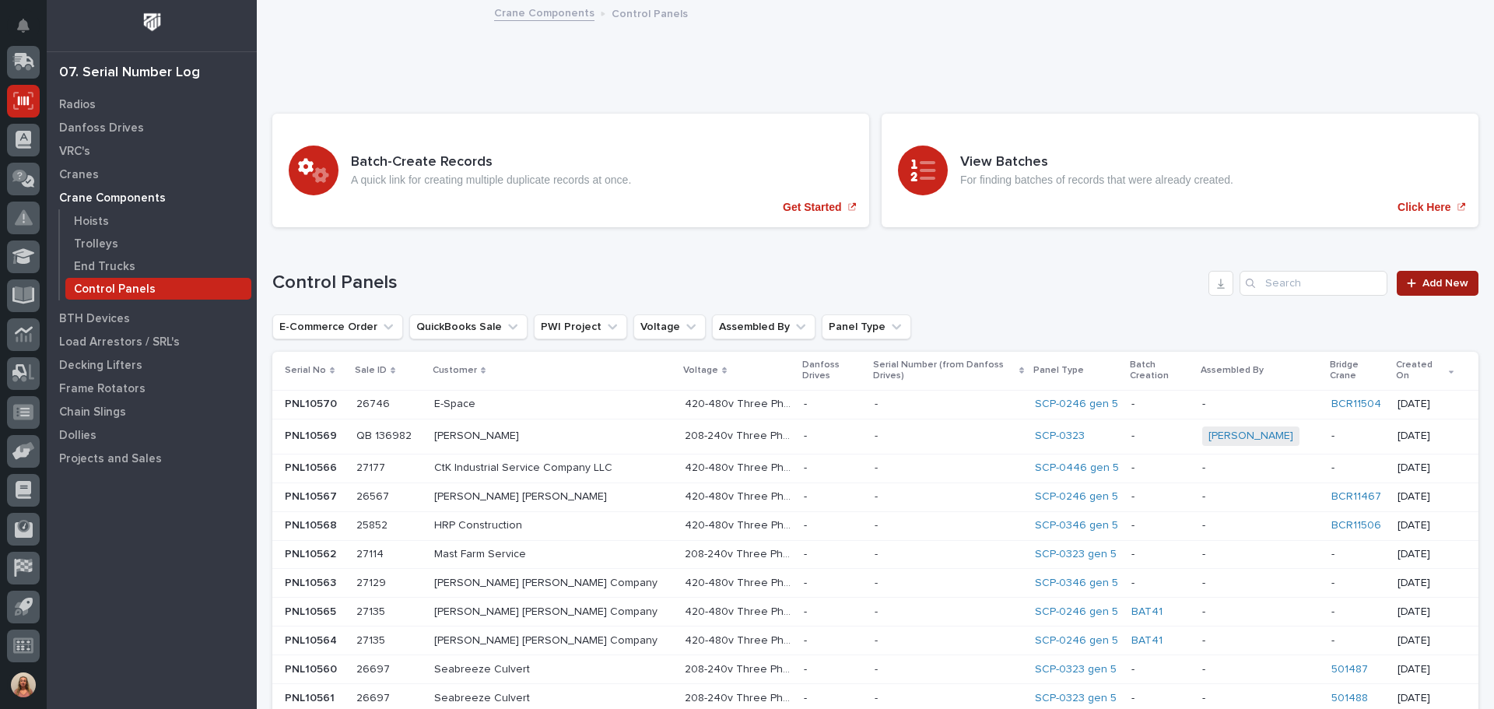
click at [1408, 282] on div at bounding box center [1415, 283] width 16 height 11
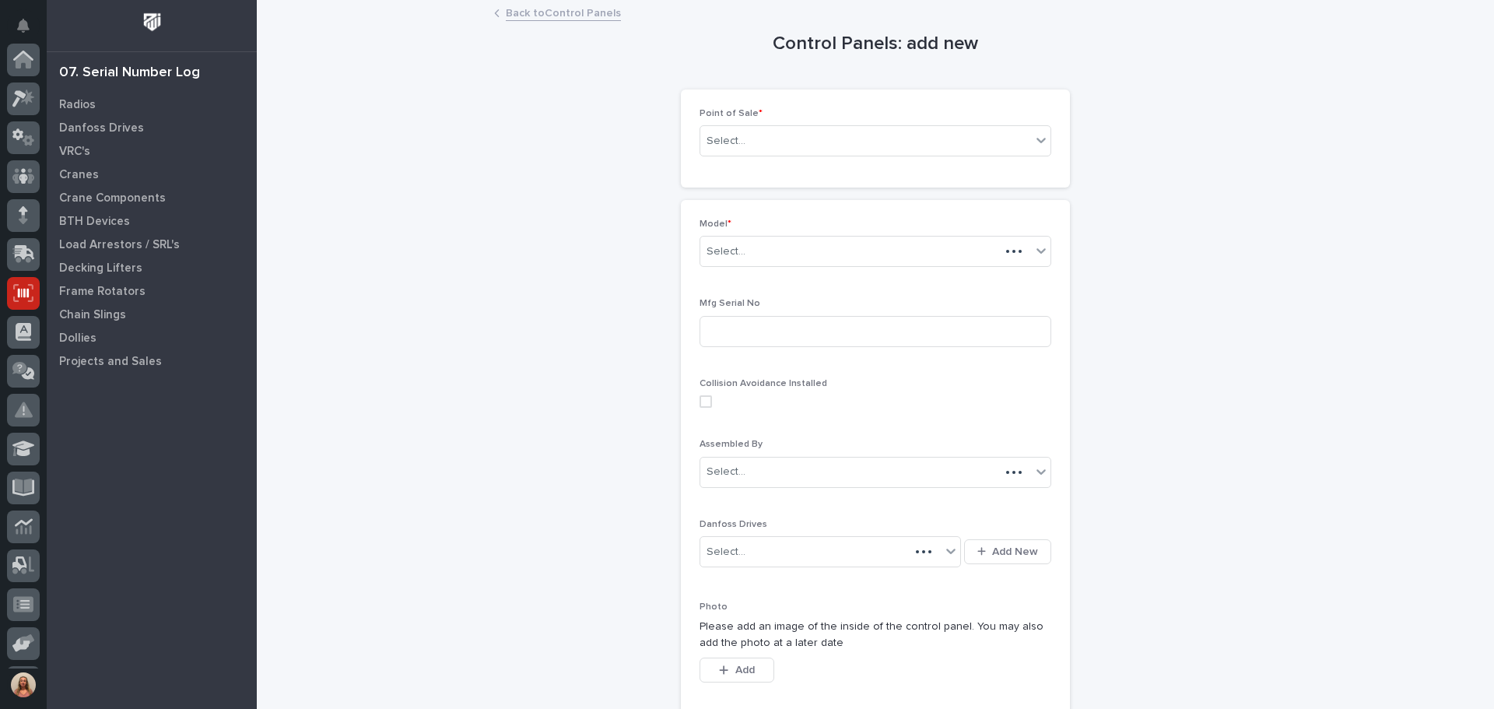
scroll to position [192, 0]
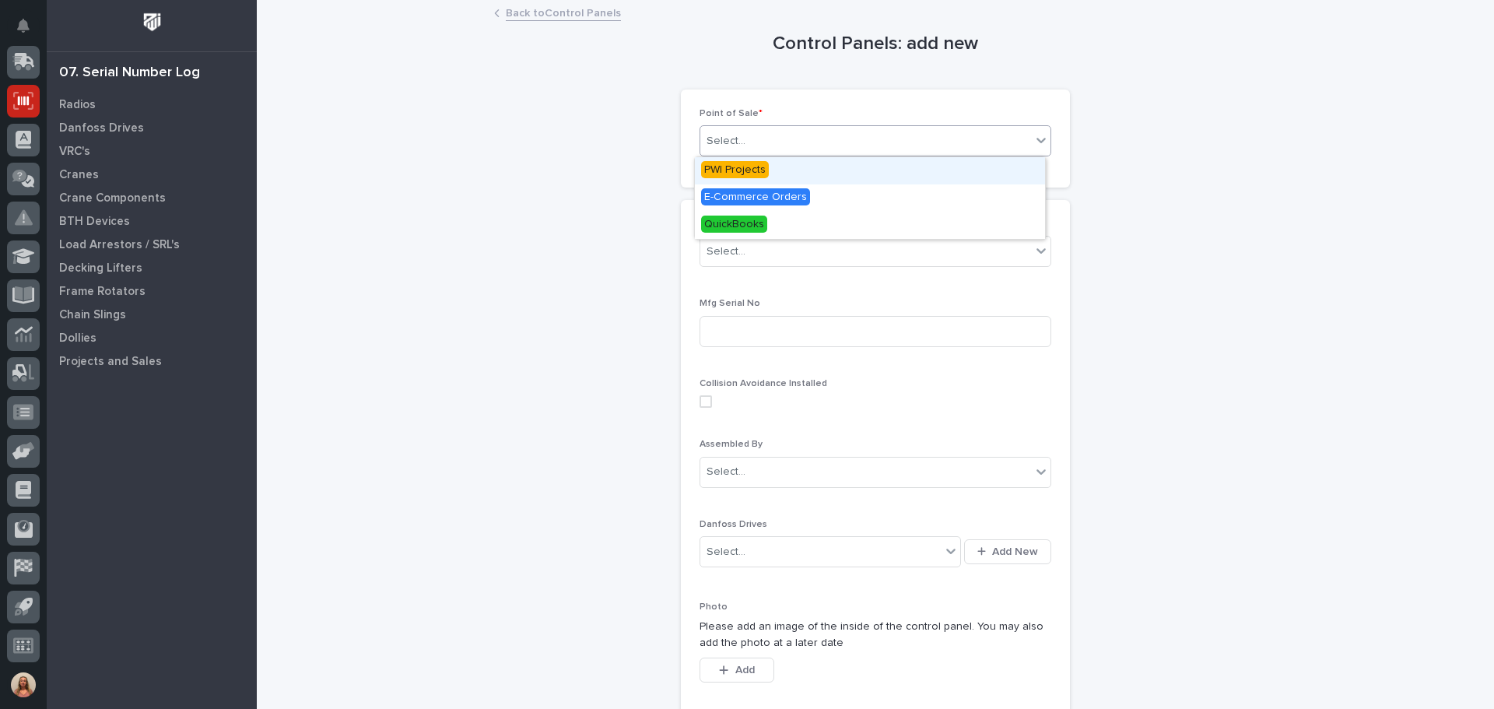
click at [879, 142] on div "Select..." at bounding box center [865, 141] width 331 height 26
click at [745, 171] on span "PWI Projects" at bounding box center [735, 169] width 68 height 17
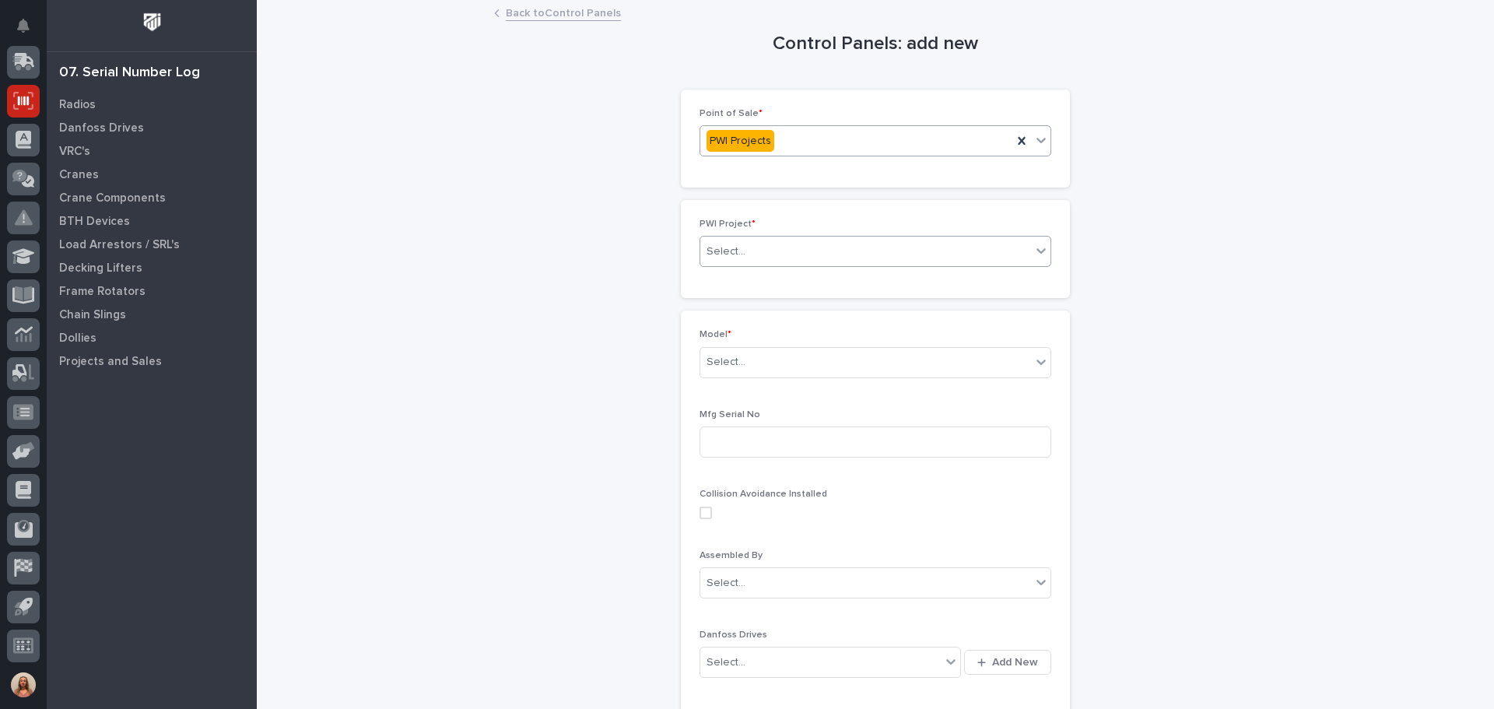
click at [1036, 251] on icon at bounding box center [1041, 251] width 16 height 16
type input "*****"
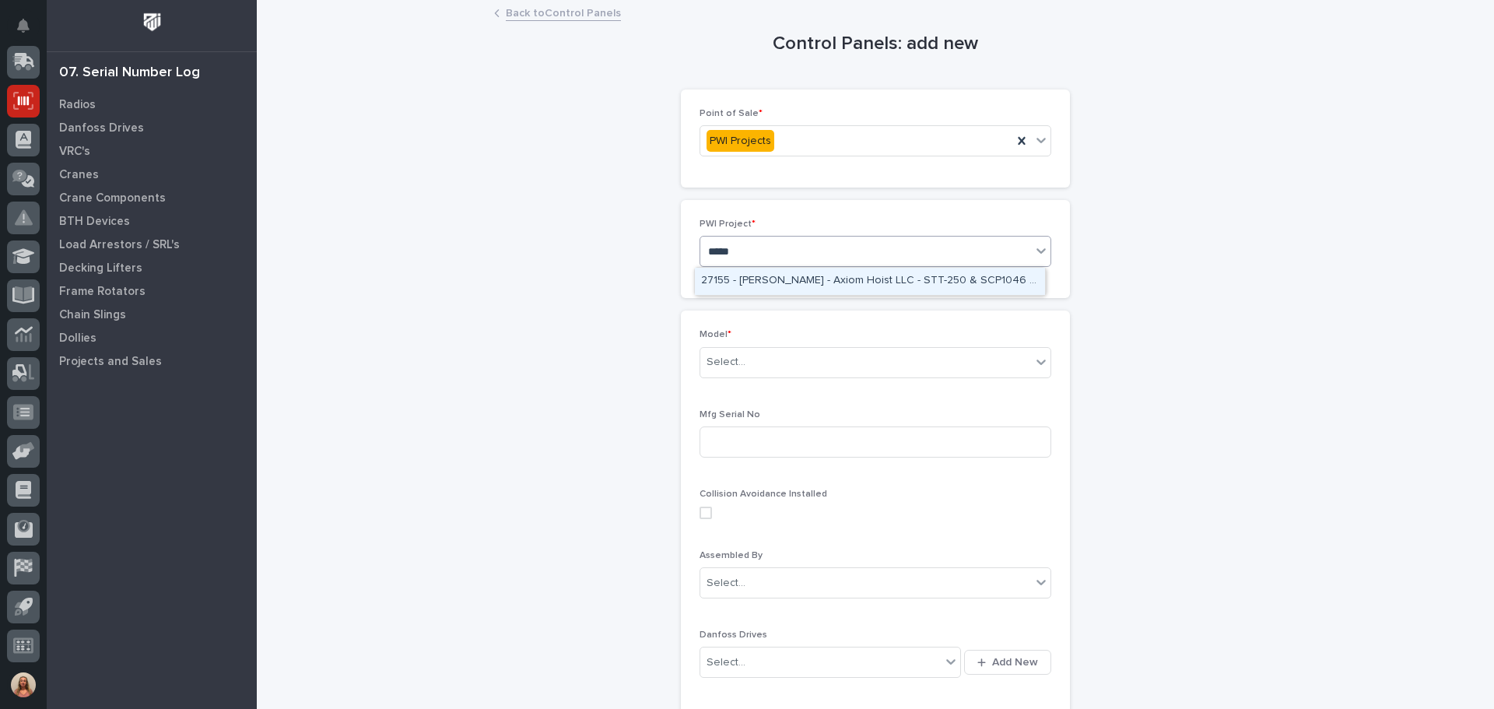
click at [954, 278] on div "27155 - [PERSON_NAME] - Axiom Hoist LLC - STT-250 & SCP1046 Bridge Panel" at bounding box center [870, 281] width 350 height 27
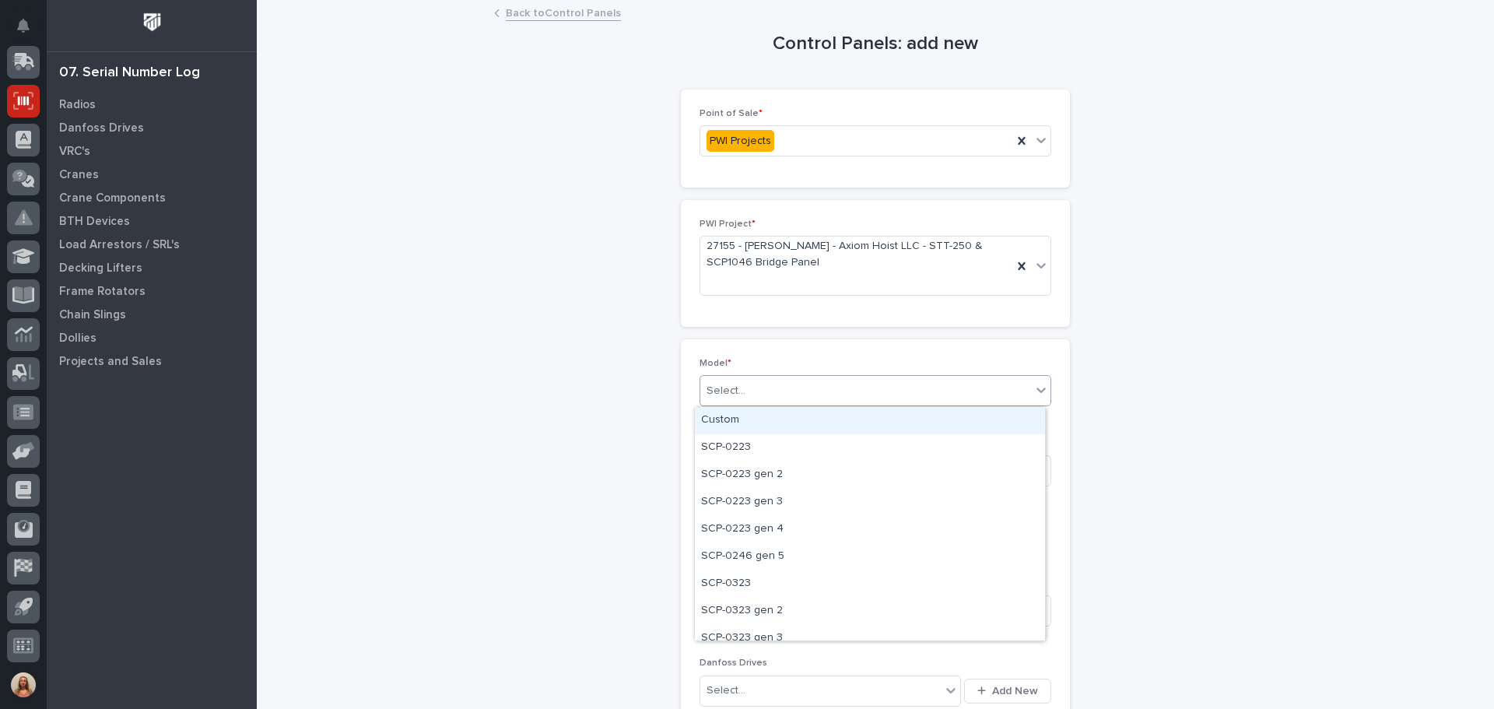
click at [1036, 391] on icon at bounding box center [1040, 390] width 9 height 5
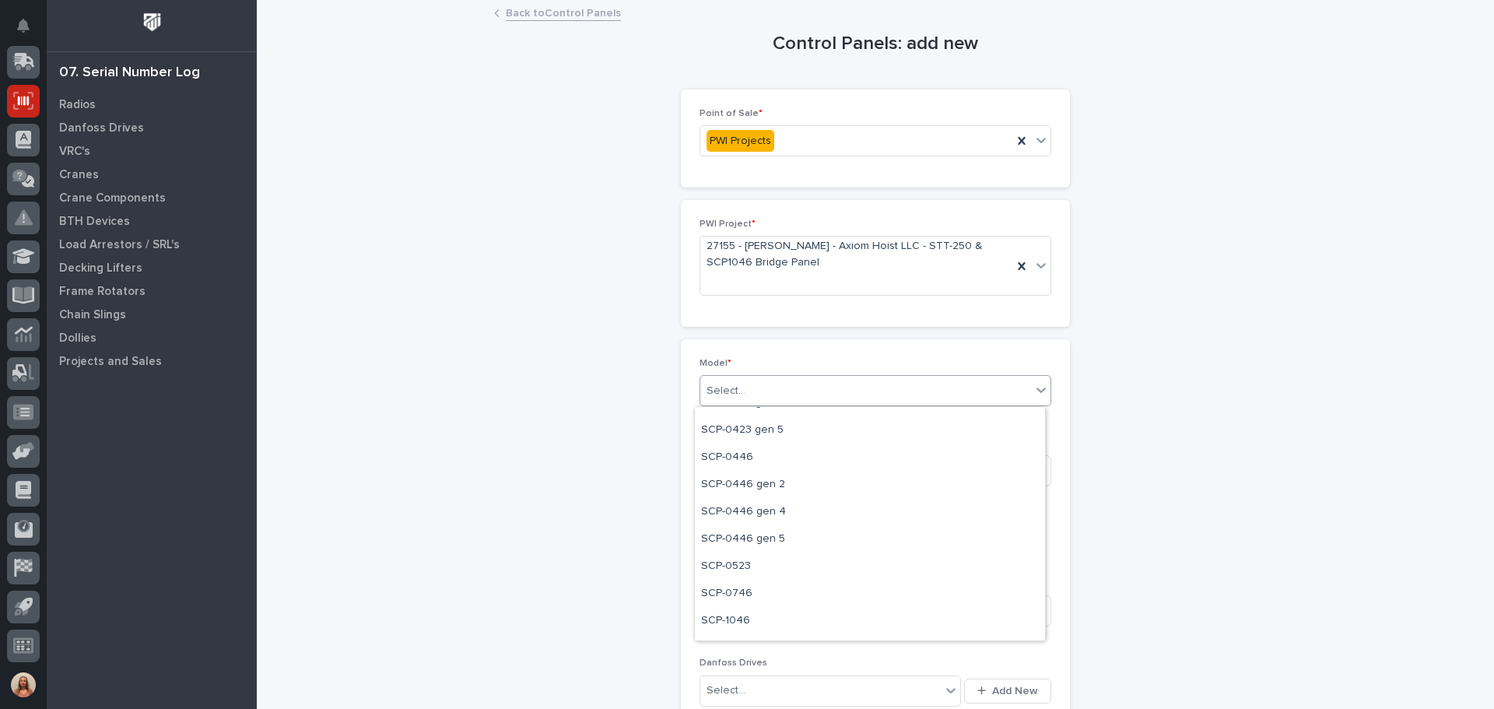
scroll to position [467, 0]
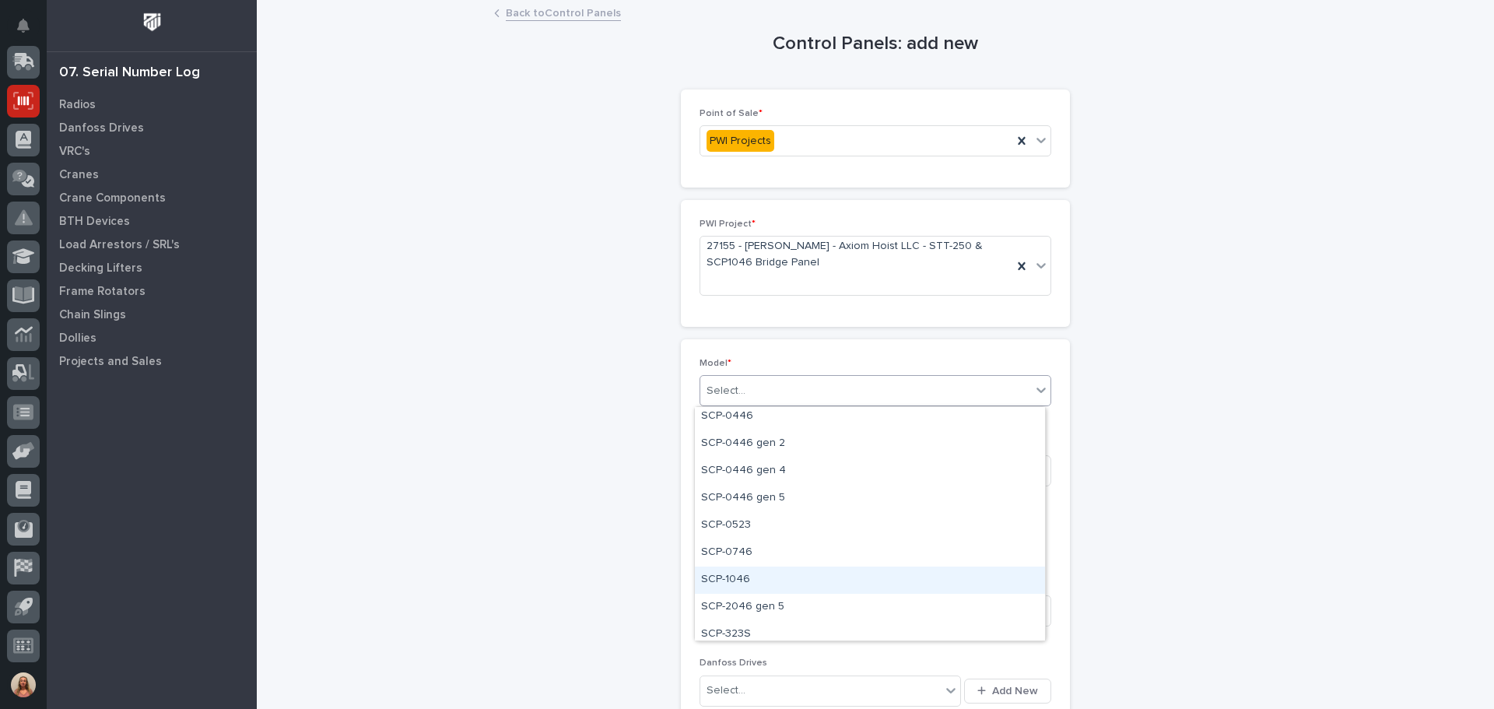
drag, startPoint x: 746, startPoint y: 564, endPoint x: 743, endPoint y: 577, distance: 12.8
click at [743, 577] on div "SCP-1046" at bounding box center [870, 579] width 350 height 27
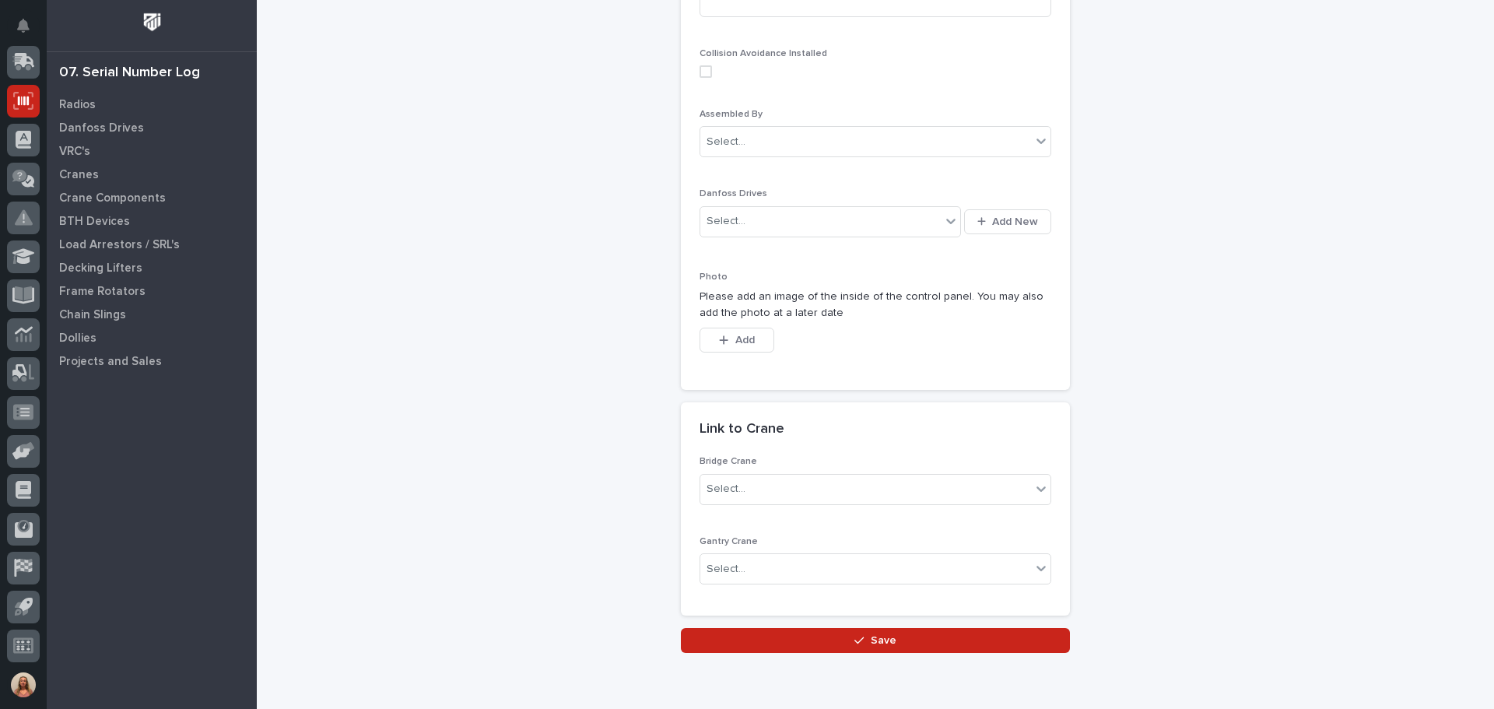
scroll to position [535, 0]
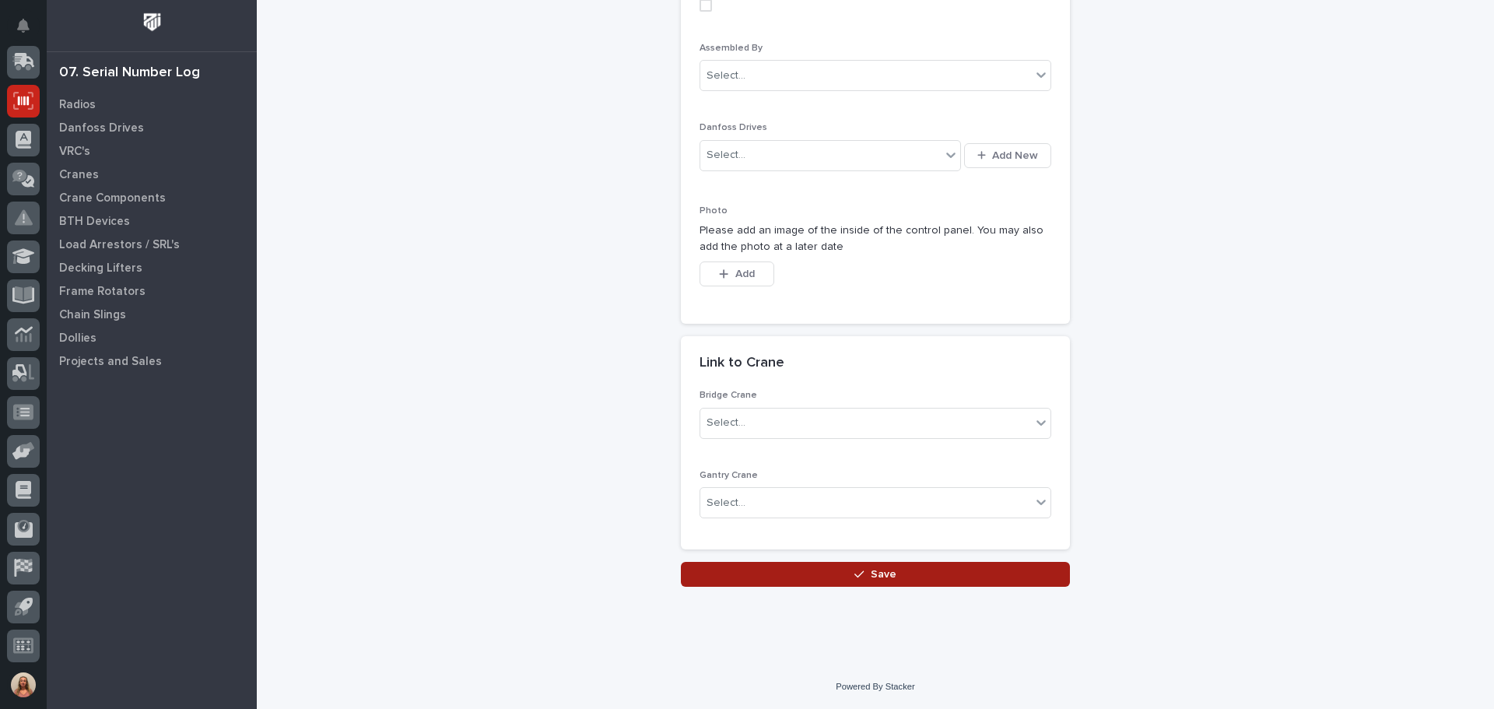
click at [873, 568] on span "Save" at bounding box center [884, 574] width 26 height 14
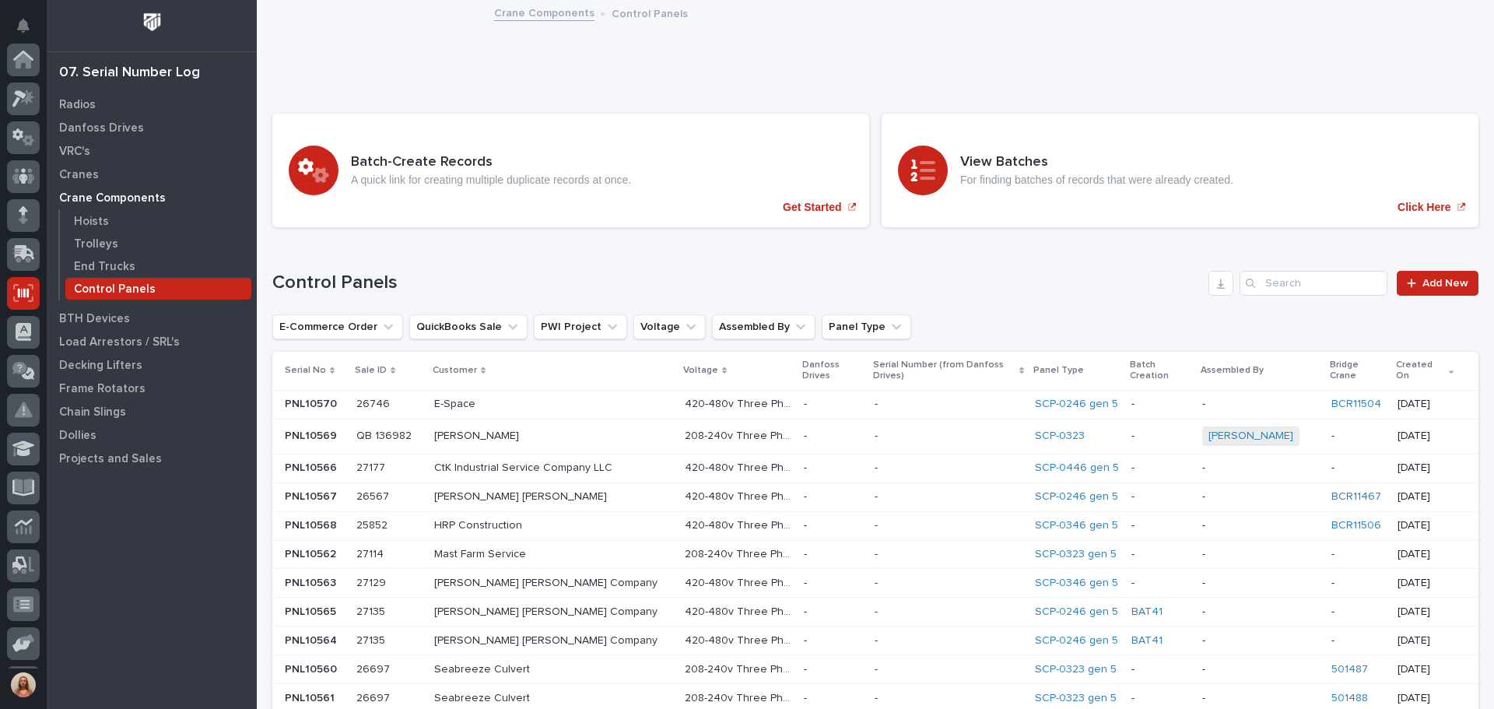
scroll to position [192, 0]
